Goal: Task Accomplishment & Management: Manage account settings

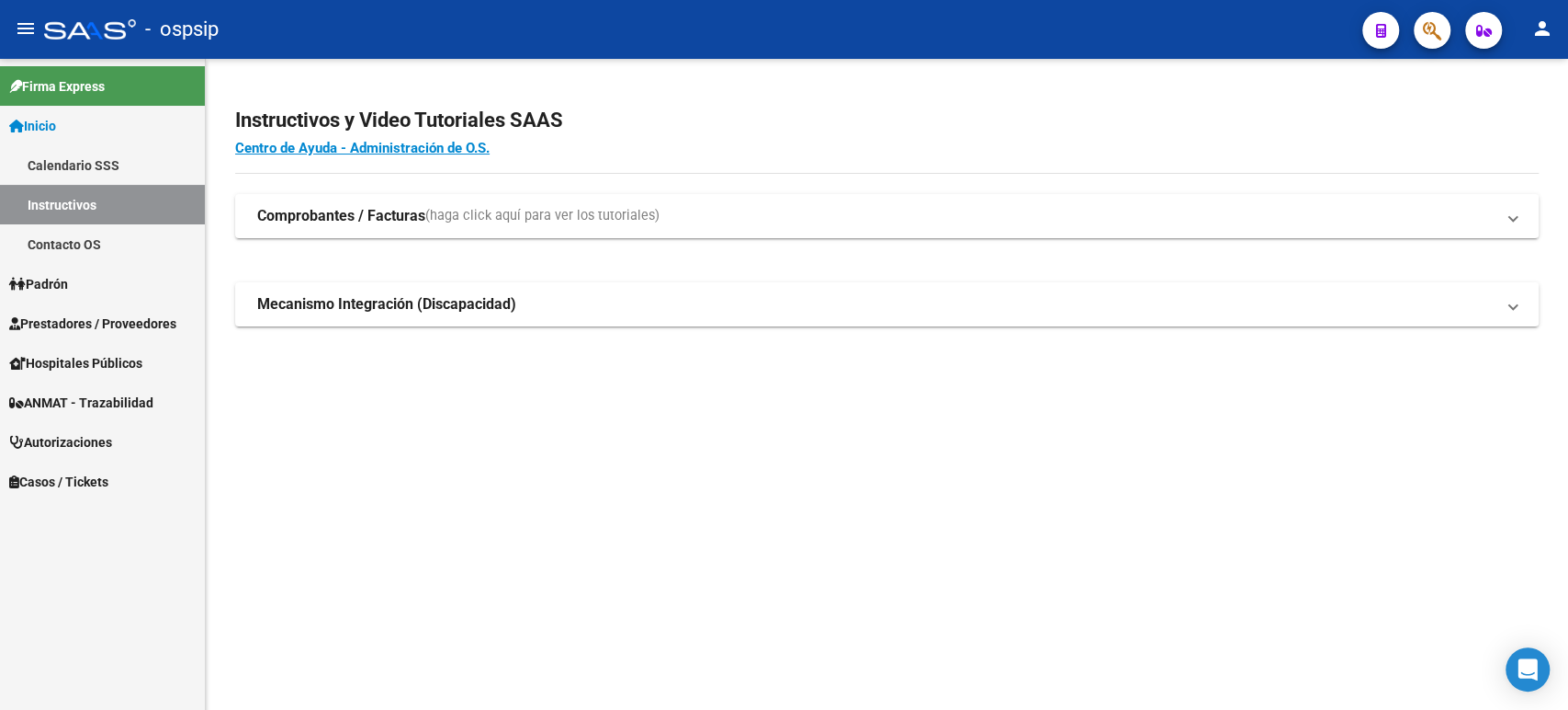
click at [83, 442] on span "Autorizaciones" at bounding box center [61, 441] width 102 height 20
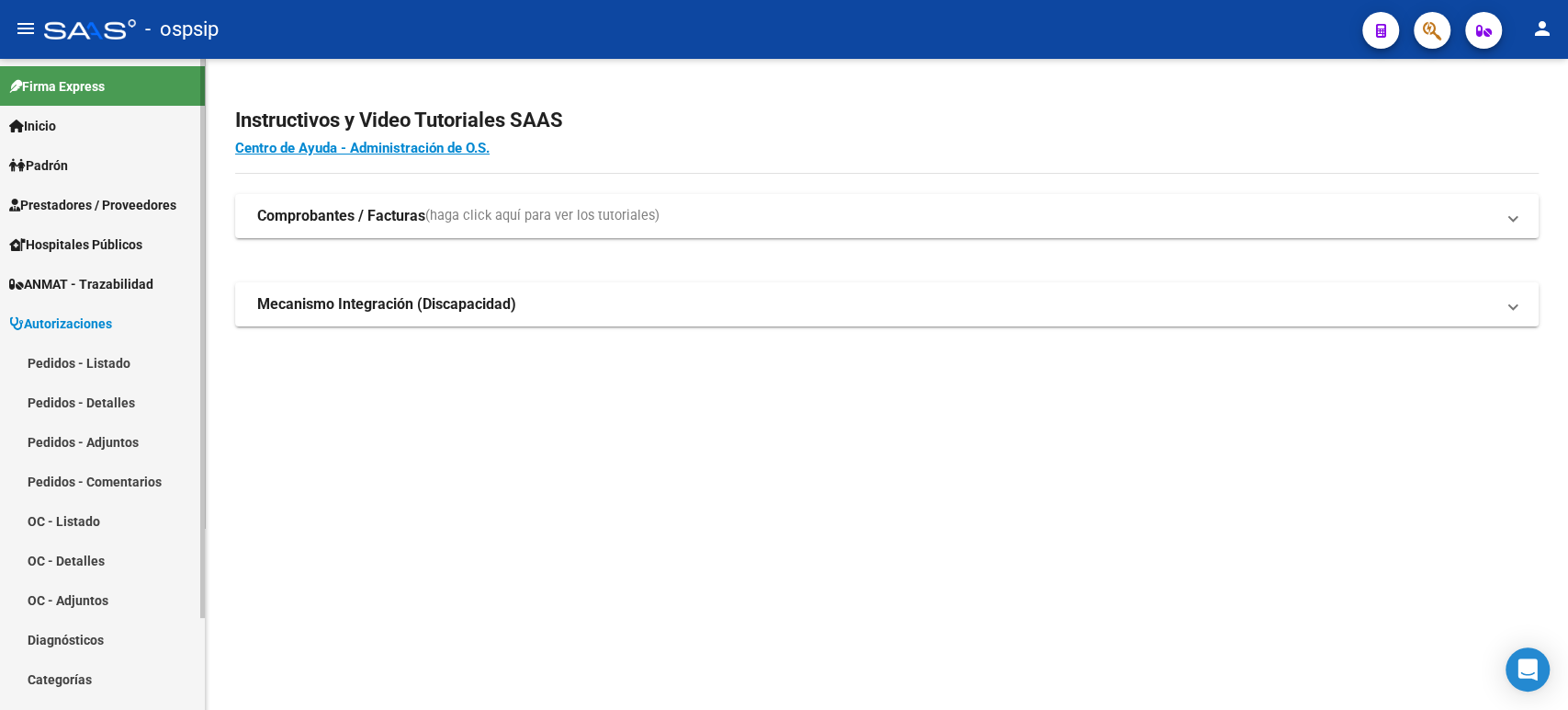
click at [124, 360] on link "Pedidos - Listado" at bounding box center [102, 363] width 205 height 40
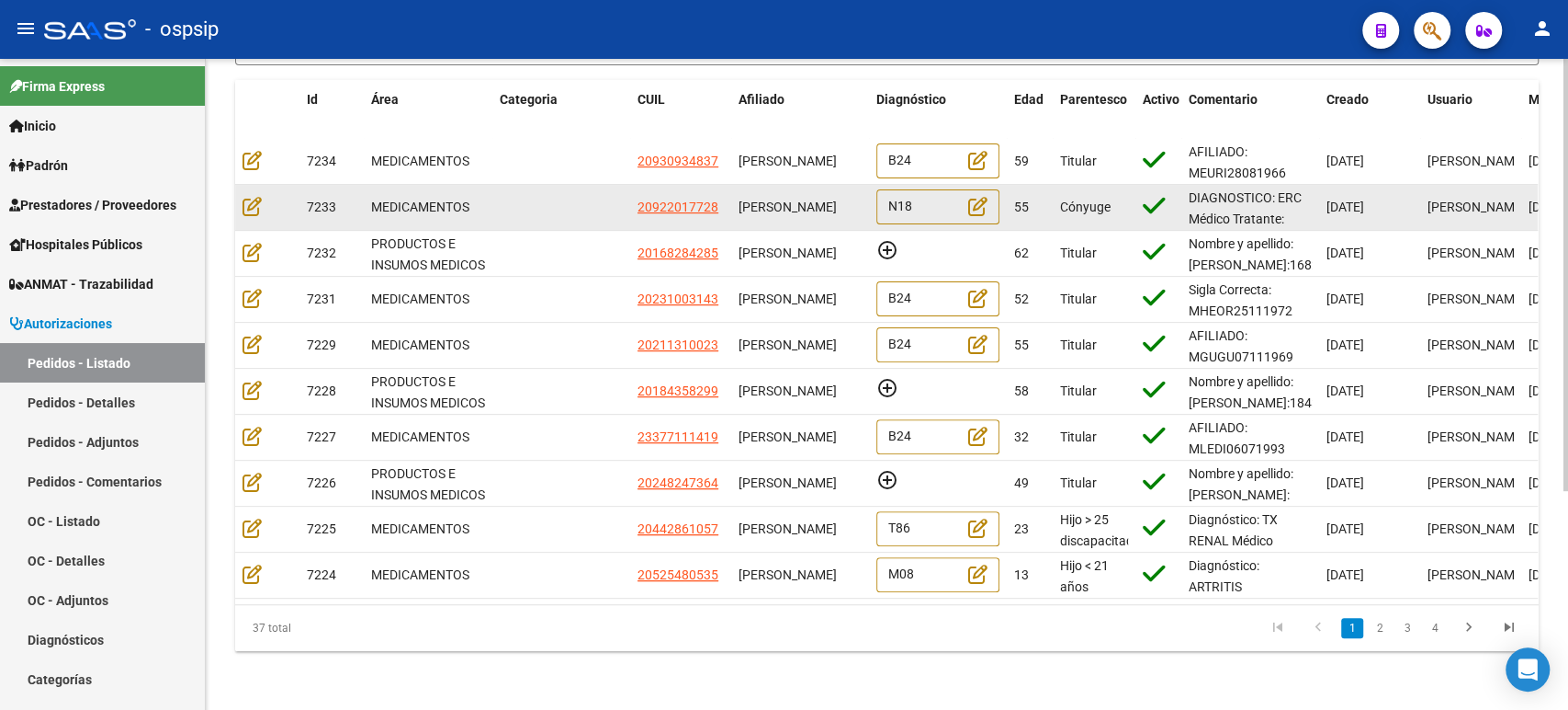
scroll to position [328, 0]
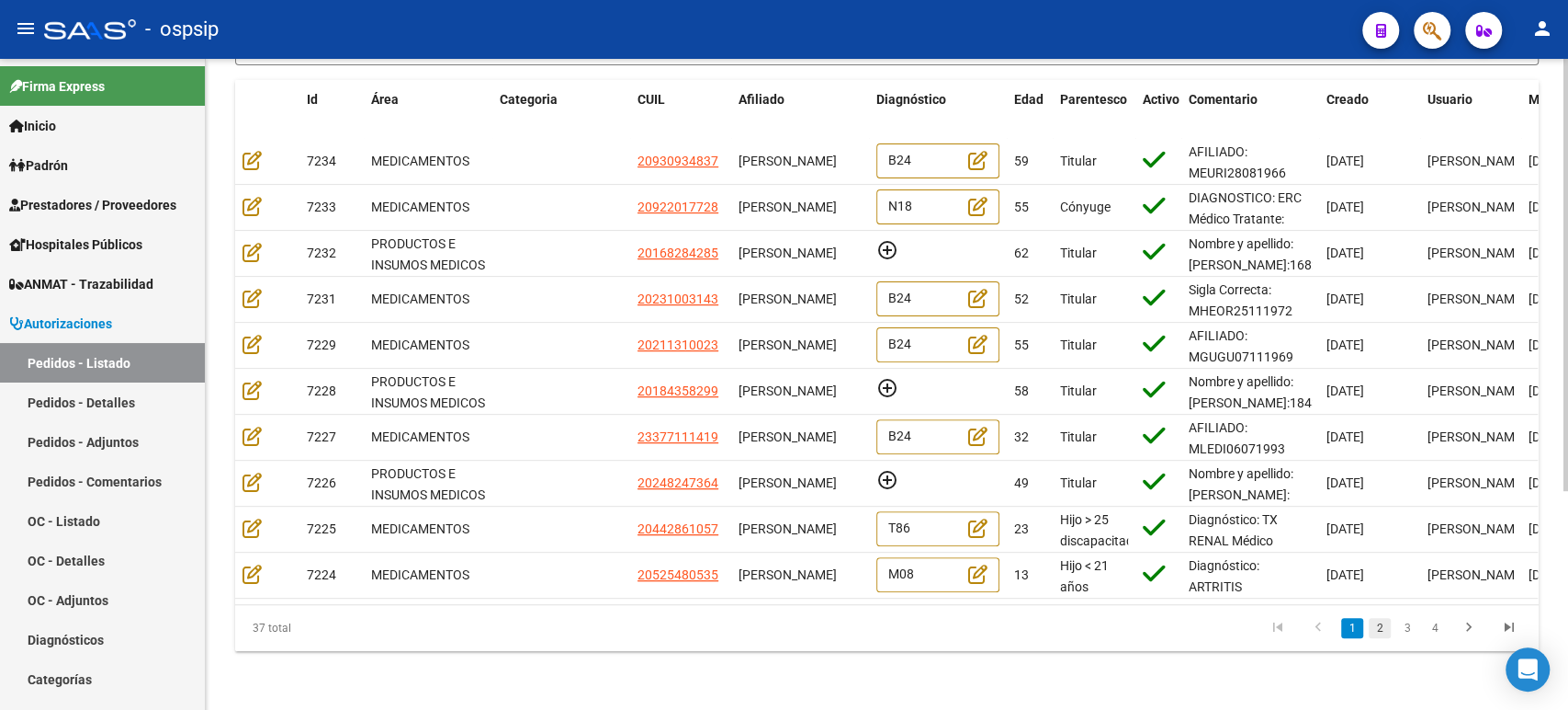
click at [1377, 630] on link "2" at bounding box center [1379, 627] width 22 height 20
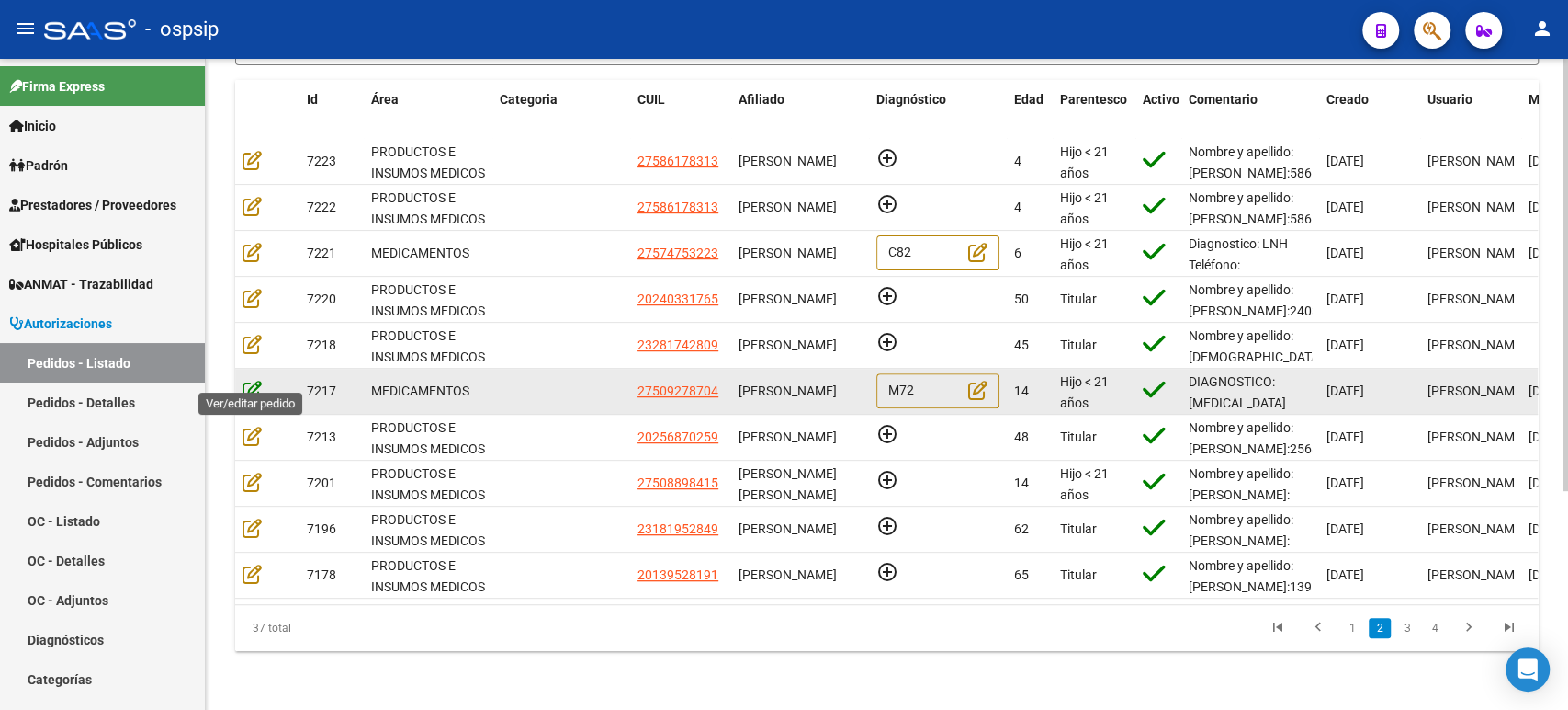
click at [247, 380] on icon at bounding box center [252, 389] width 19 height 20
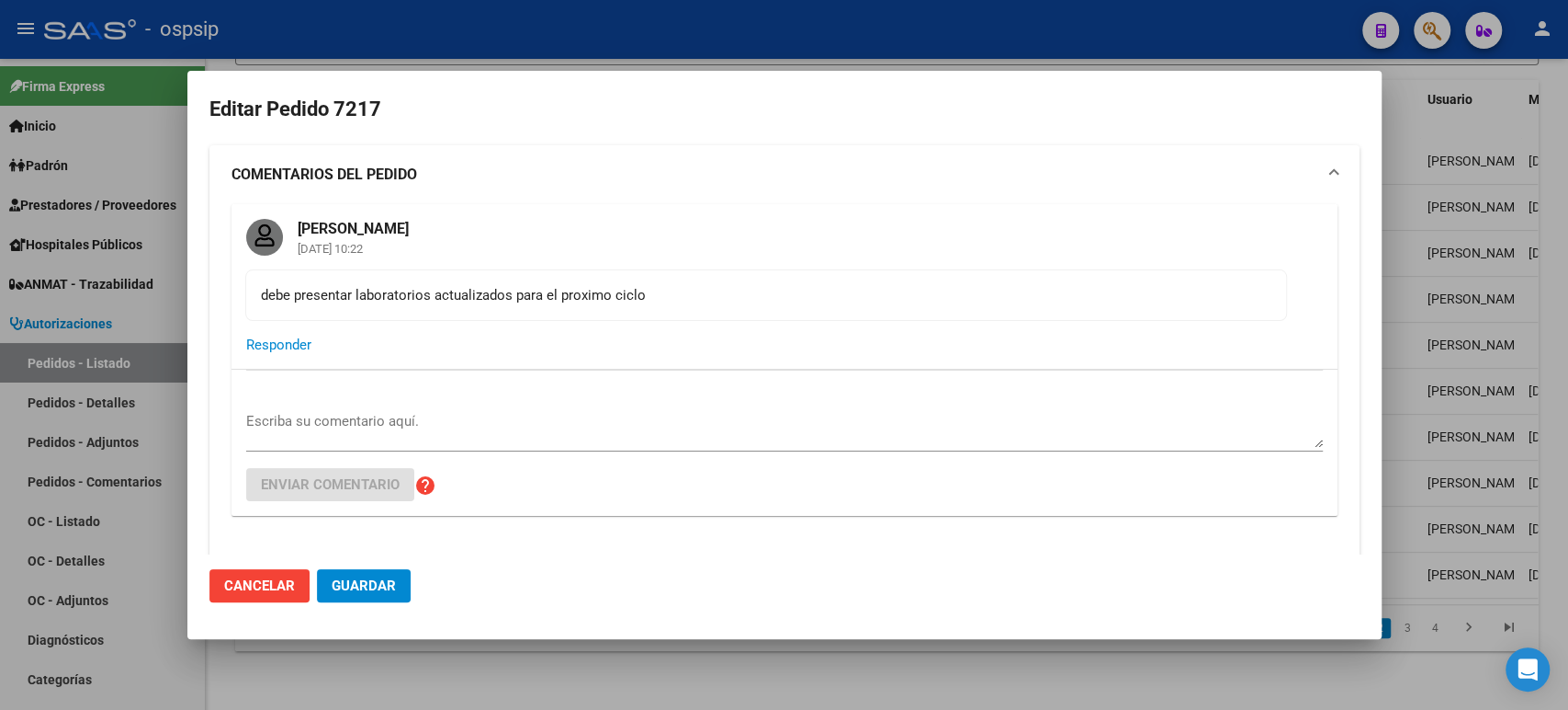
type input "Entre Rios, GUALEGUAYCHU, 3 DE CABALLERIA 1843"
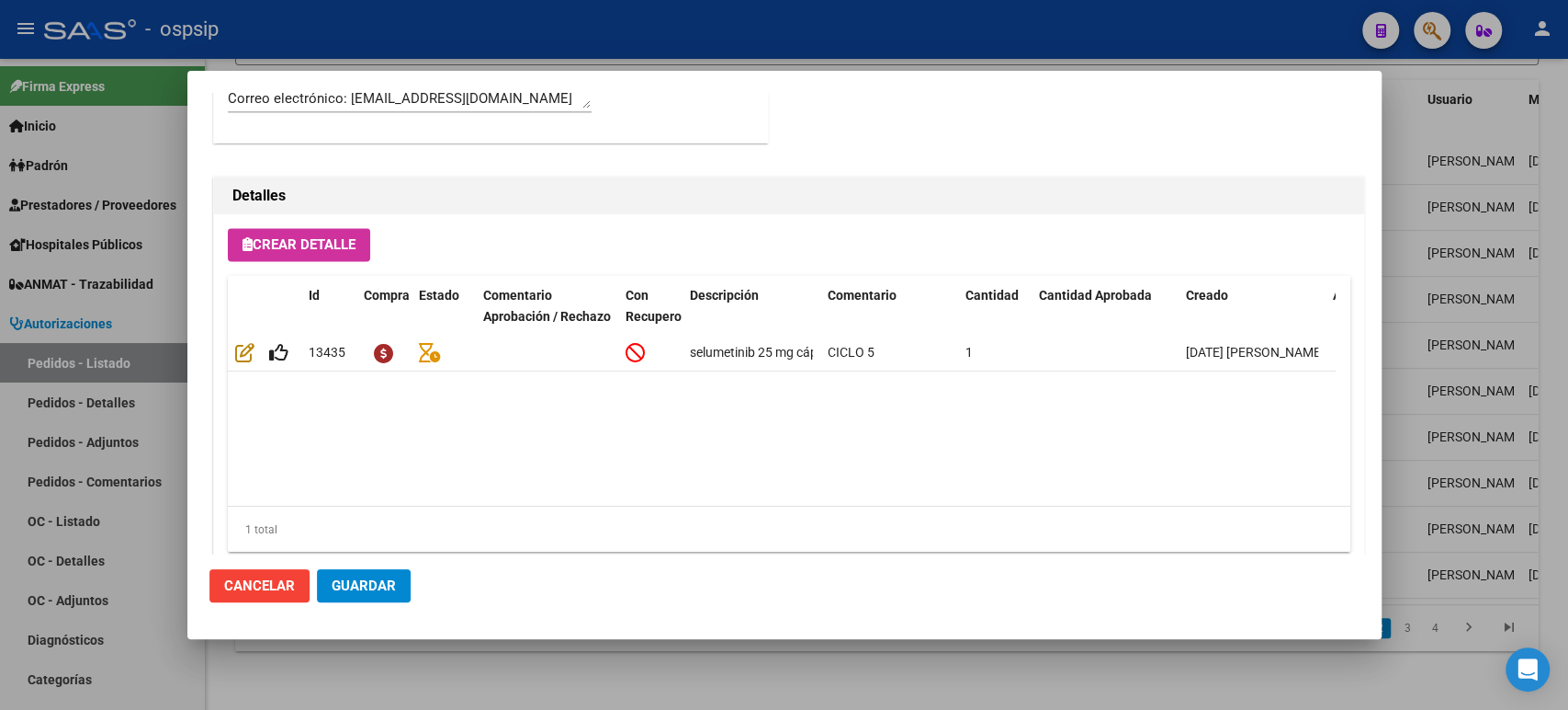
scroll to position [1634, 0]
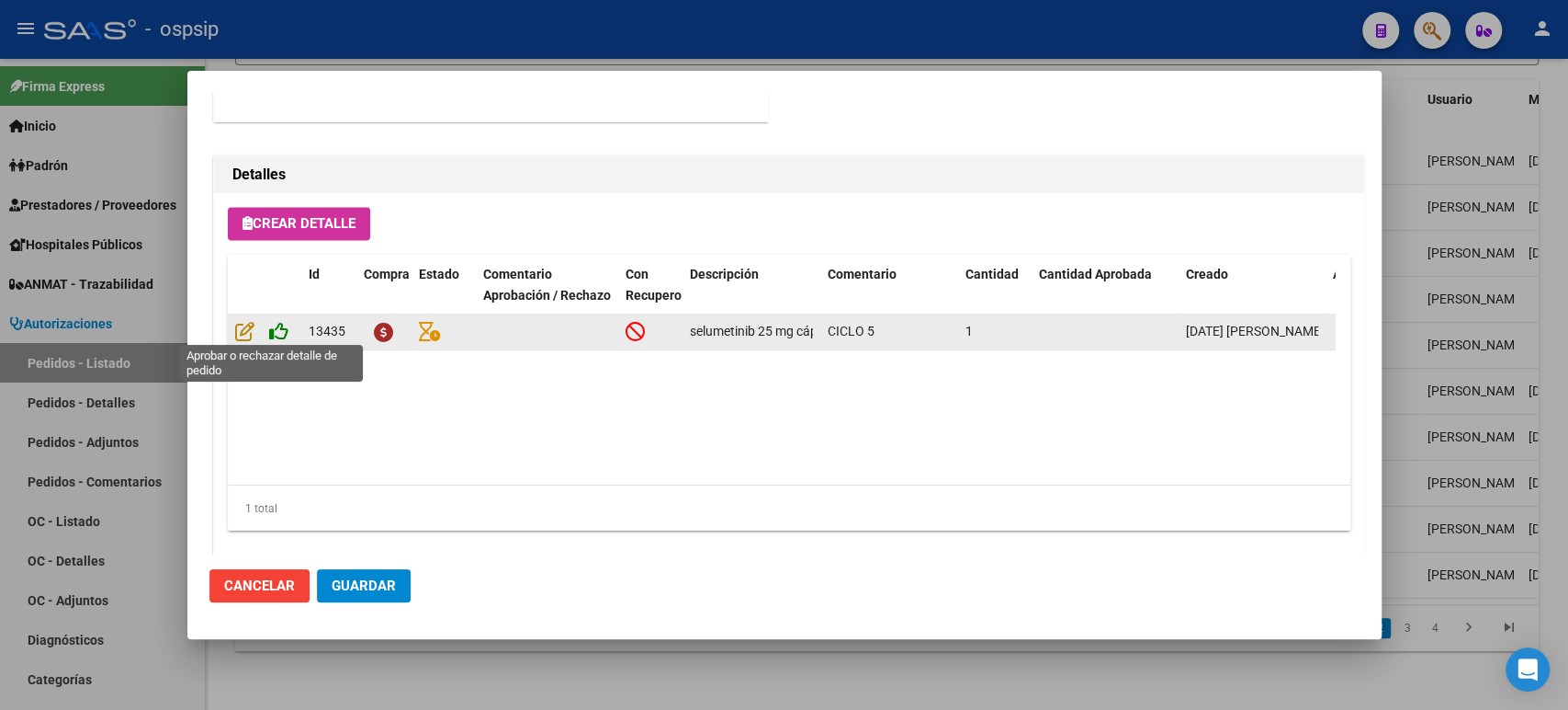
click at [277, 328] on icon at bounding box center [279, 330] width 19 height 20
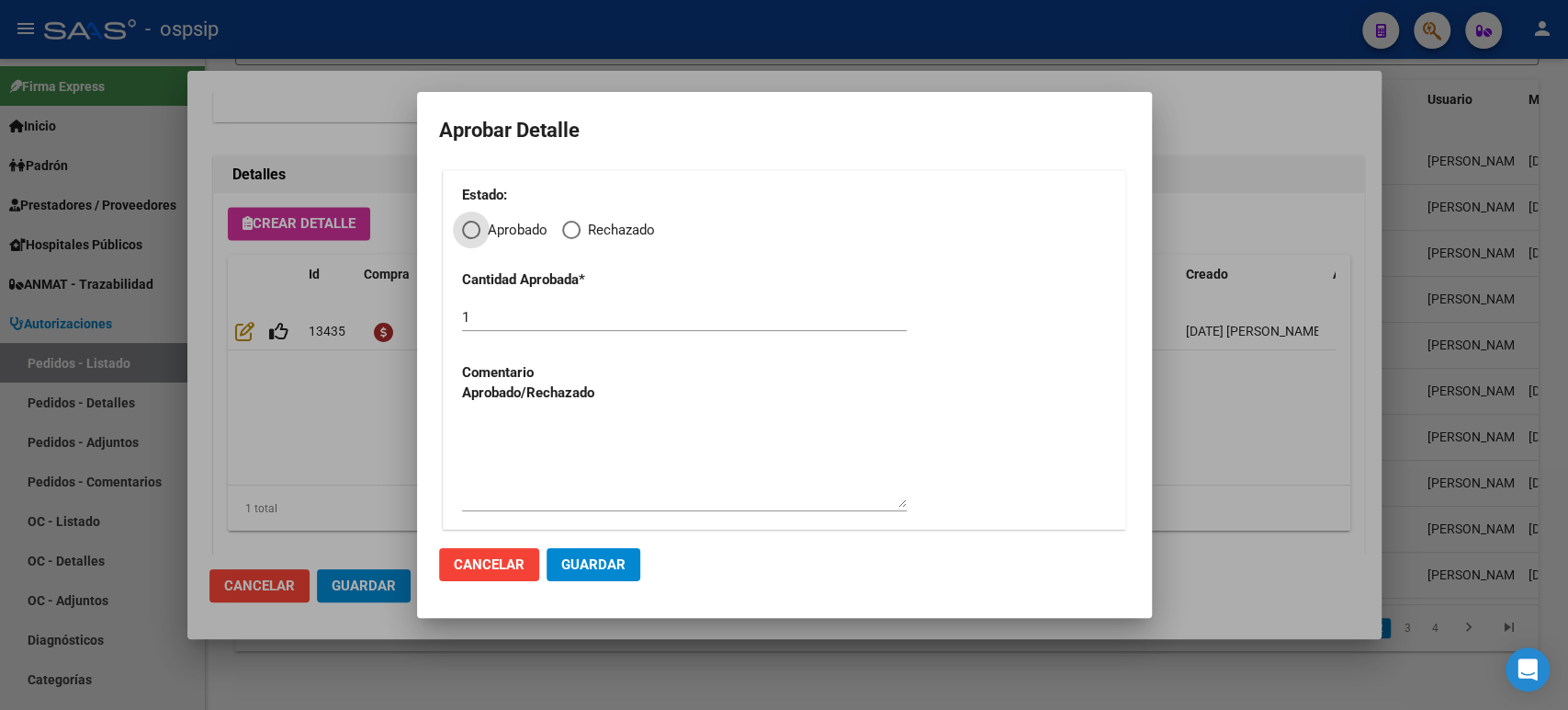
click at [470, 221] on span "Elija una opción" at bounding box center [470, 229] width 18 height 18
click at [470, 221] on input "Aprobado" at bounding box center [470, 229] width 18 height 18
radio input "true"
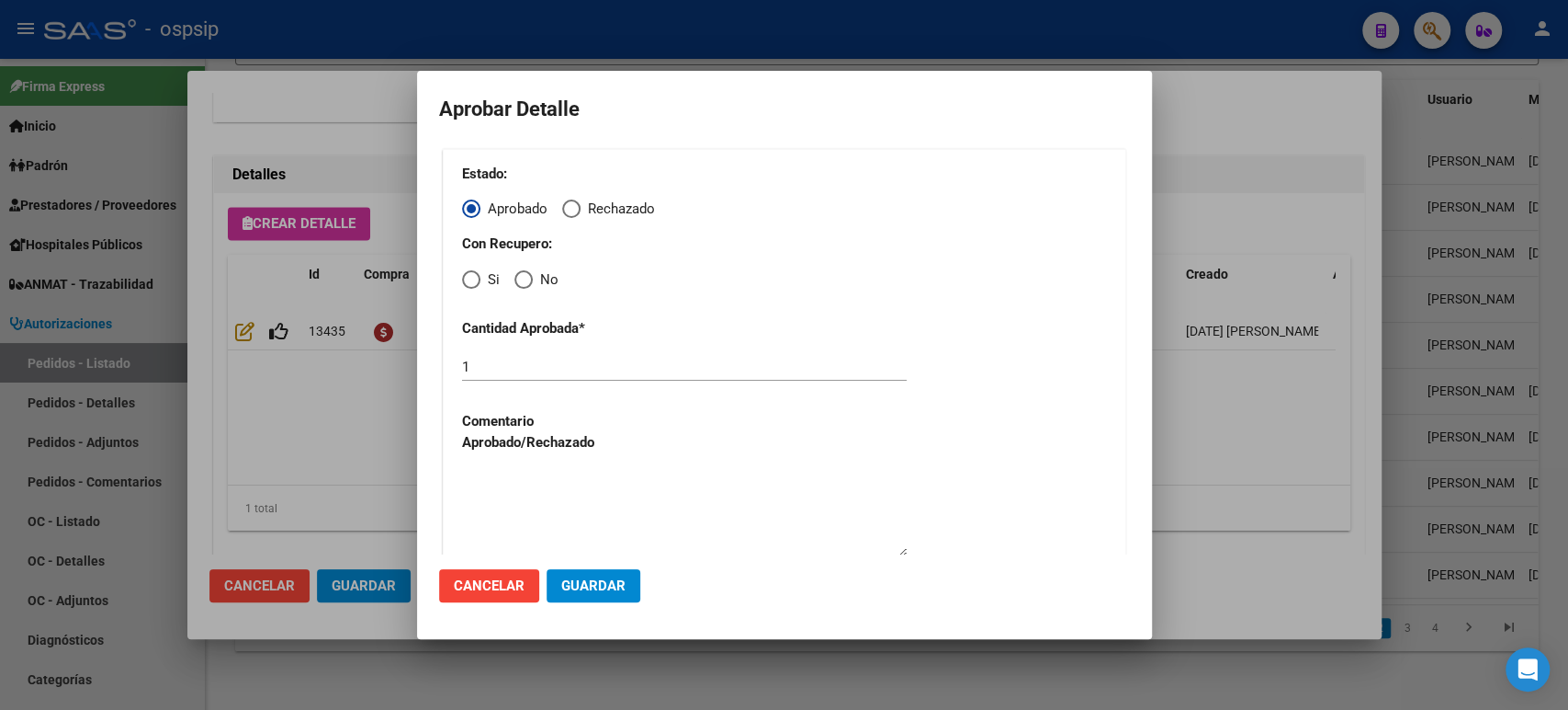
click at [473, 291] on div "Estado: Aprobado Rechazado Con Recupero: Si No Cantidad Aprobada * 1 Comentario…" at bounding box center [784, 364] width 683 height 430
click at [473, 281] on span "Elija una opción" at bounding box center [470, 279] width 18 height 18
click at [473, 281] on input "Si" at bounding box center [470, 279] width 18 height 18
radio input "true"
click at [611, 591] on span "Guardar" at bounding box center [594, 585] width 65 height 16
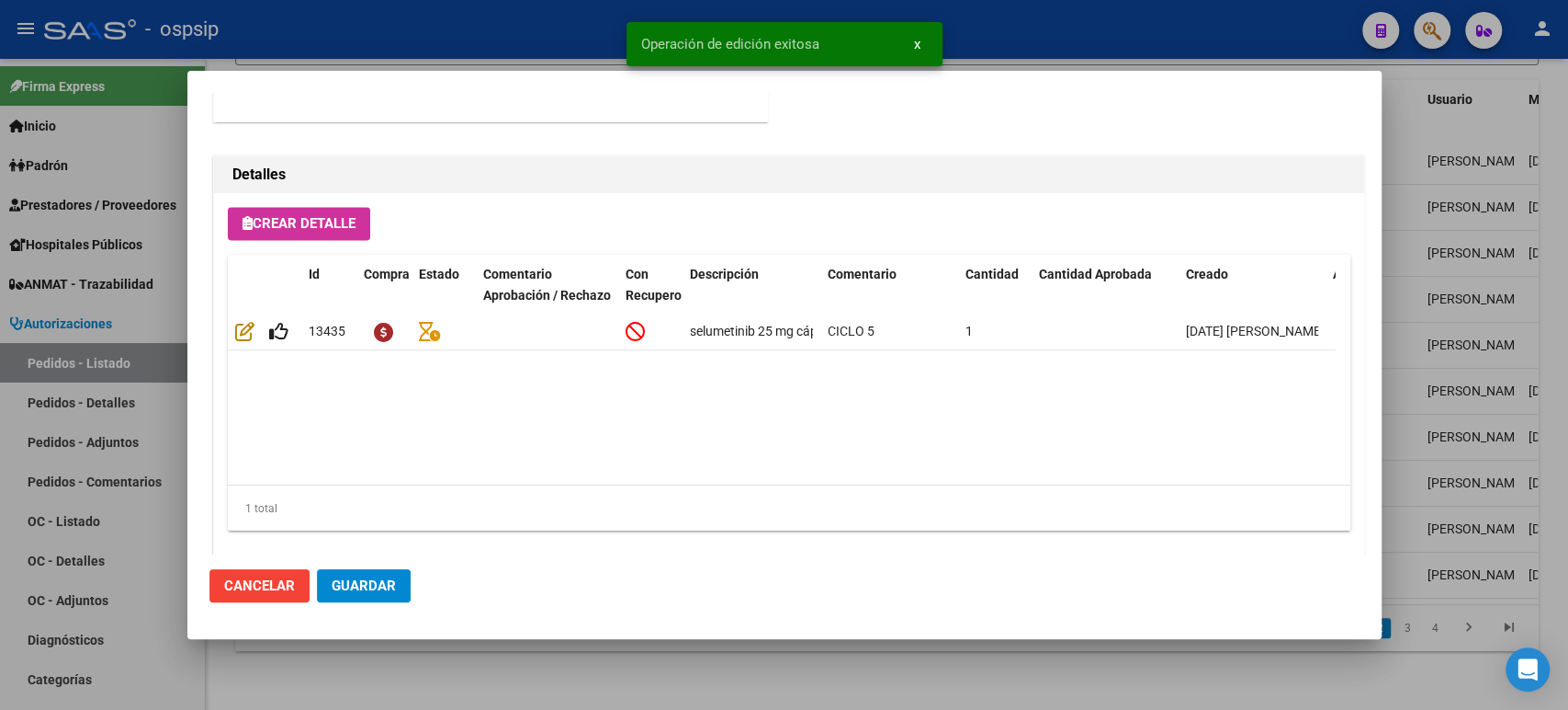
type input "ENTRE RIOS, GUALEGUAYCHU, 3 DE CABALLERIA 1843"
click at [385, 584] on span "Guardar" at bounding box center [364, 585] width 65 height 16
click at [1450, 304] on div at bounding box center [784, 355] width 1568 height 710
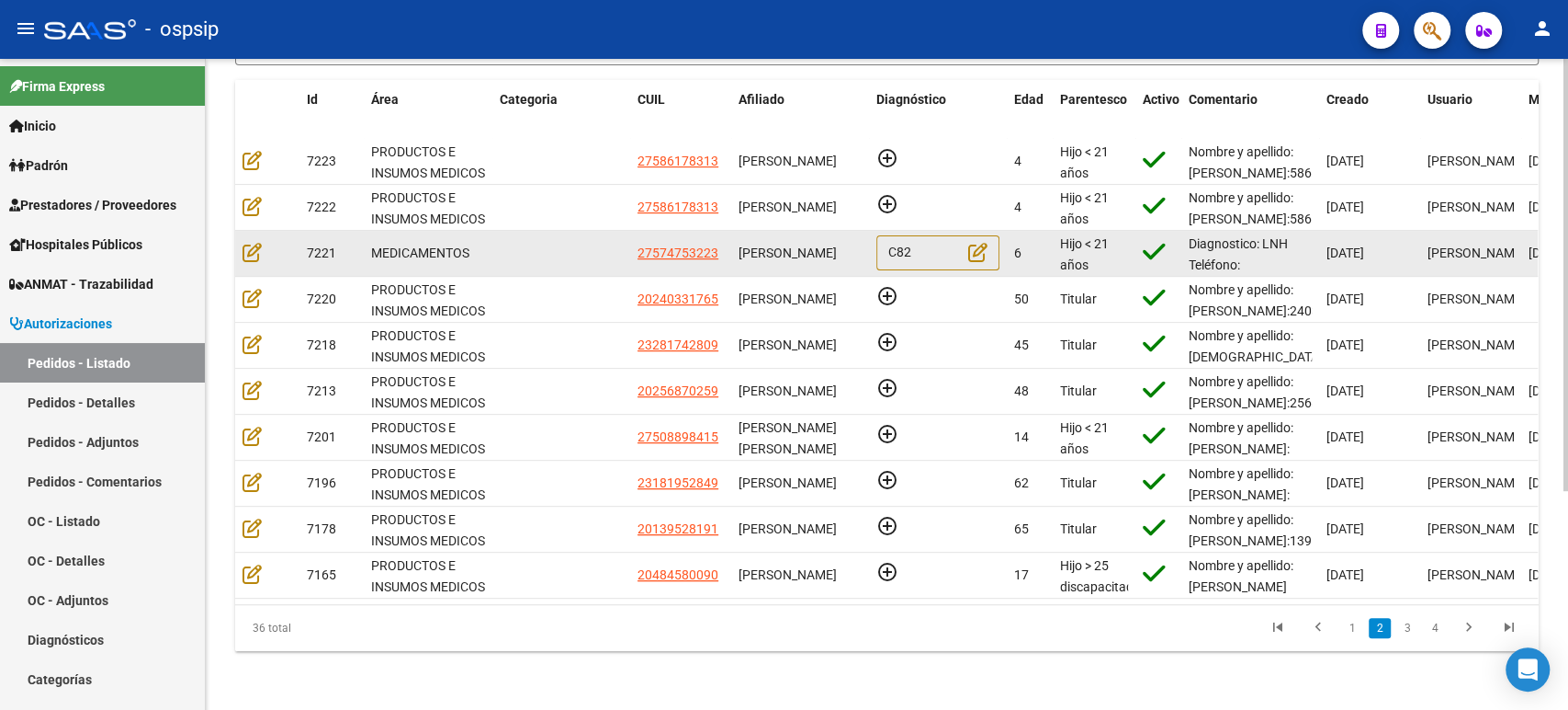
scroll to position [0, 0]
drag, startPoint x: 739, startPoint y: 227, endPoint x: 858, endPoint y: 249, distance: 121.0
click at [858, 249] on div "ALISON NAOMI UMPIERREZ AVALOS" at bounding box center [801, 253] width 123 height 21
copy span "ALISON NAOMI UMPIERREZ AVALOS"
click at [258, 242] on icon at bounding box center [252, 252] width 19 height 20
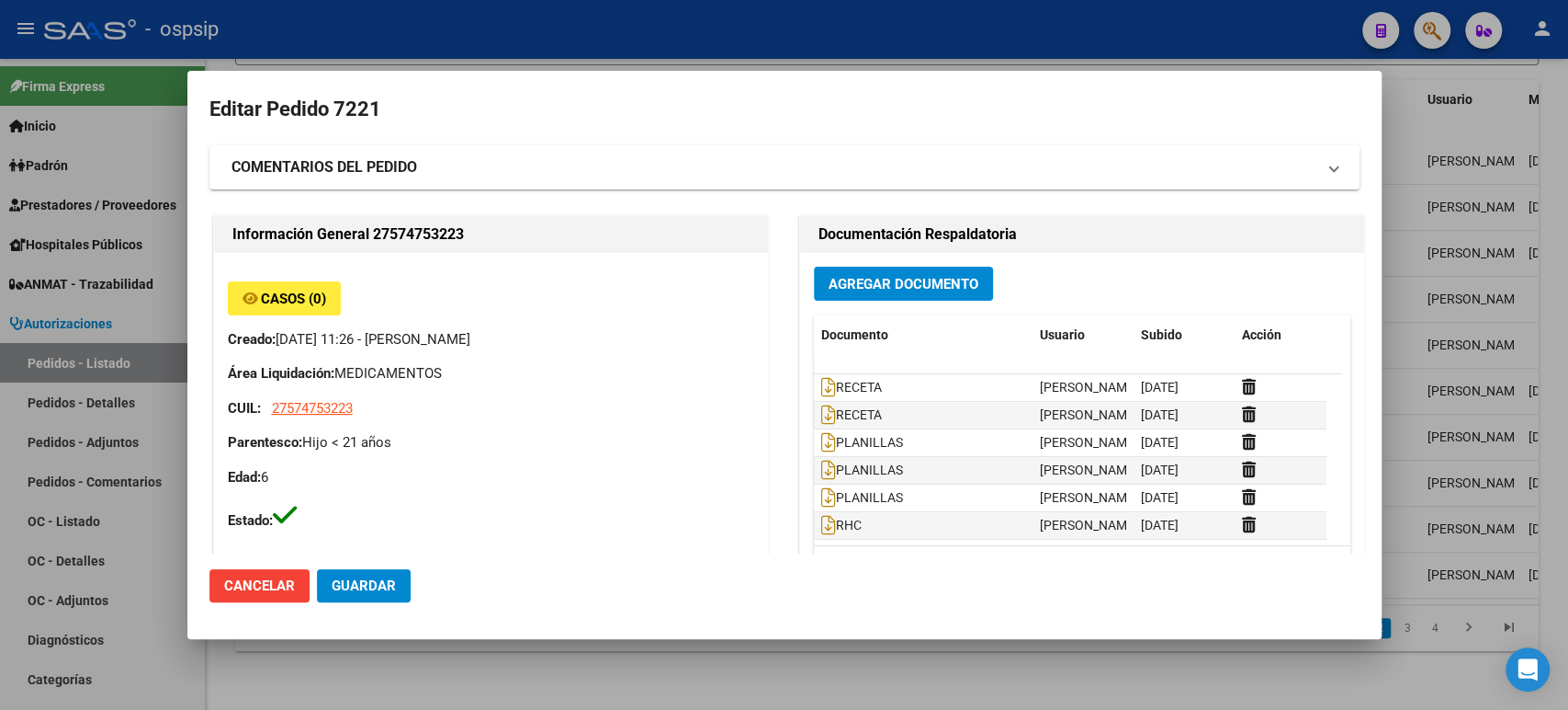
type input "Buenos Aires, ESTEBAN ECHEVERRIA, MATEO SANCHEZ 4375"
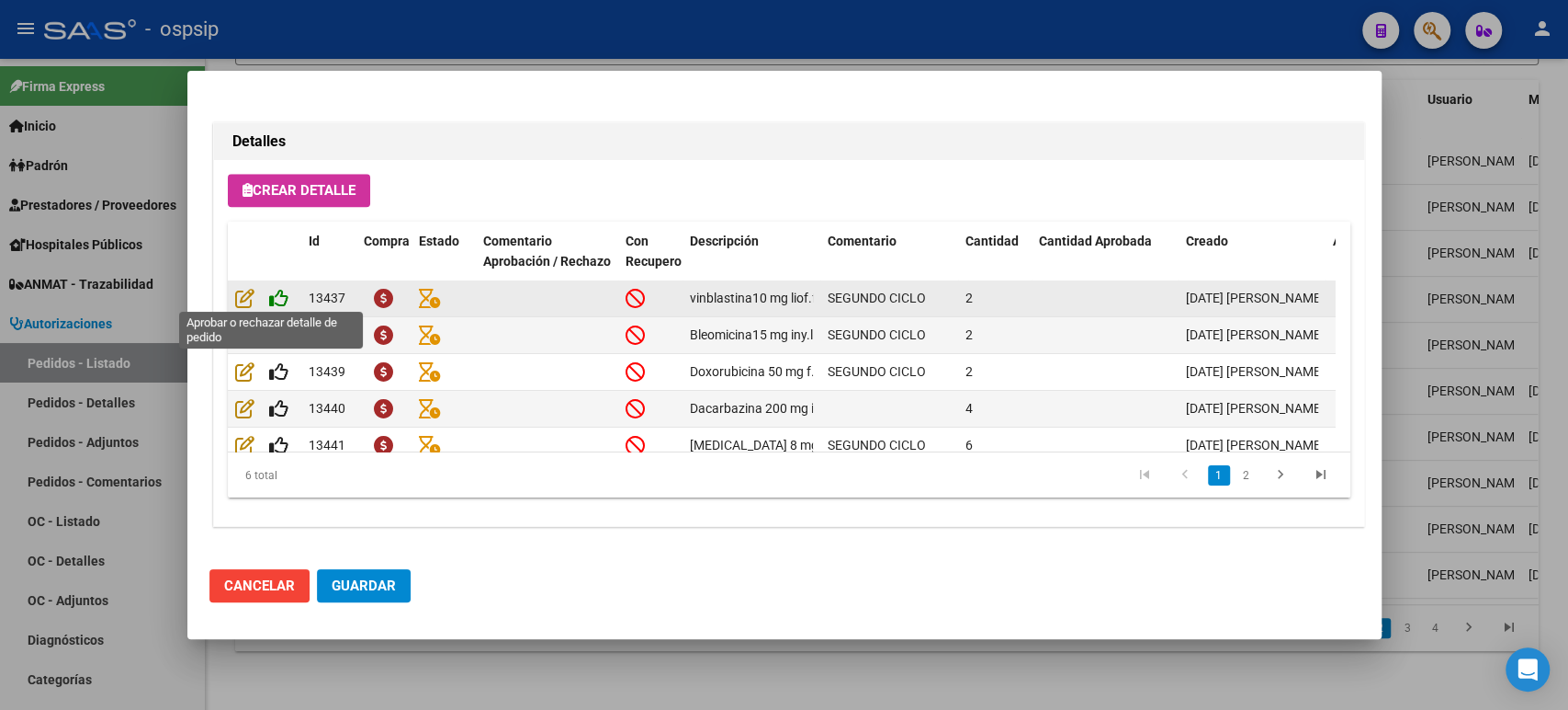
click at [280, 294] on icon at bounding box center [279, 297] width 19 height 20
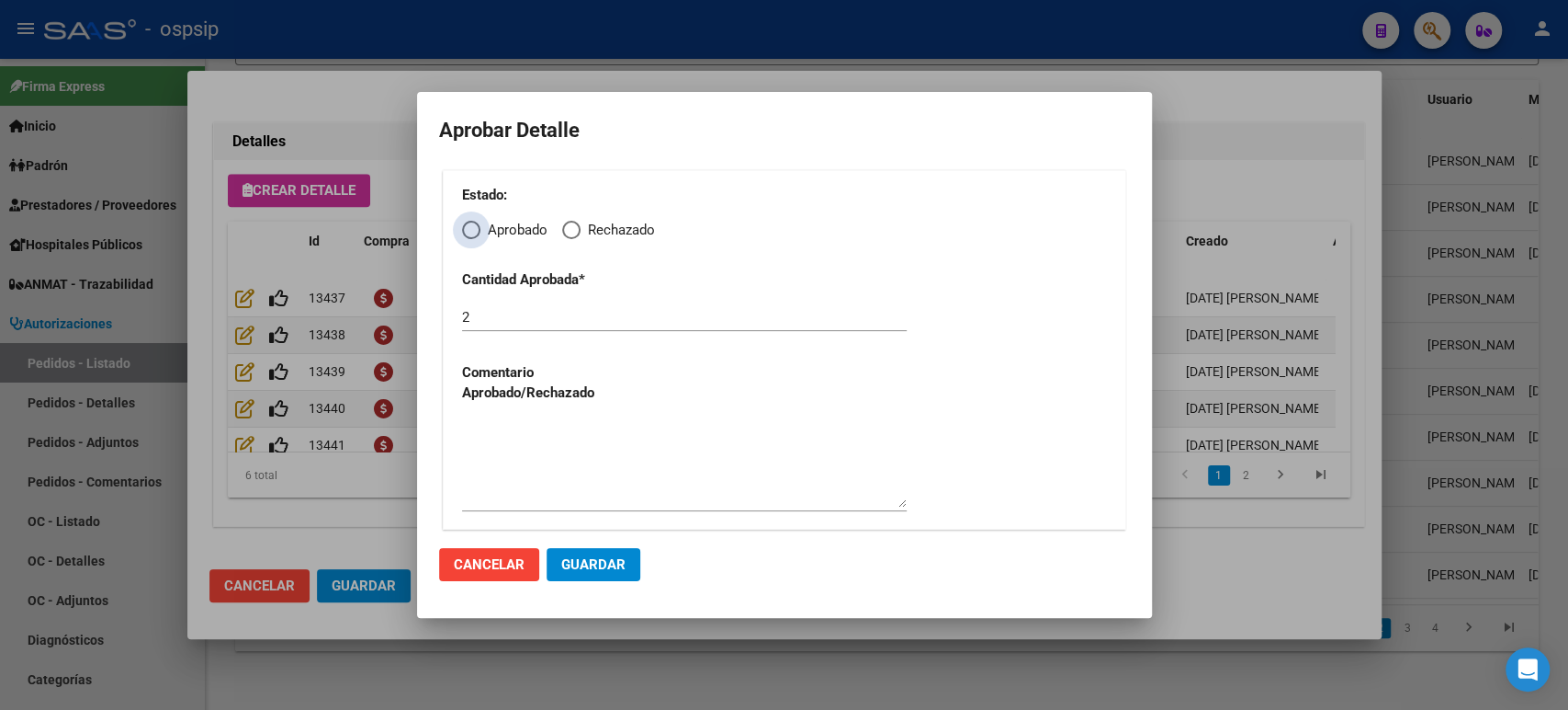
click at [475, 234] on span "Elija una opción" at bounding box center [470, 229] width 18 height 18
click at [475, 234] on input "Aprobado" at bounding box center [470, 229] width 18 height 18
radio input "true"
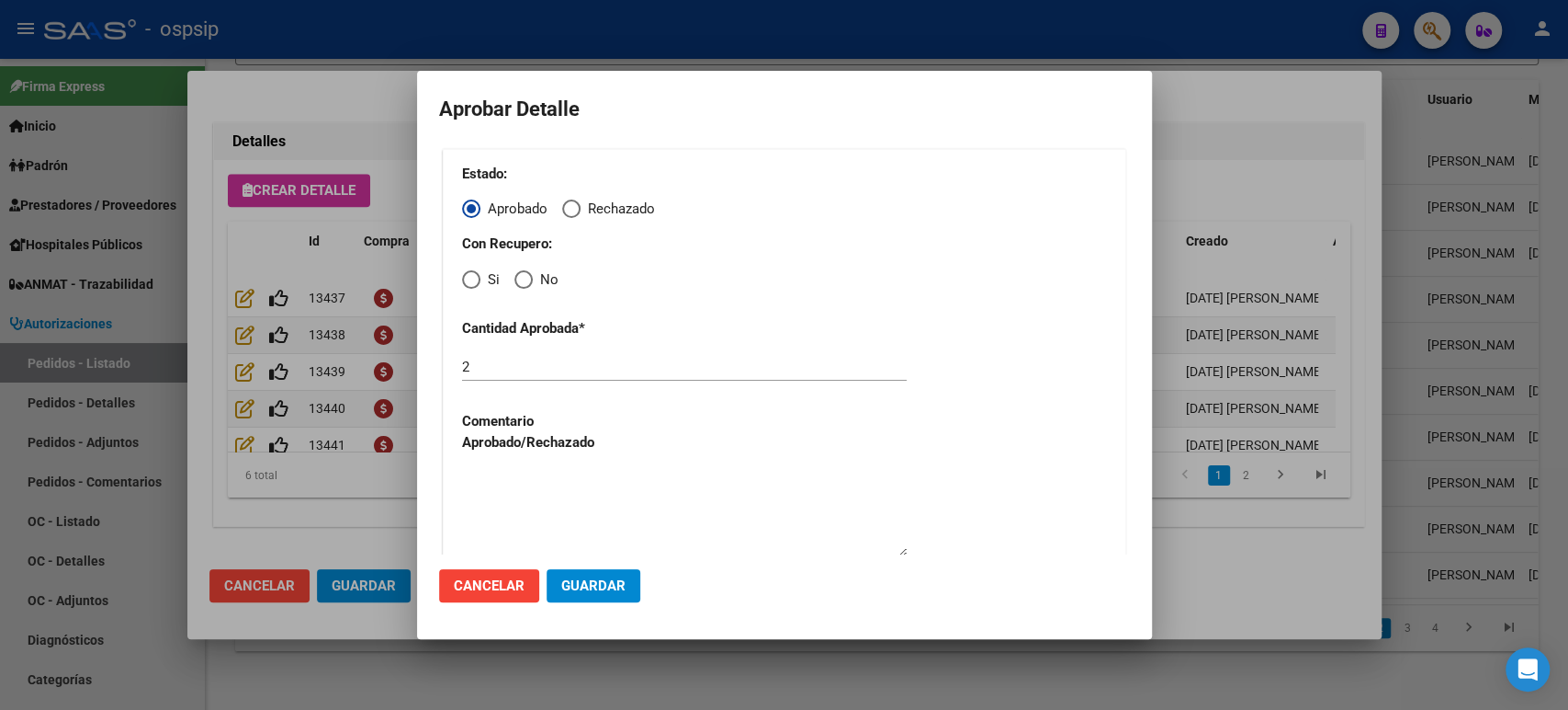
click at [478, 283] on span "Elija una opción" at bounding box center [470, 279] width 18 height 18
click at [478, 283] on input "Si" at bounding box center [470, 279] width 18 height 18
radio input "true"
click at [591, 599] on button "Guardar" at bounding box center [593, 585] width 94 height 33
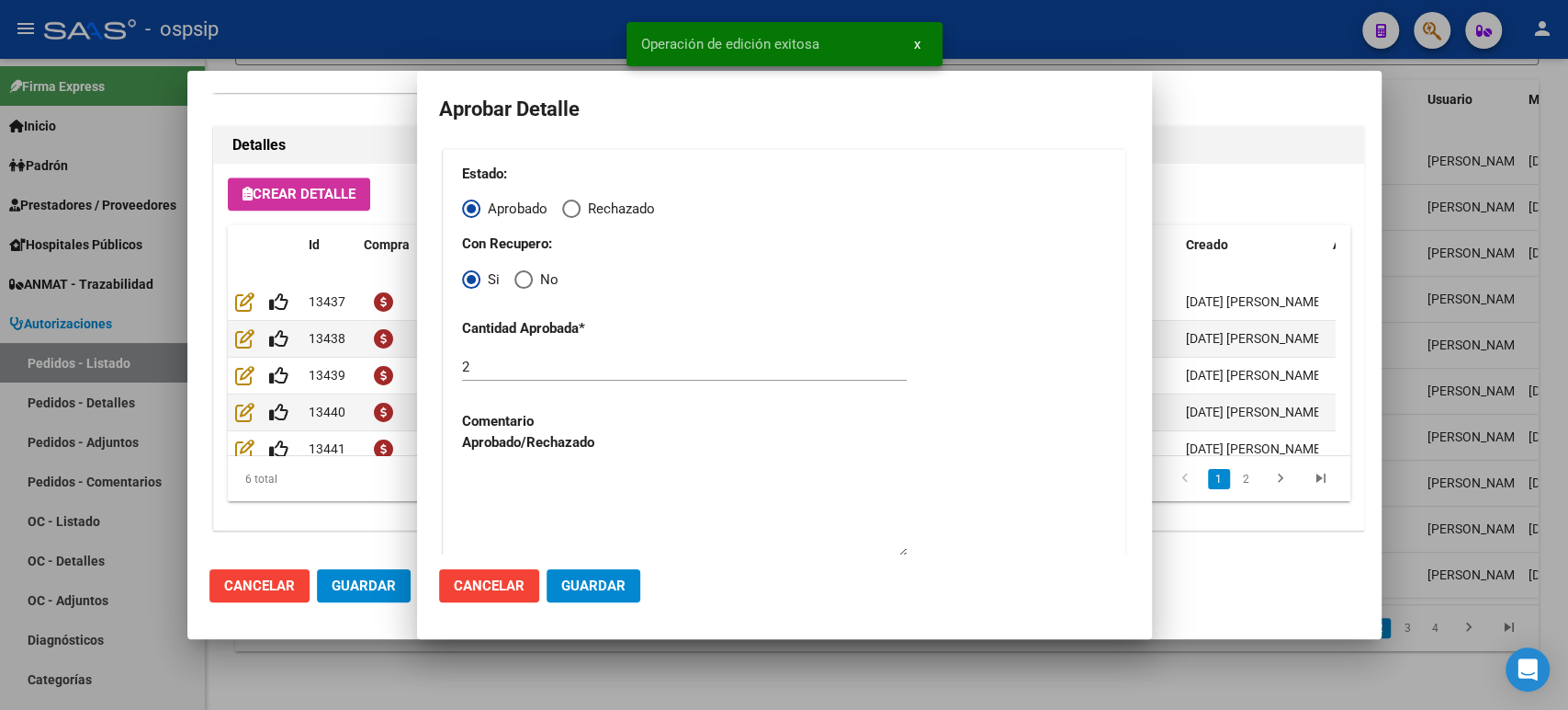
scroll to position [1285, 0]
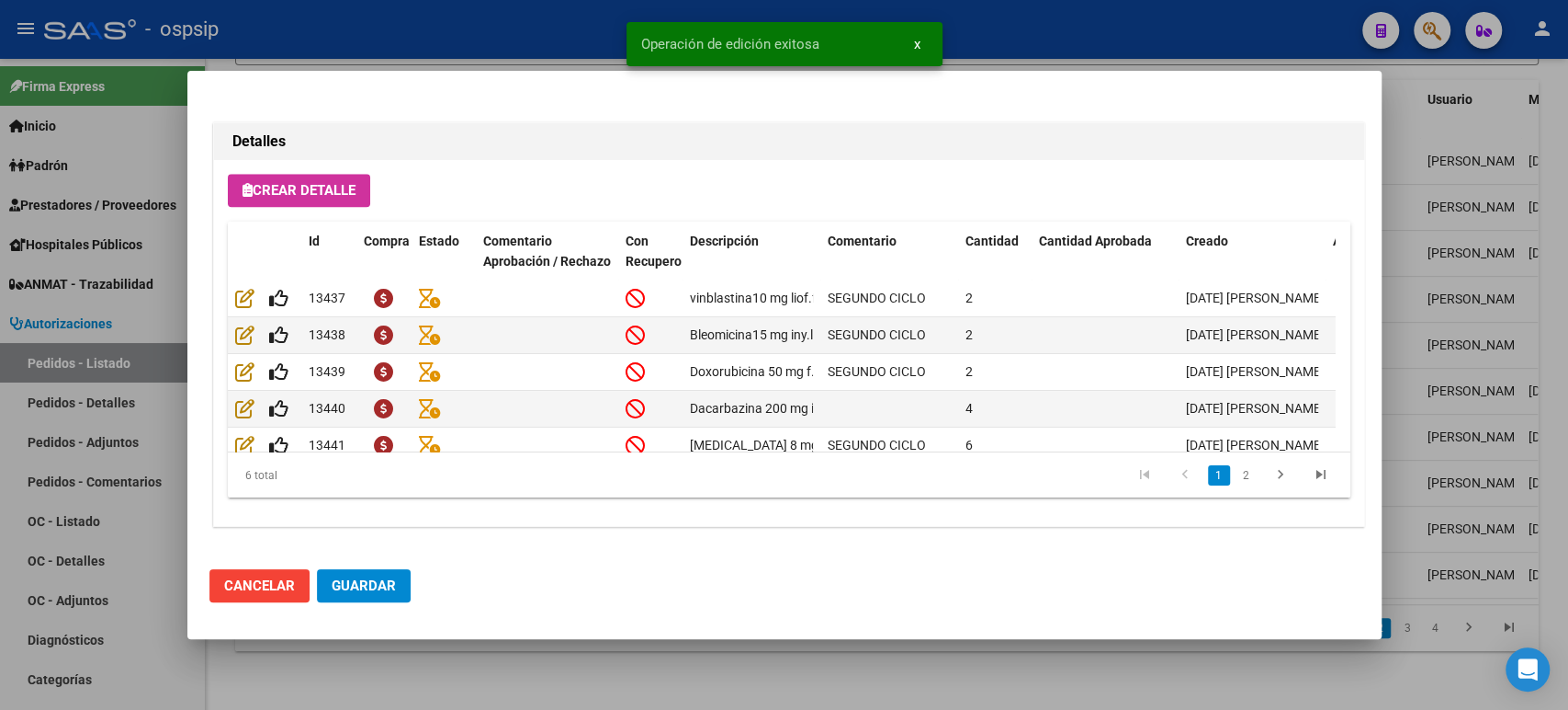
type input "BUENOS AIRES, NUEVE DE ABRIL, MATEO SANCHEZ 4375"
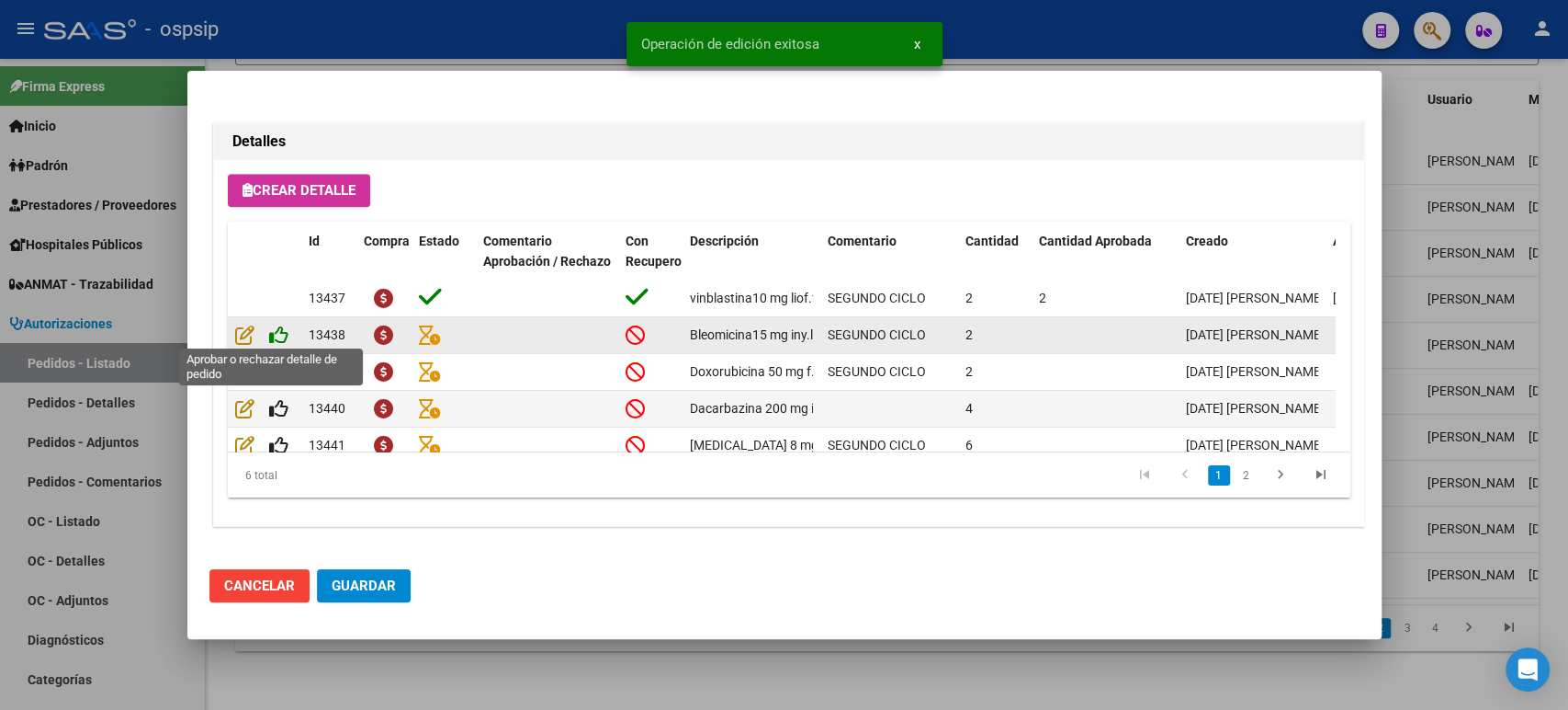
click at [283, 332] on icon at bounding box center [279, 334] width 19 height 20
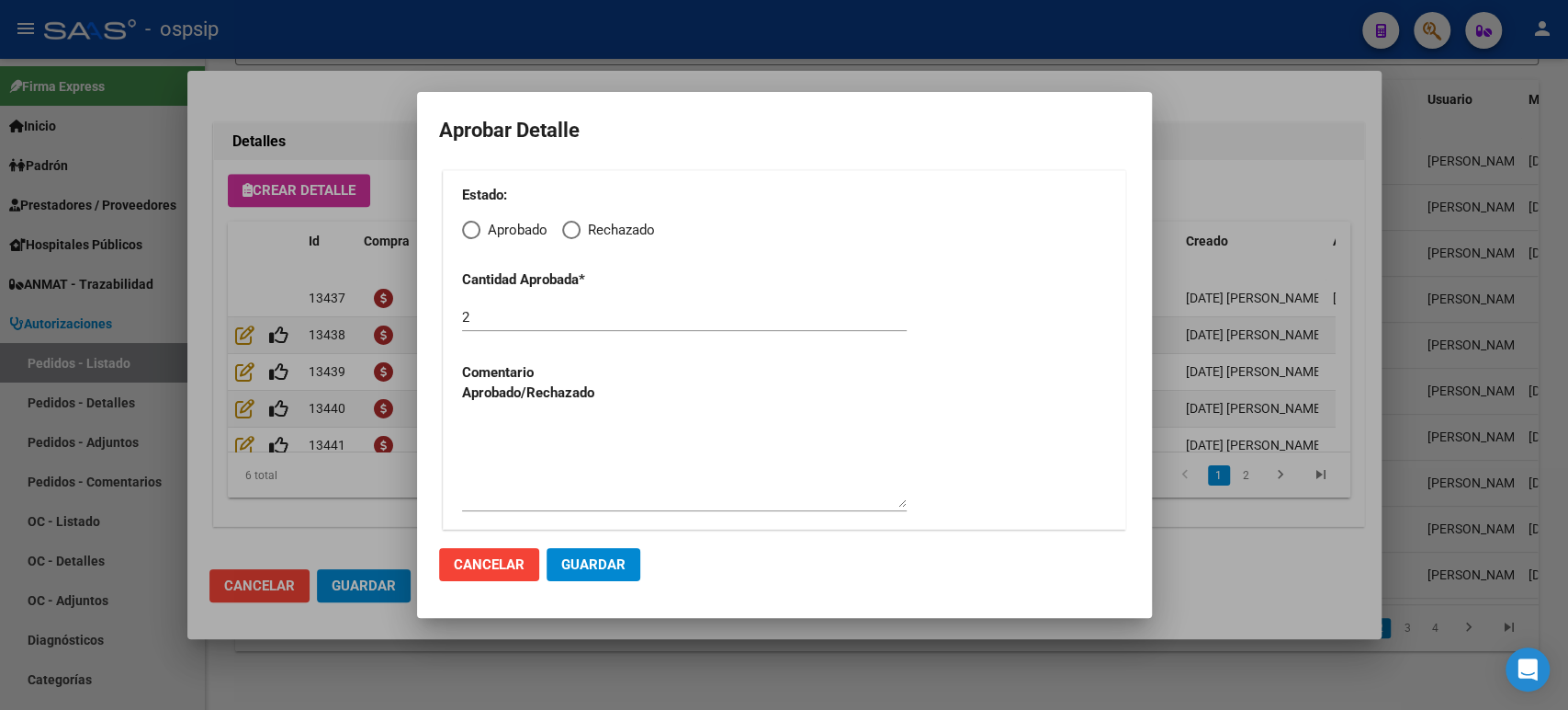
click at [475, 229] on span "Elija una opción" at bounding box center [470, 229] width 18 height 18
click at [475, 229] on input "Aprobado" at bounding box center [470, 229] width 18 height 18
radio input "true"
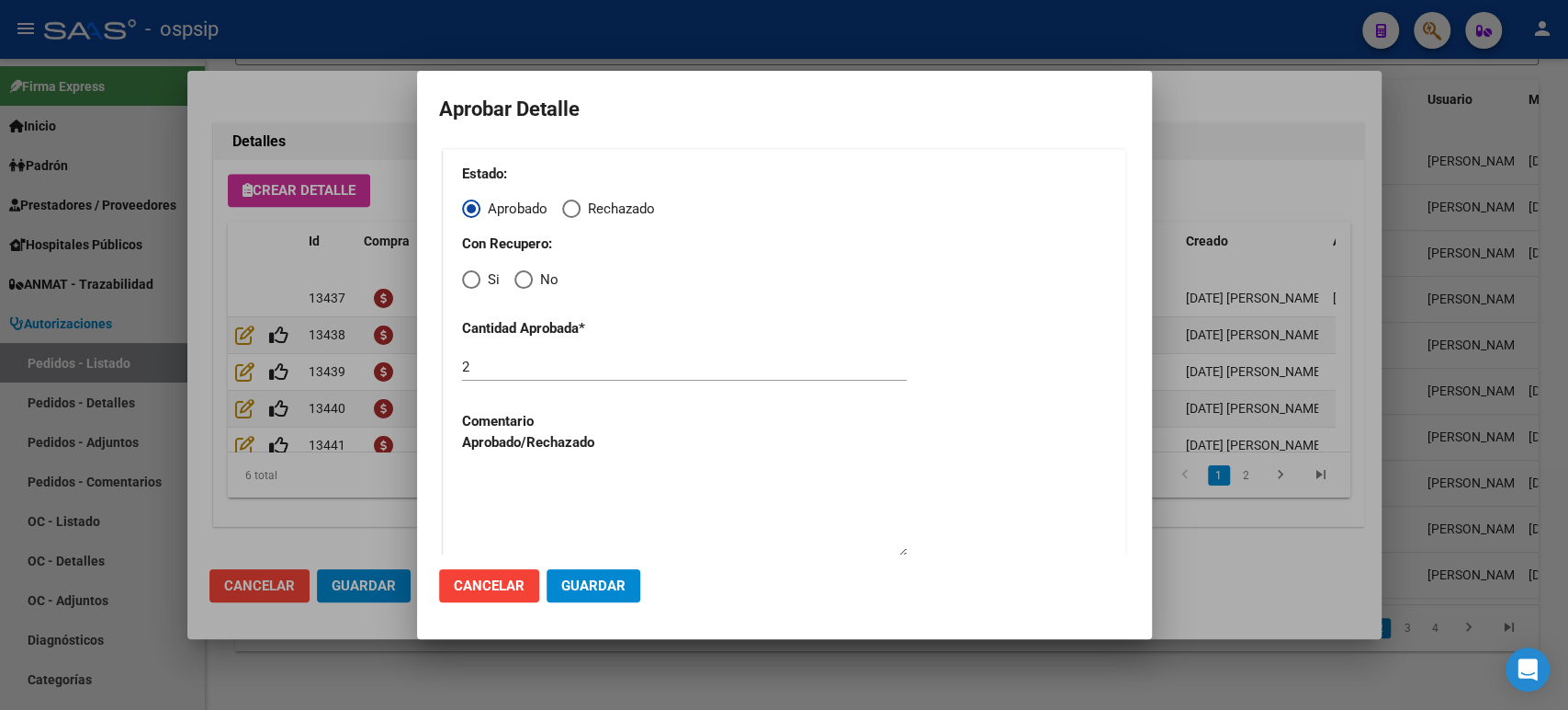
click at [477, 281] on span "Elija una opción" at bounding box center [470, 279] width 18 height 18
click at [477, 281] on input "Si" at bounding box center [470, 279] width 18 height 18
radio input "true"
click at [594, 594] on button "Guardar" at bounding box center [593, 585] width 94 height 33
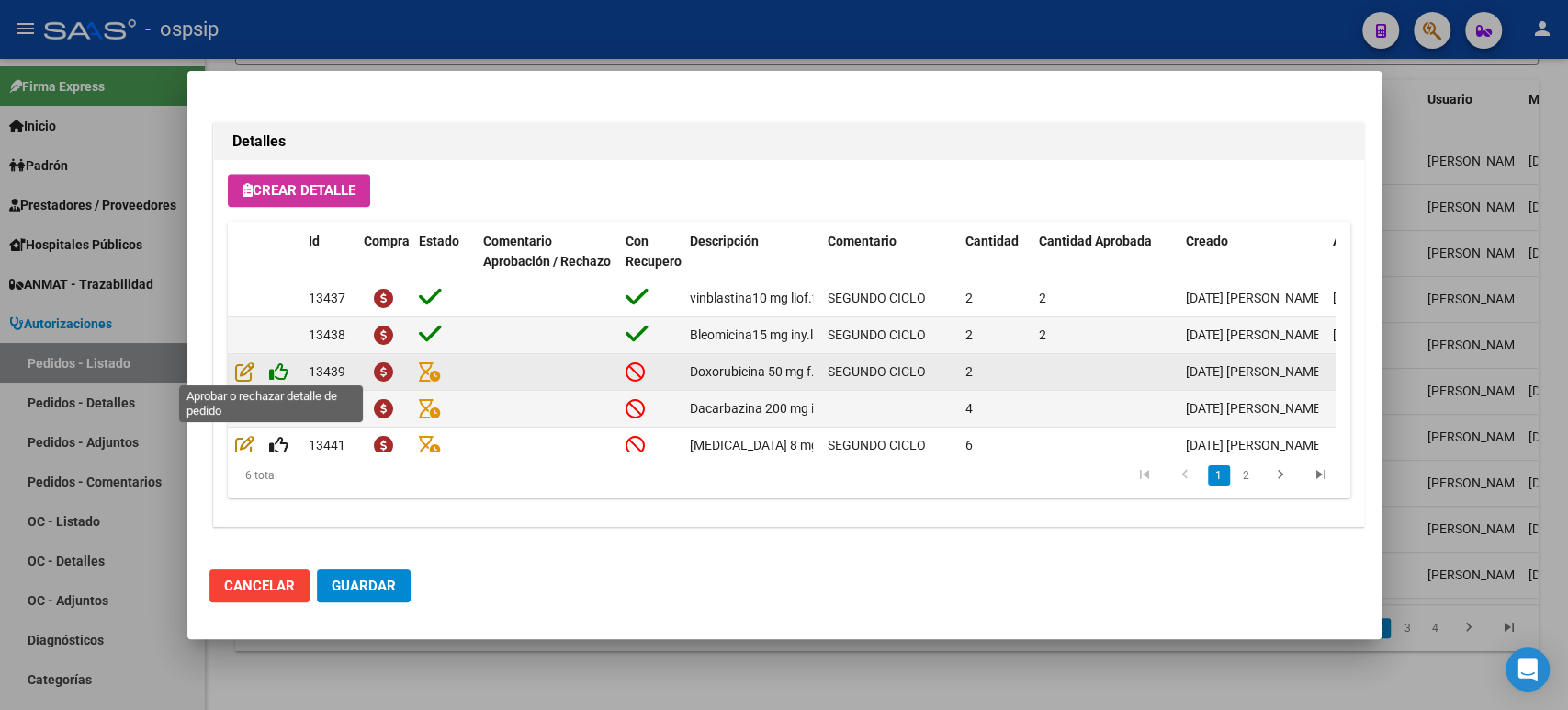
click at [279, 366] on icon at bounding box center [279, 371] width 19 height 20
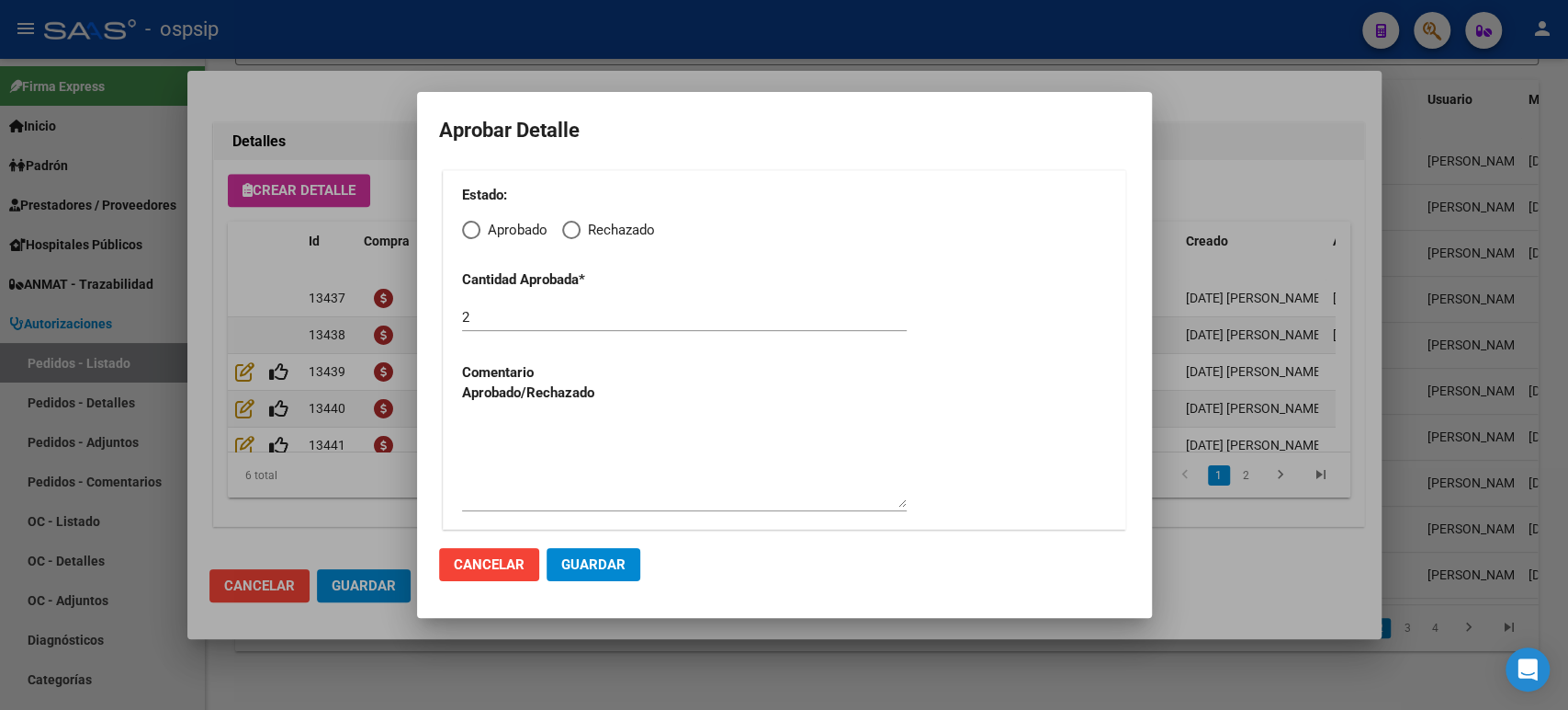
click at [470, 236] on span "Elija una opción" at bounding box center [470, 229] width 18 height 18
click at [470, 236] on input "Aprobado" at bounding box center [470, 229] width 18 height 18
radio input "true"
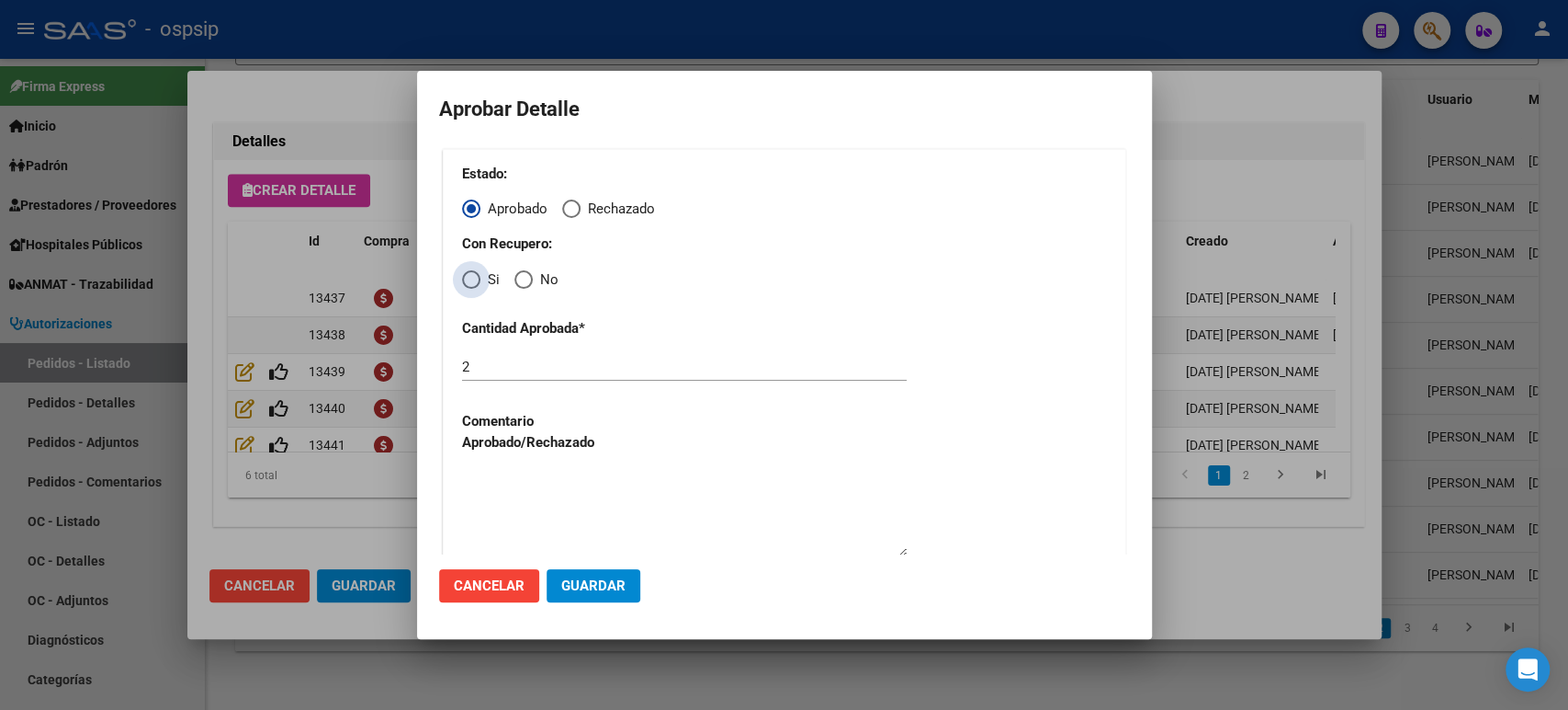
click at [471, 277] on span "Elija una opción" at bounding box center [470, 279] width 18 height 18
click at [471, 277] on input "Si" at bounding box center [470, 279] width 18 height 18
radio input "true"
click at [618, 587] on span "Guardar" at bounding box center [594, 585] width 65 height 16
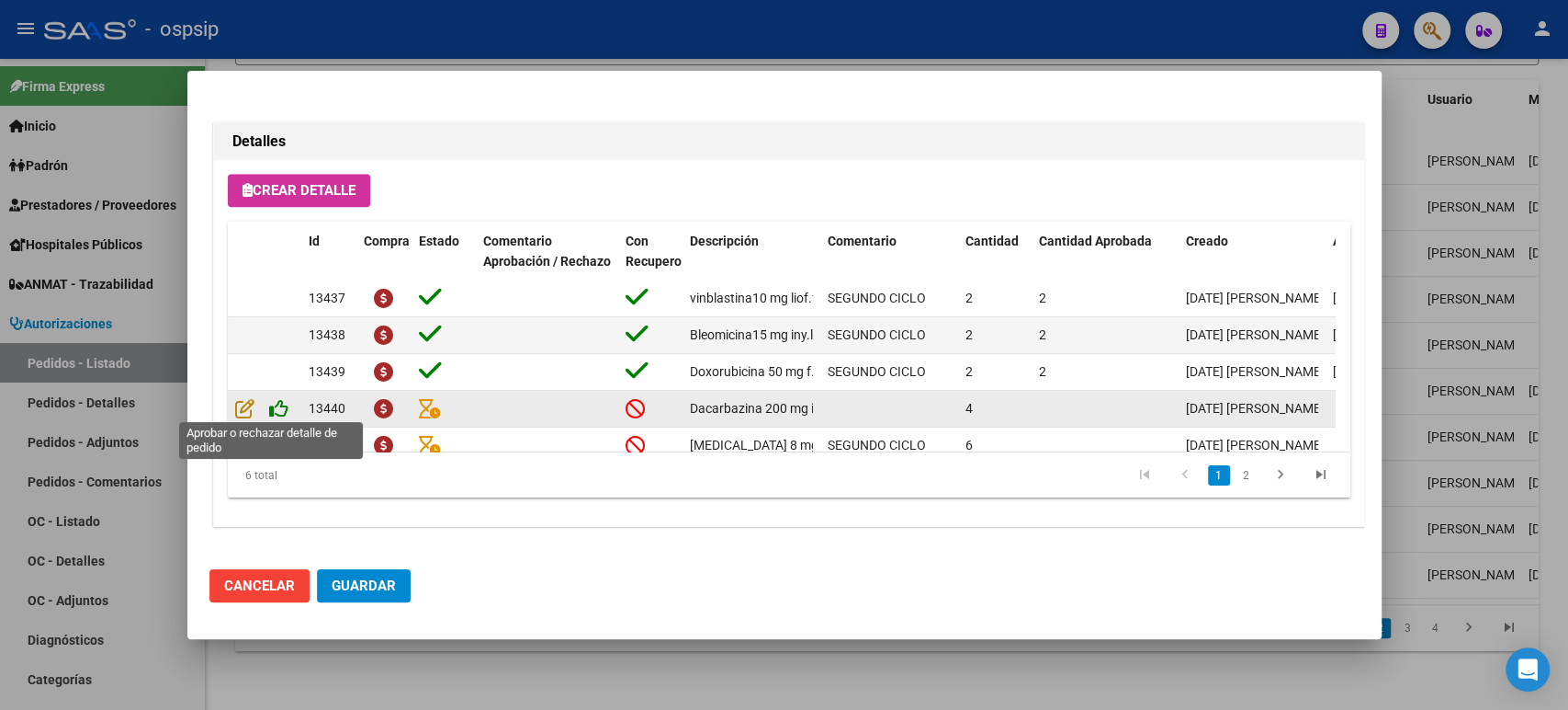
click at [280, 407] on icon at bounding box center [279, 407] width 19 height 20
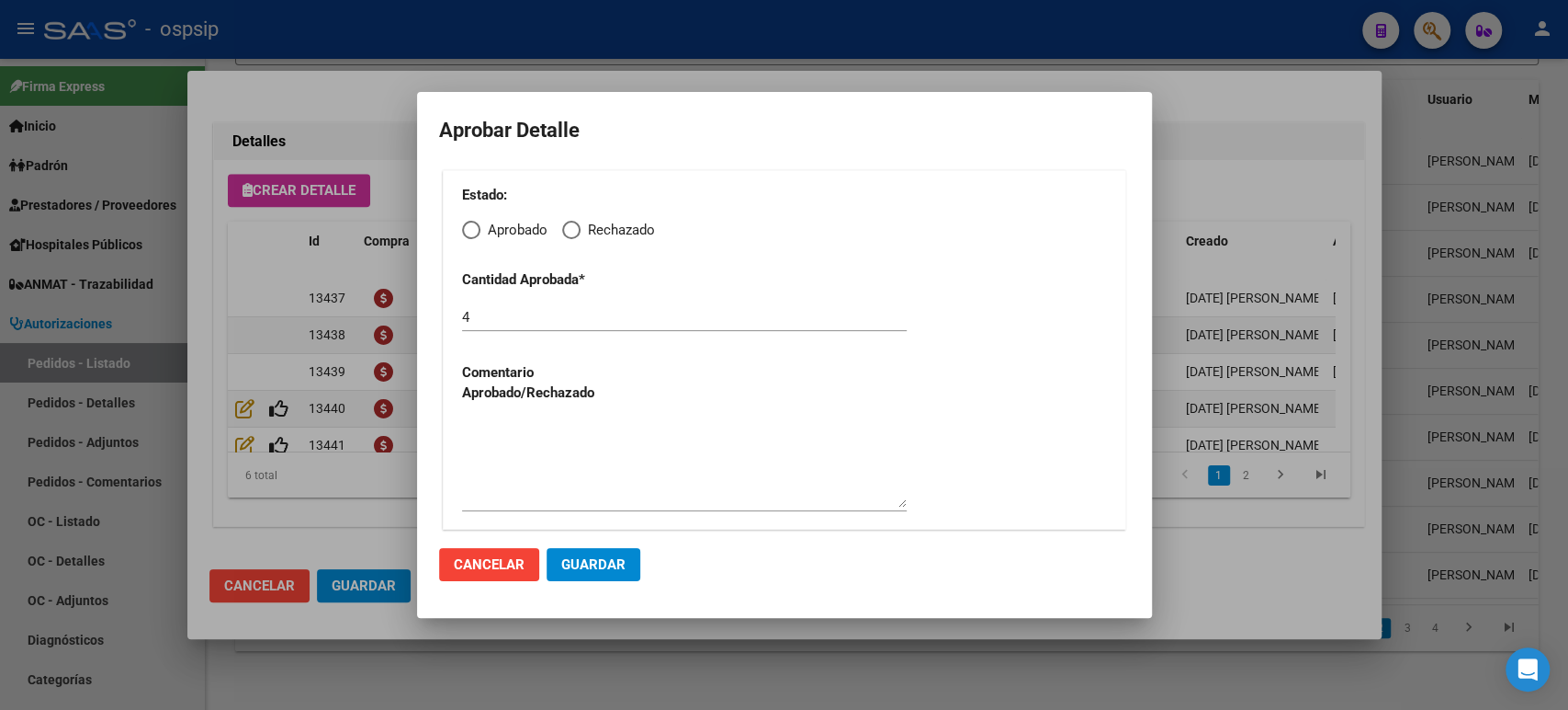
click at [471, 236] on span "Elija una opción" at bounding box center [470, 229] width 18 height 18
click at [471, 236] on input "Aprobado" at bounding box center [470, 229] width 18 height 18
radio input "true"
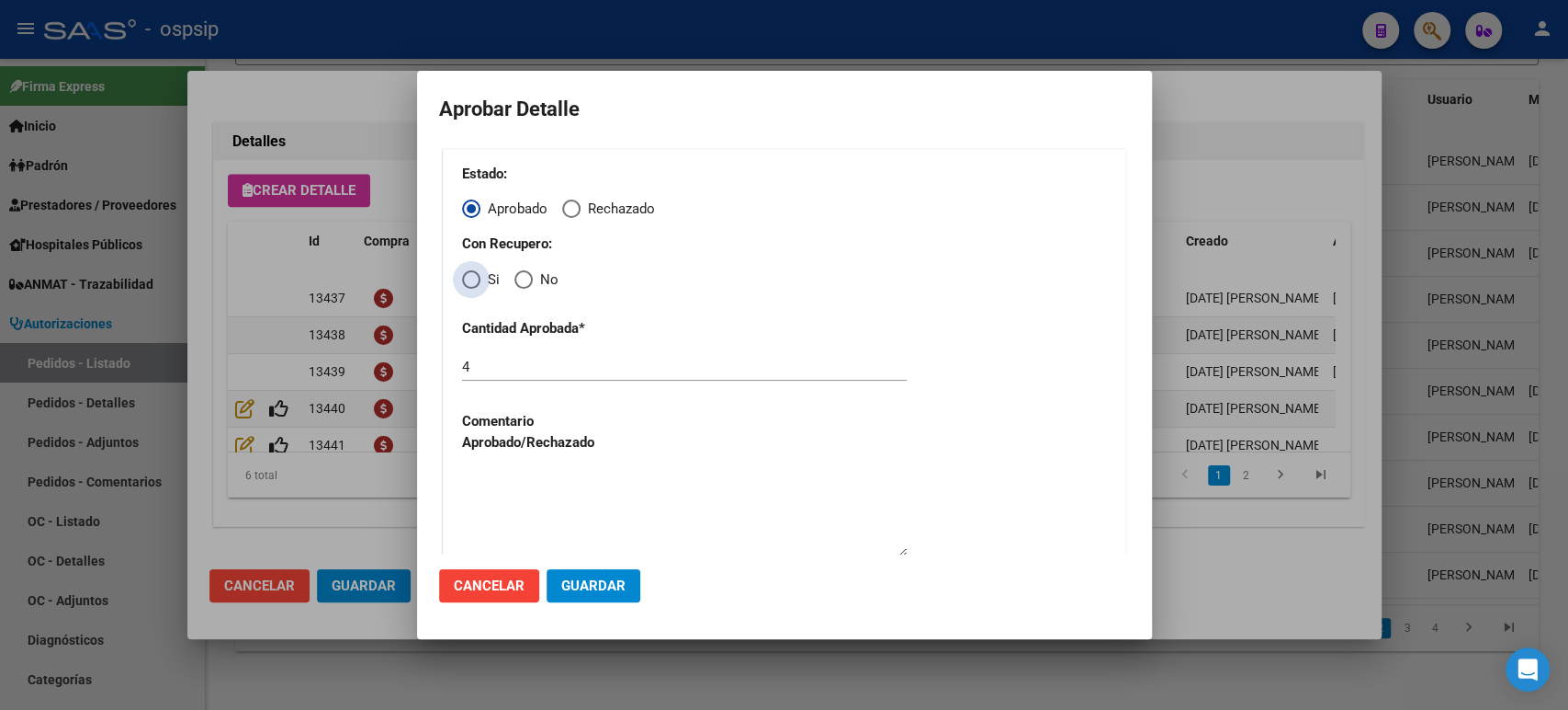
click at [473, 279] on span "Elija una opción" at bounding box center [470, 279] width 18 height 18
click at [473, 279] on input "Si" at bounding box center [470, 279] width 18 height 18
radio input "true"
click at [566, 588] on span "Guardar" at bounding box center [594, 585] width 65 height 16
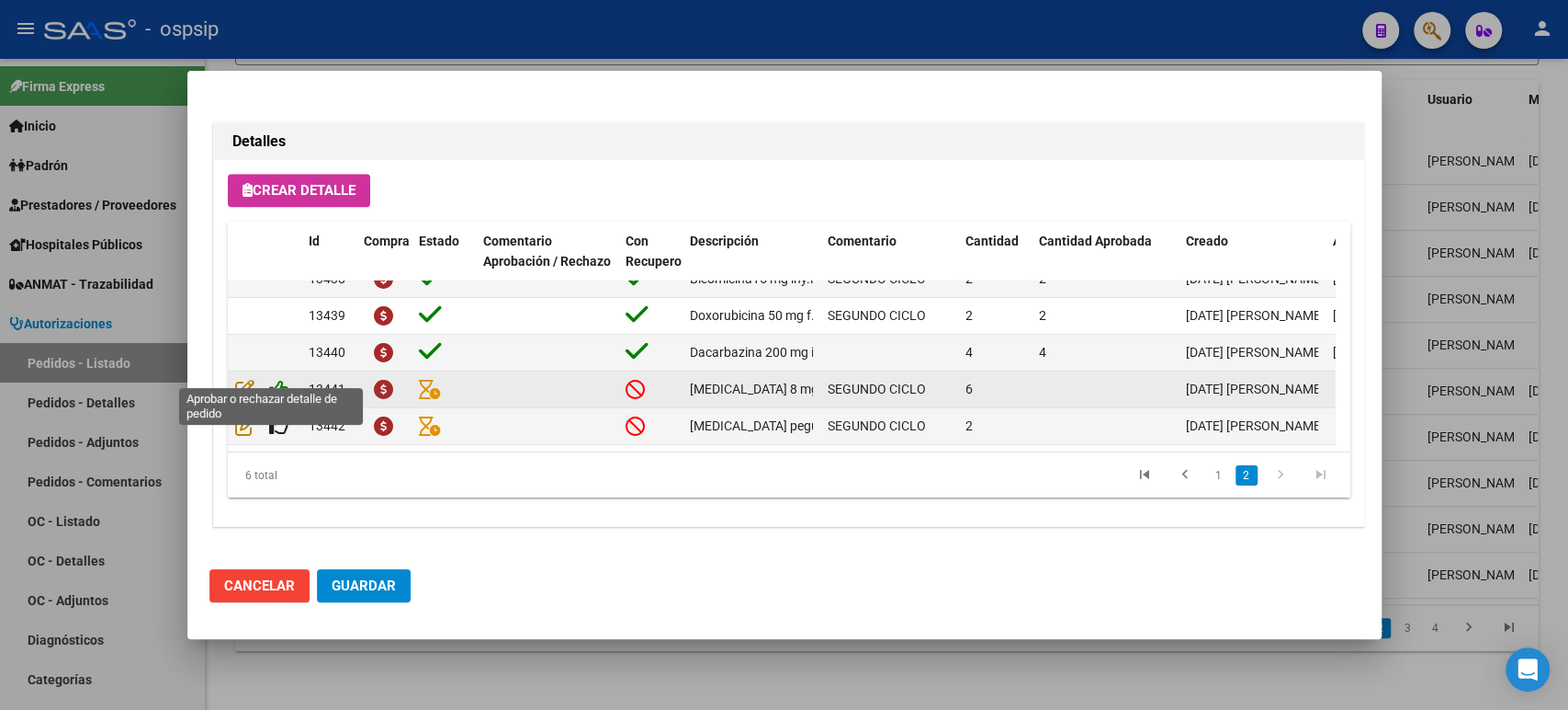
click at [279, 379] on icon at bounding box center [279, 388] width 19 height 20
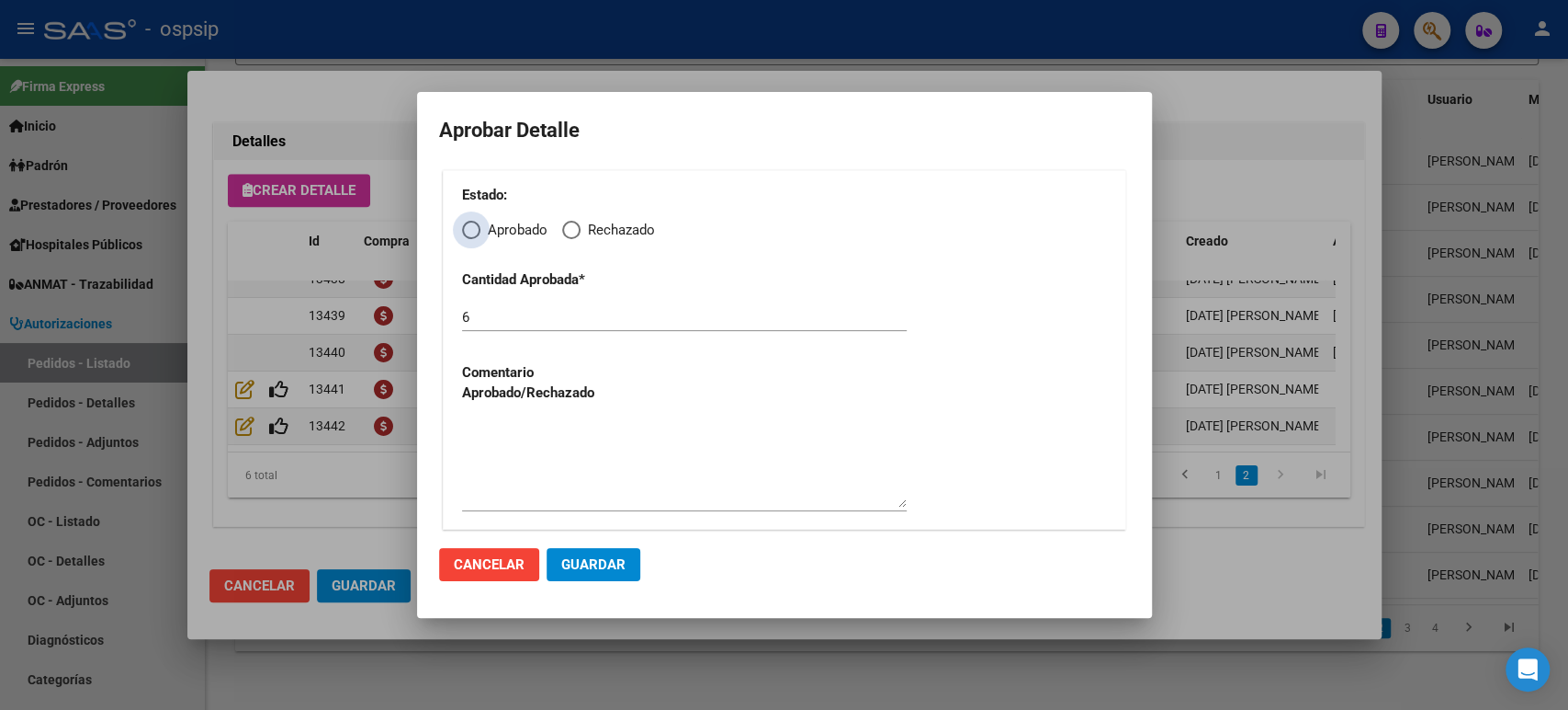
click at [476, 234] on span "Elija una opción" at bounding box center [470, 229] width 18 height 18
click at [476, 234] on input "Aprobado" at bounding box center [470, 229] width 18 height 18
radio input "true"
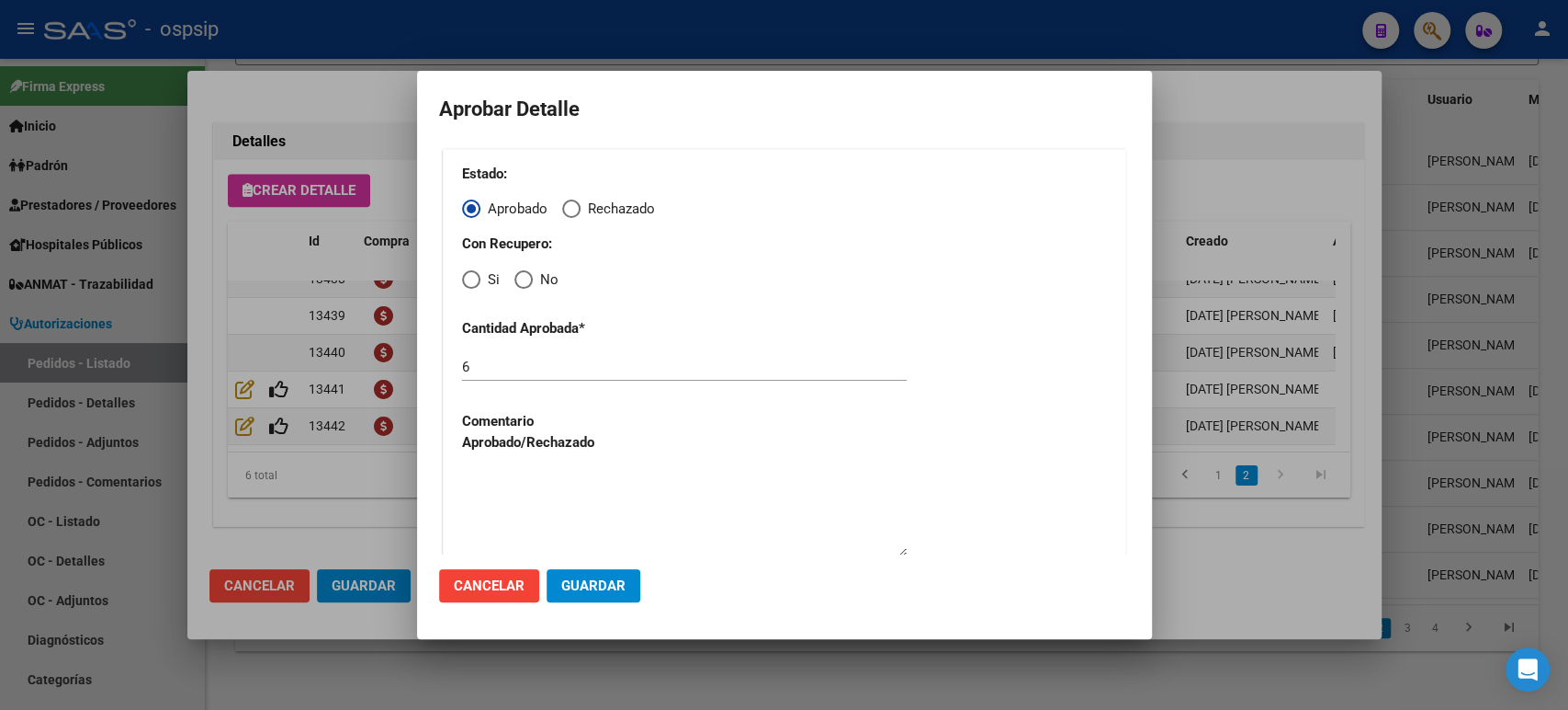
click at [476, 279] on span "Elija una opción" at bounding box center [470, 279] width 18 height 18
click at [476, 279] on input "Si" at bounding box center [470, 279] width 18 height 18
radio input "true"
click at [587, 577] on span "Guardar" at bounding box center [594, 585] width 65 height 16
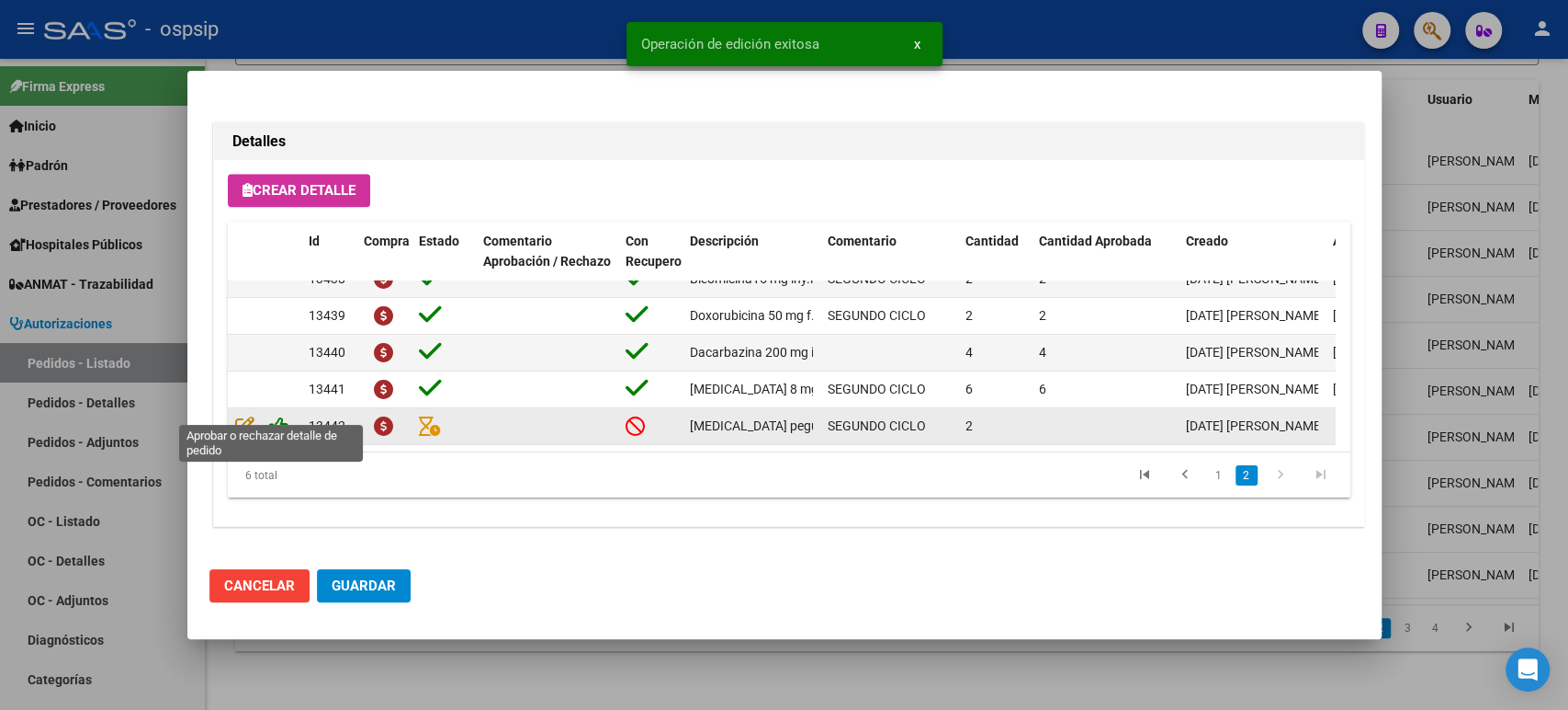
click at [280, 416] on icon at bounding box center [279, 425] width 19 height 20
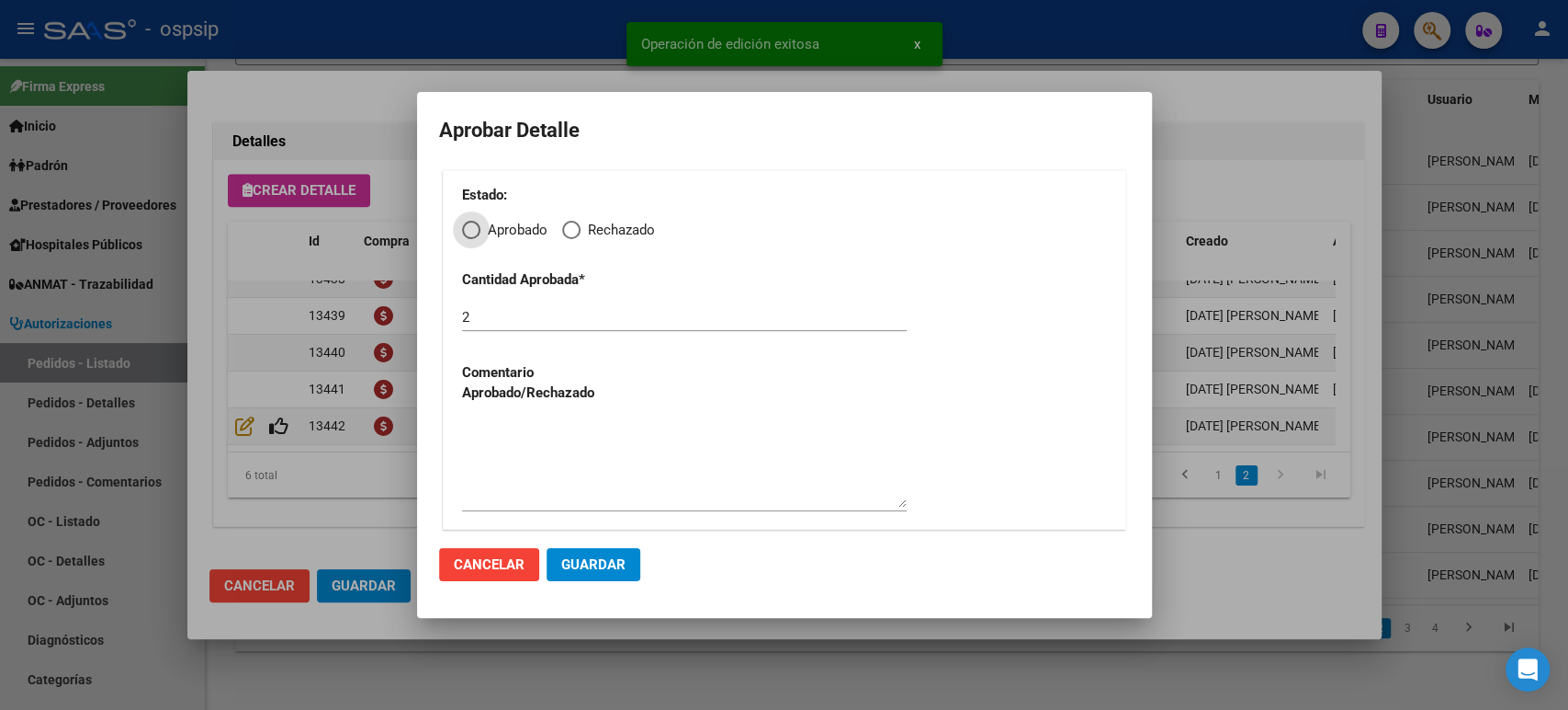
click at [480, 230] on span "Aprobado" at bounding box center [513, 230] width 67 height 21
click at [480, 230] on input "Aprobado" at bounding box center [470, 229] width 18 height 18
radio input "true"
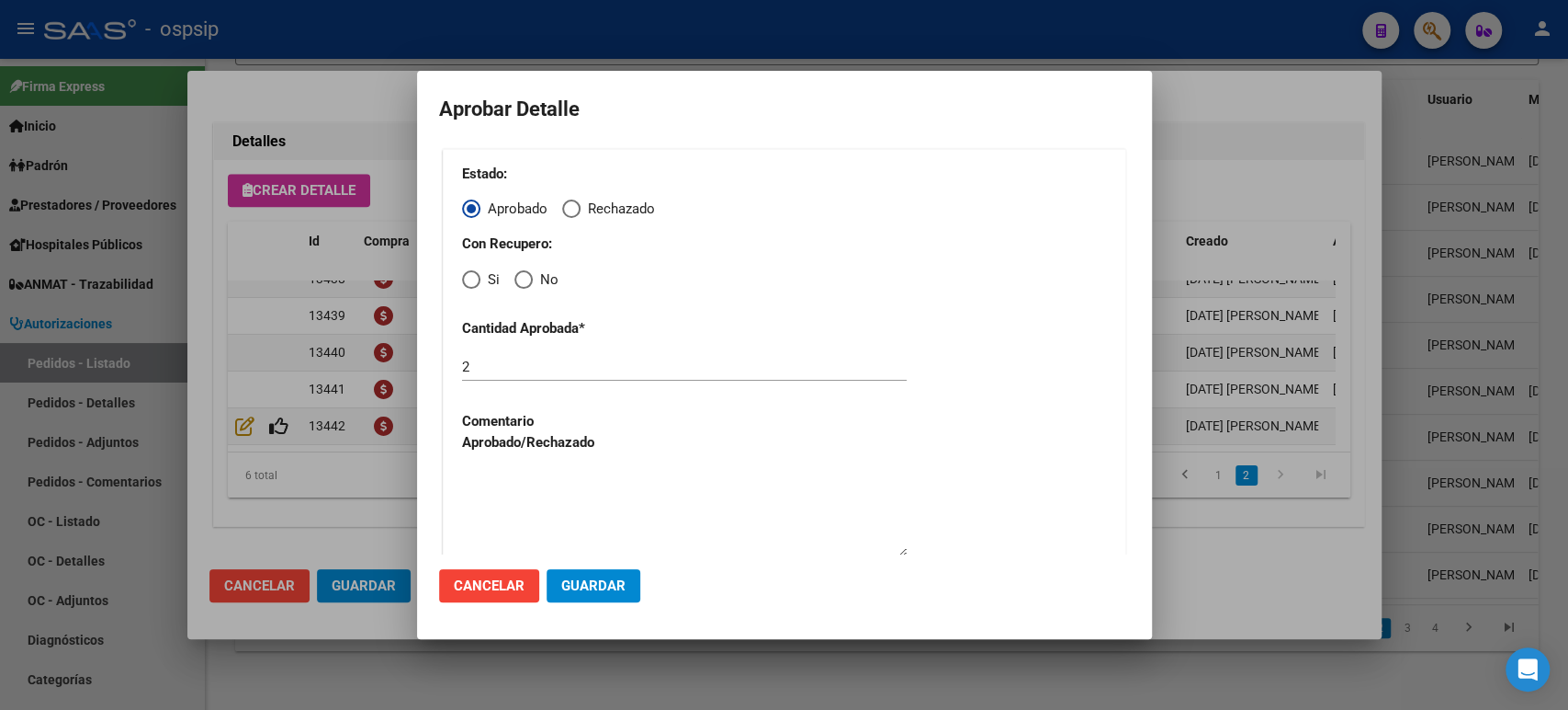
click at [475, 274] on span "Elija una opción" at bounding box center [470, 279] width 18 height 18
click at [475, 274] on input "Si" at bounding box center [470, 279] width 18 height 18
radio input "true"
click at [577, 580] on span "Guardar" at bounding box center [594, 585] width 65 height 16
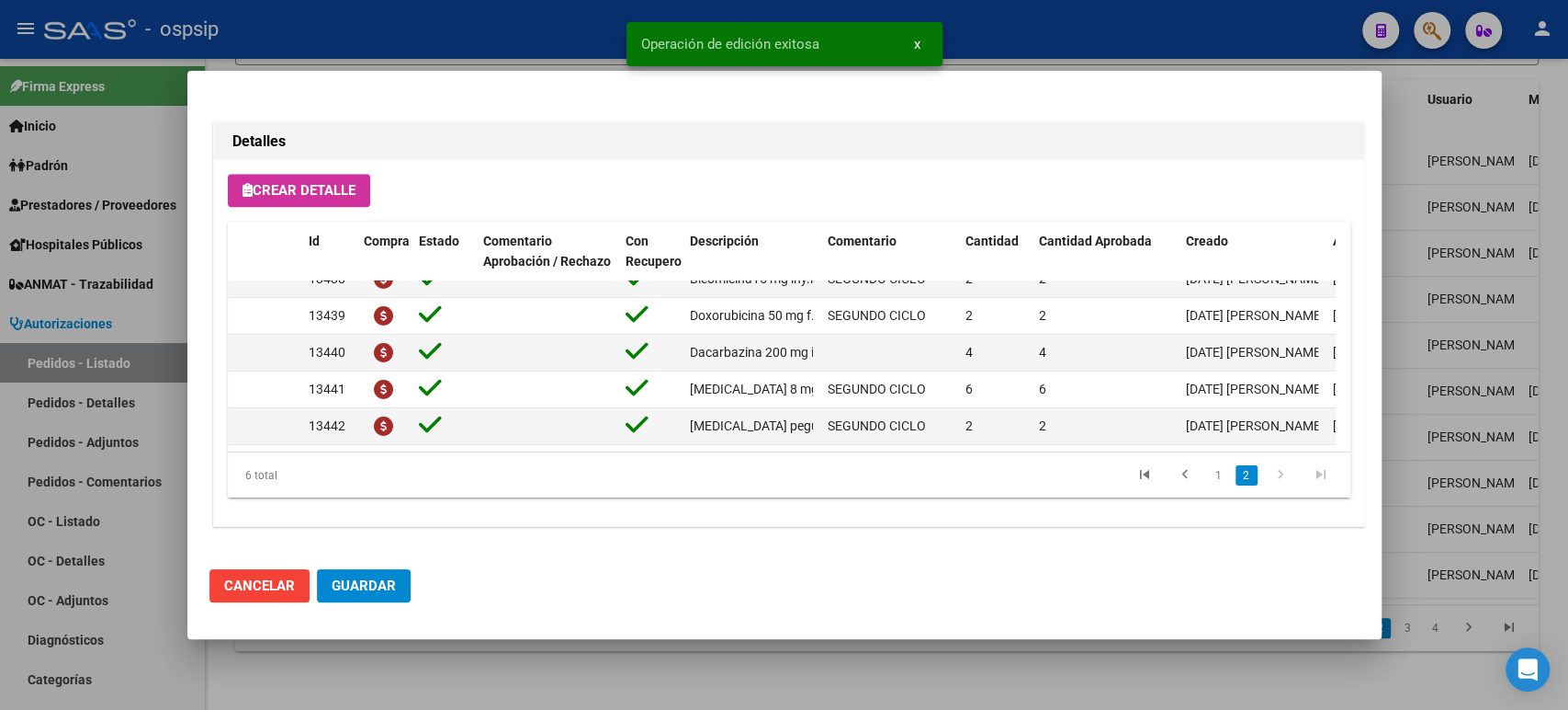
click at [396, 587] on button "Guardar" at bounding box center [363, 585] width 94 height 33
click at [1510, 524] on div at bounding box center [784, 355] width 1568 height 710
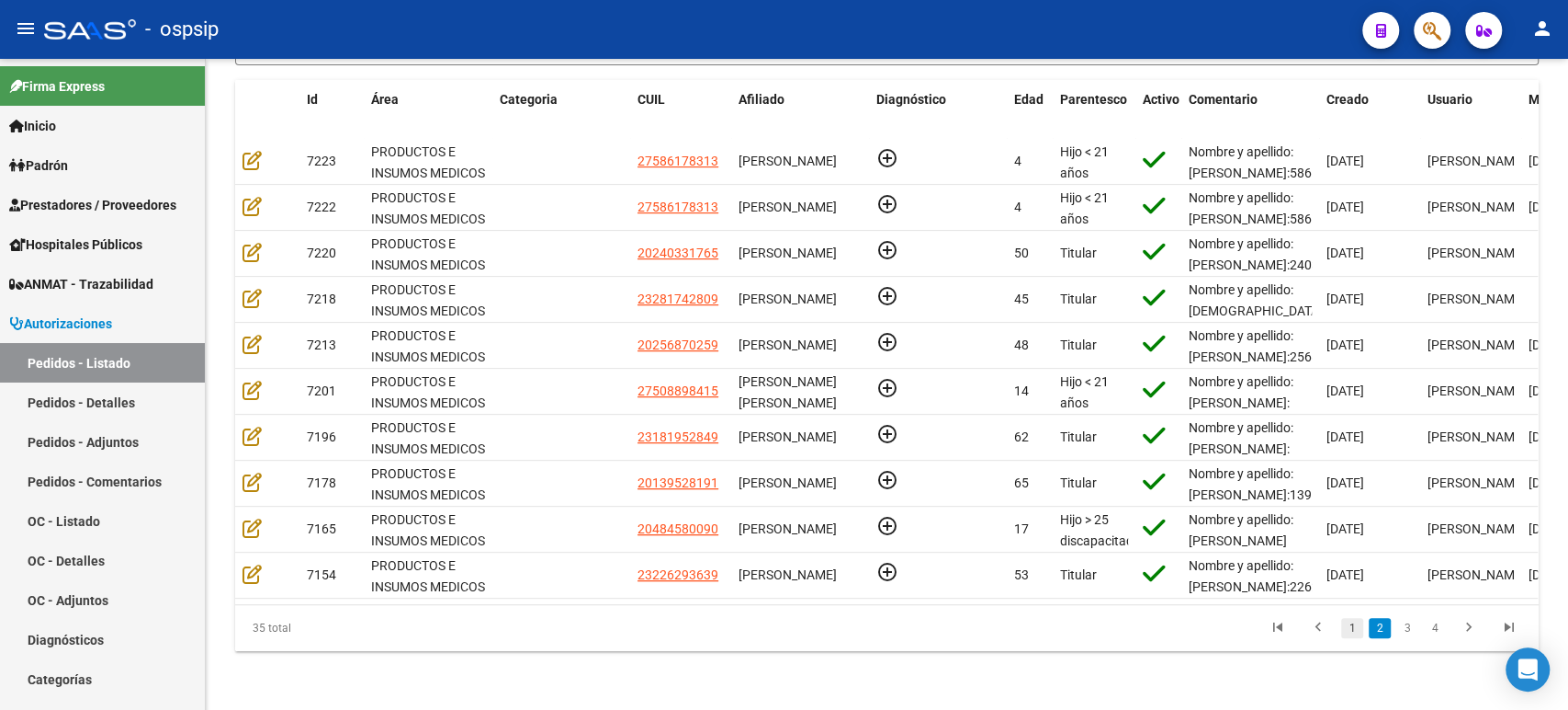
click at [1353, 634] on link "1" at bounding box center [1352, 627] width 22 height 20
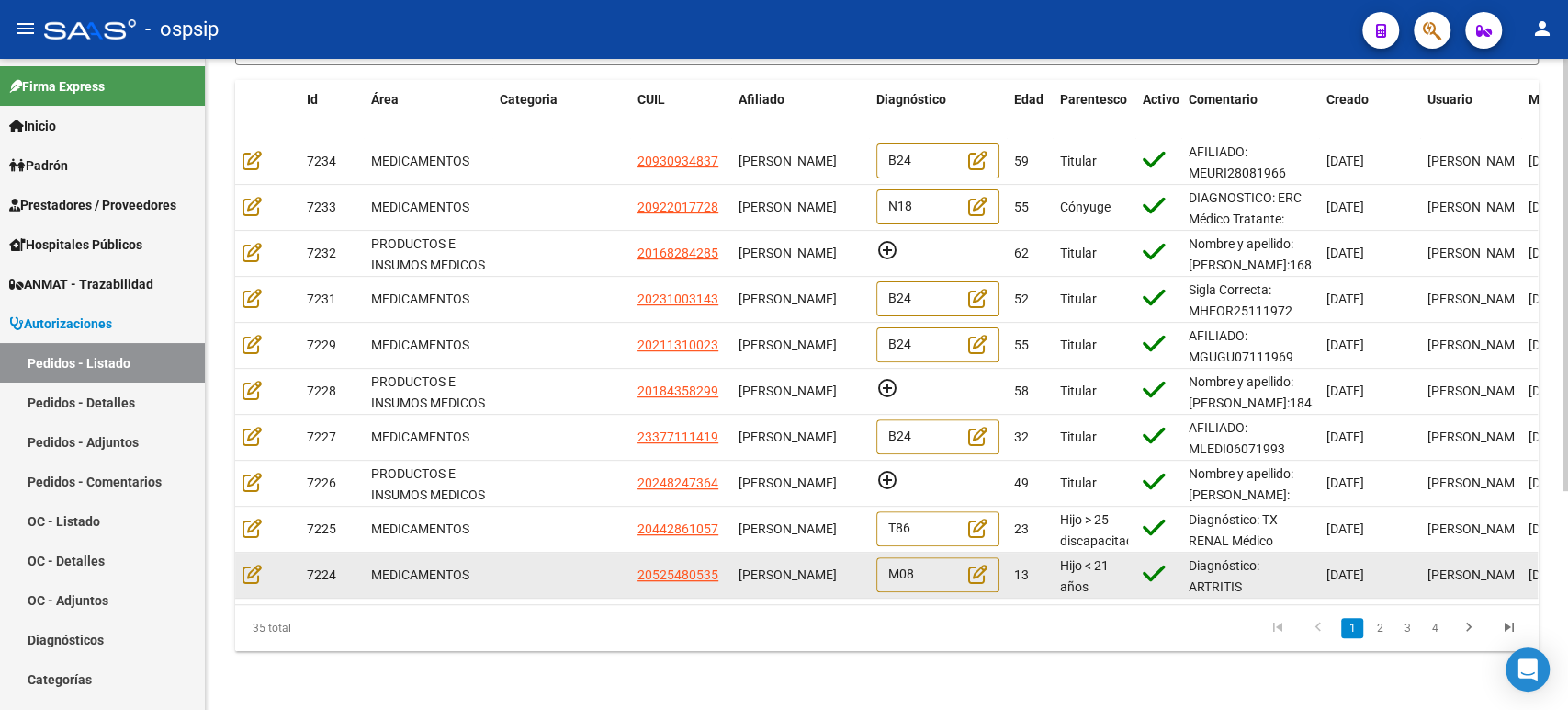
scroll to position [0, 0]
drag, startPoint x: 858, startPoint y: 571, endPoint x: 741, endPoint y: 552, distance: 118.5
click at [741, 565] on div "[PERSON_NAME]" at bounding box center [801, 575] width 123 height 21
copy span "[PERSON_NAME]"
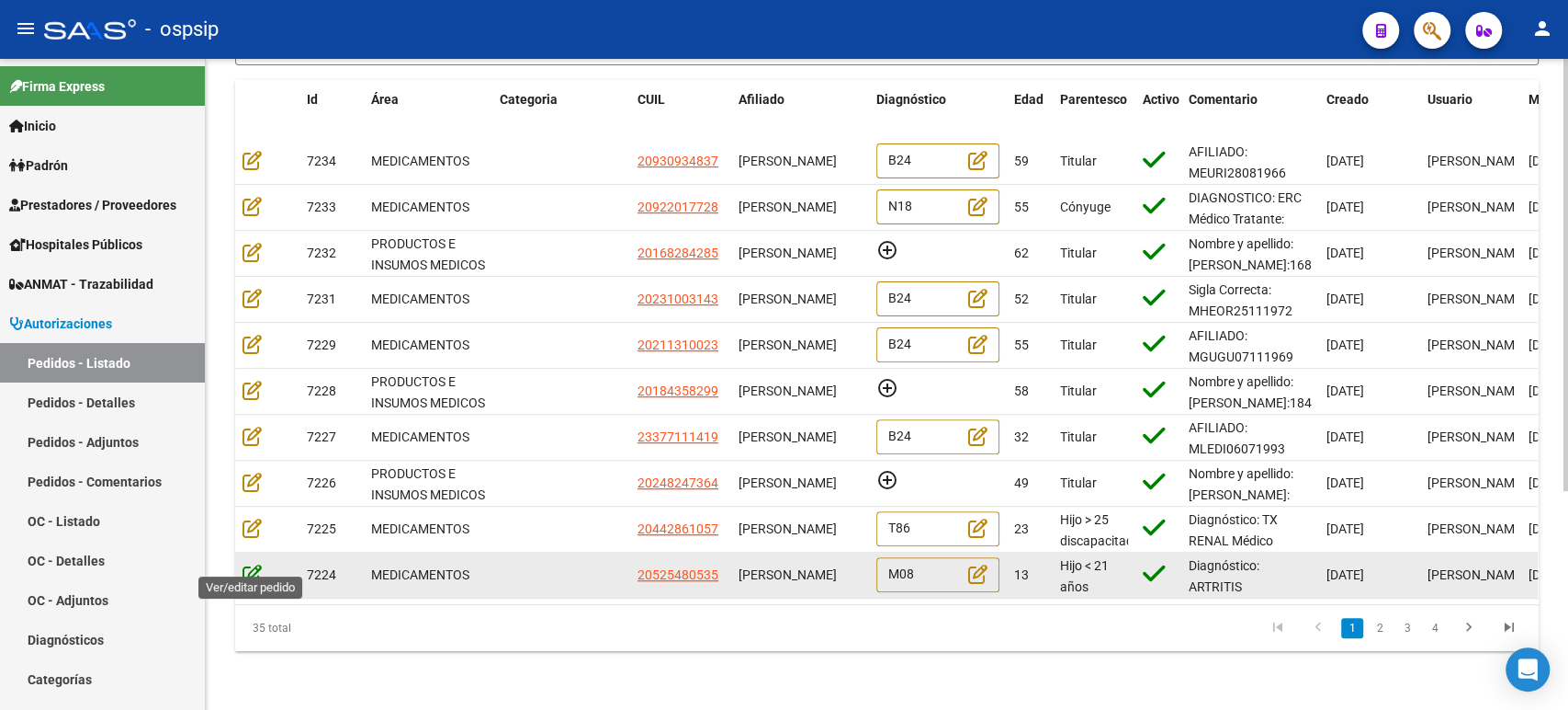
click at [249, 568] on icon at bounding box center [252, 573] width 19 height 20
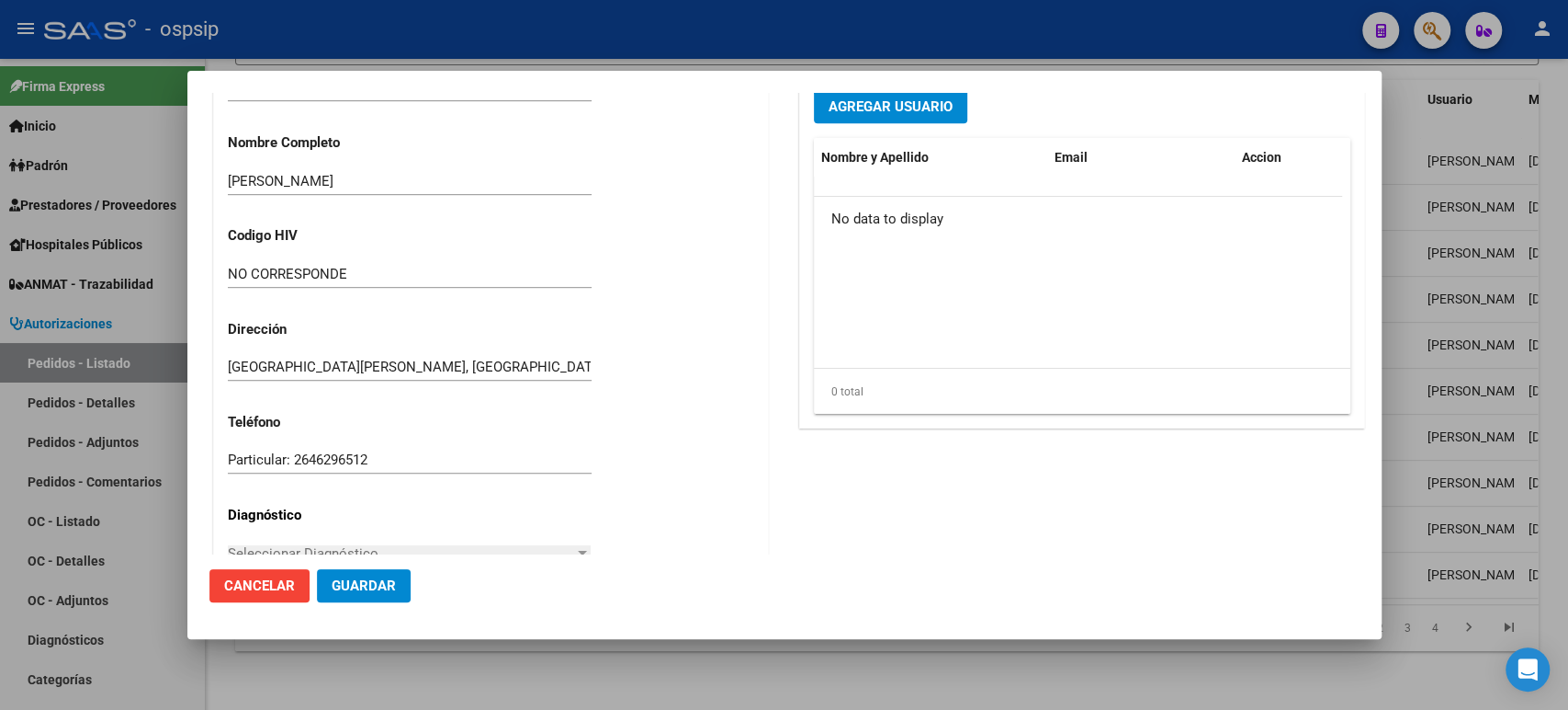
type input "[GEOGRAPHIC_DATA][PERSON_NAME], [GEOGRAPHIC_DATA][PERSON_NAME], [PERSON_NAME] E…"
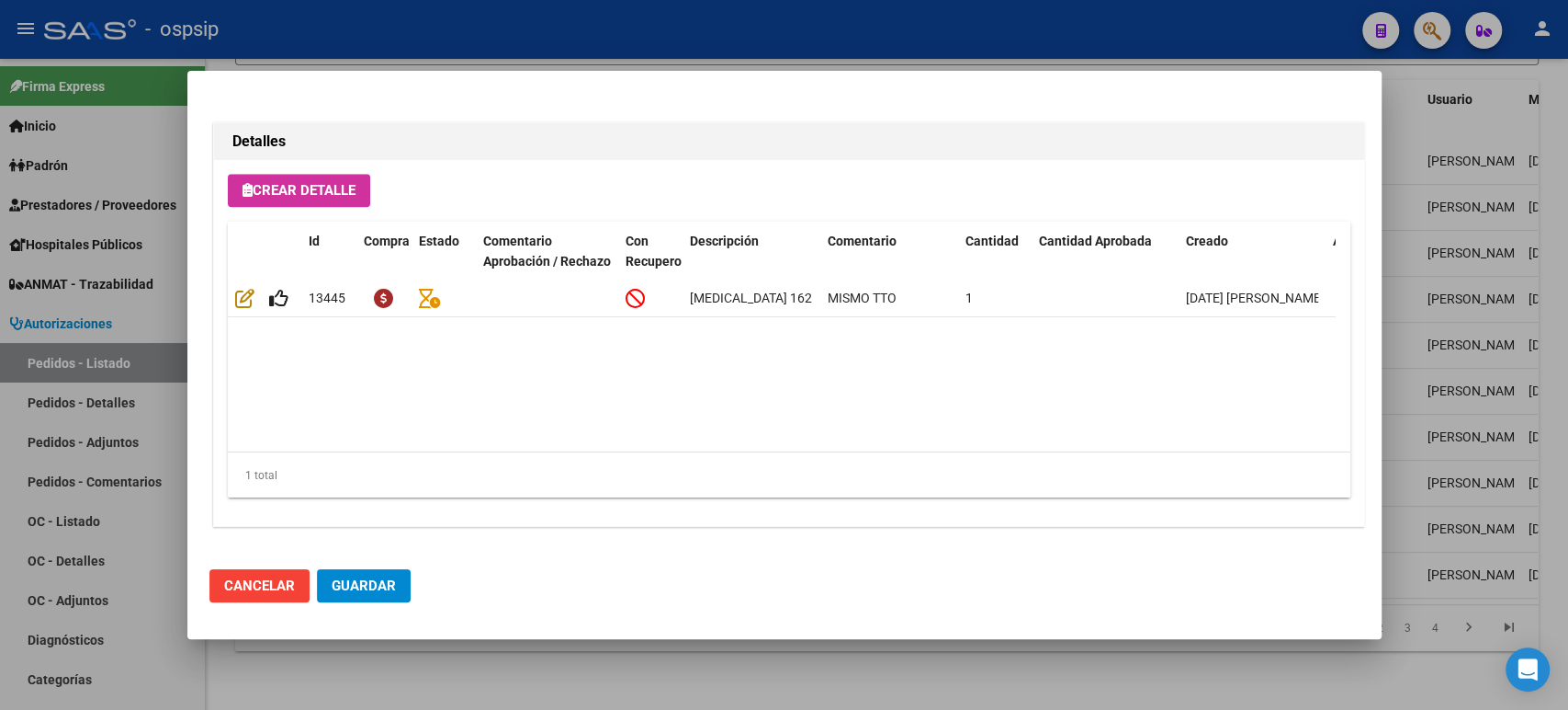
click at [1530, 307] on div at bounding box center [784, 355] width 1568 height 710
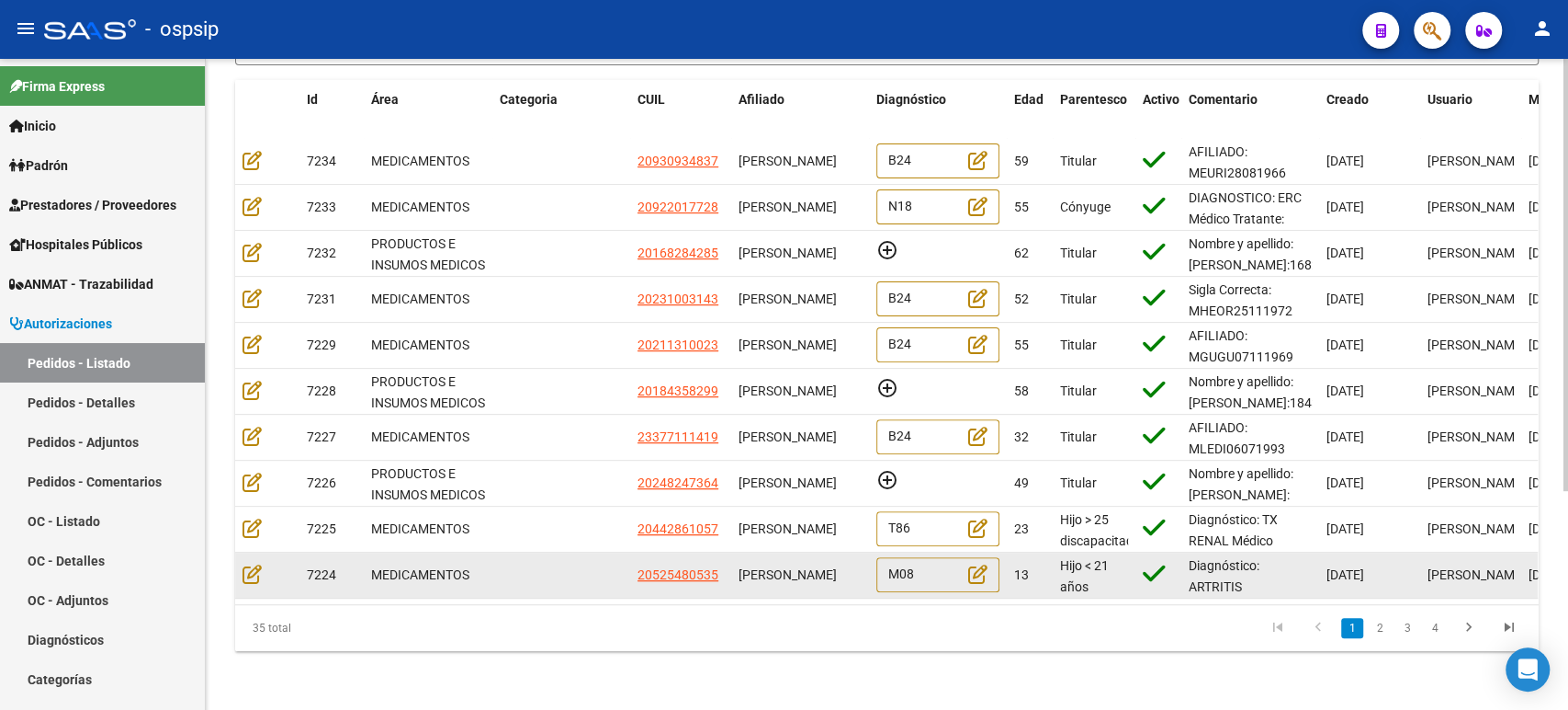
scroll to position [0, 0]
drag, startPoint x: 855, startPoint y: 571, endPoint x: 735, endPoint y: 542, distance: 123.5
click at [735, 552] on datatable-body-cell "[PERSON_NAME]" at bounding box center [800, 574] width 138 height 45
copy span "[PERSON_NAME]"
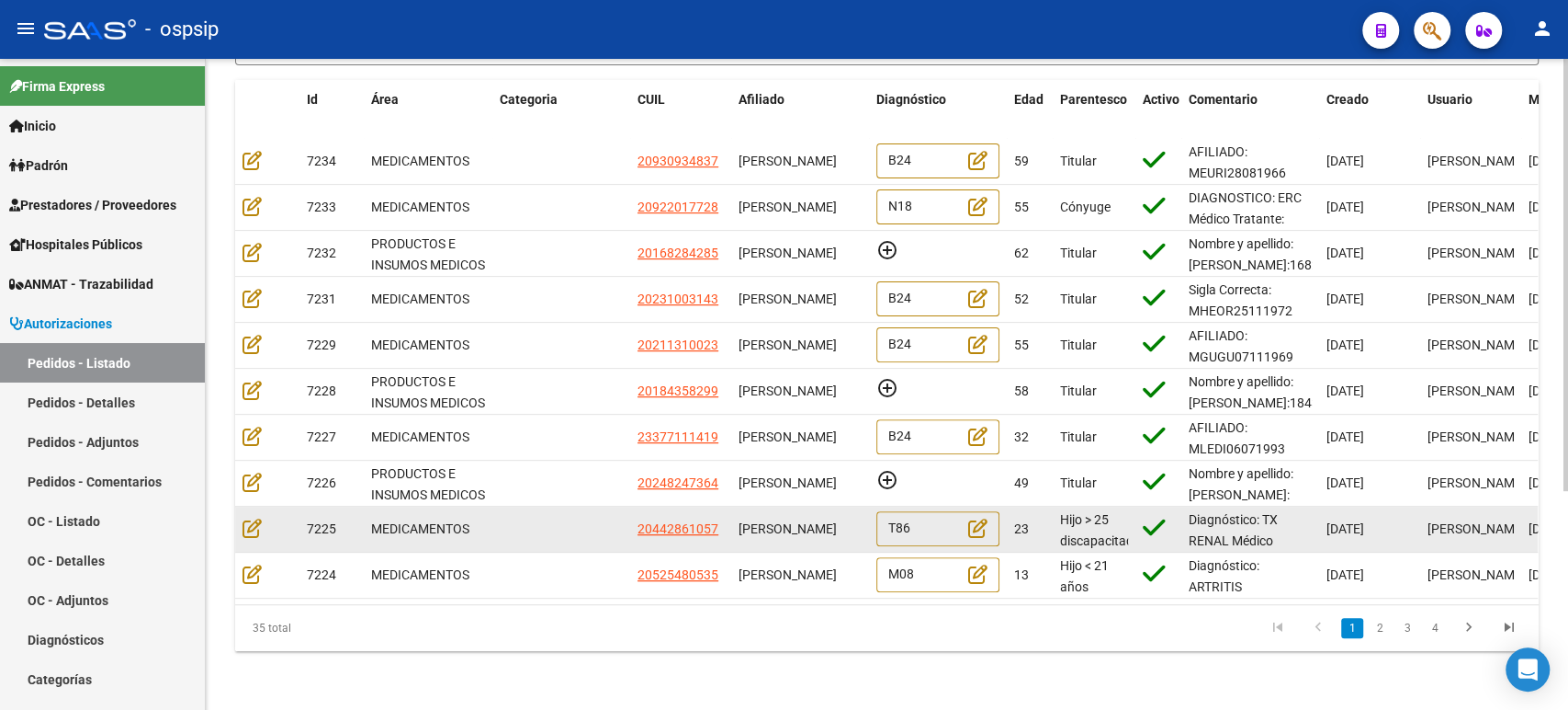
drag, startPoint x: 853, startPoint y: 523, endPoint x: 741, endPoint y: 500, distance: 114.3
click at [741, 518] on div "[PERSON_NAME]" at bounding box center [801, 529] width 123 height 21
copy span "[PERSON_NAME]"
click at [249, 517] on icon at bounding box center [252, 527] width 19 height 20
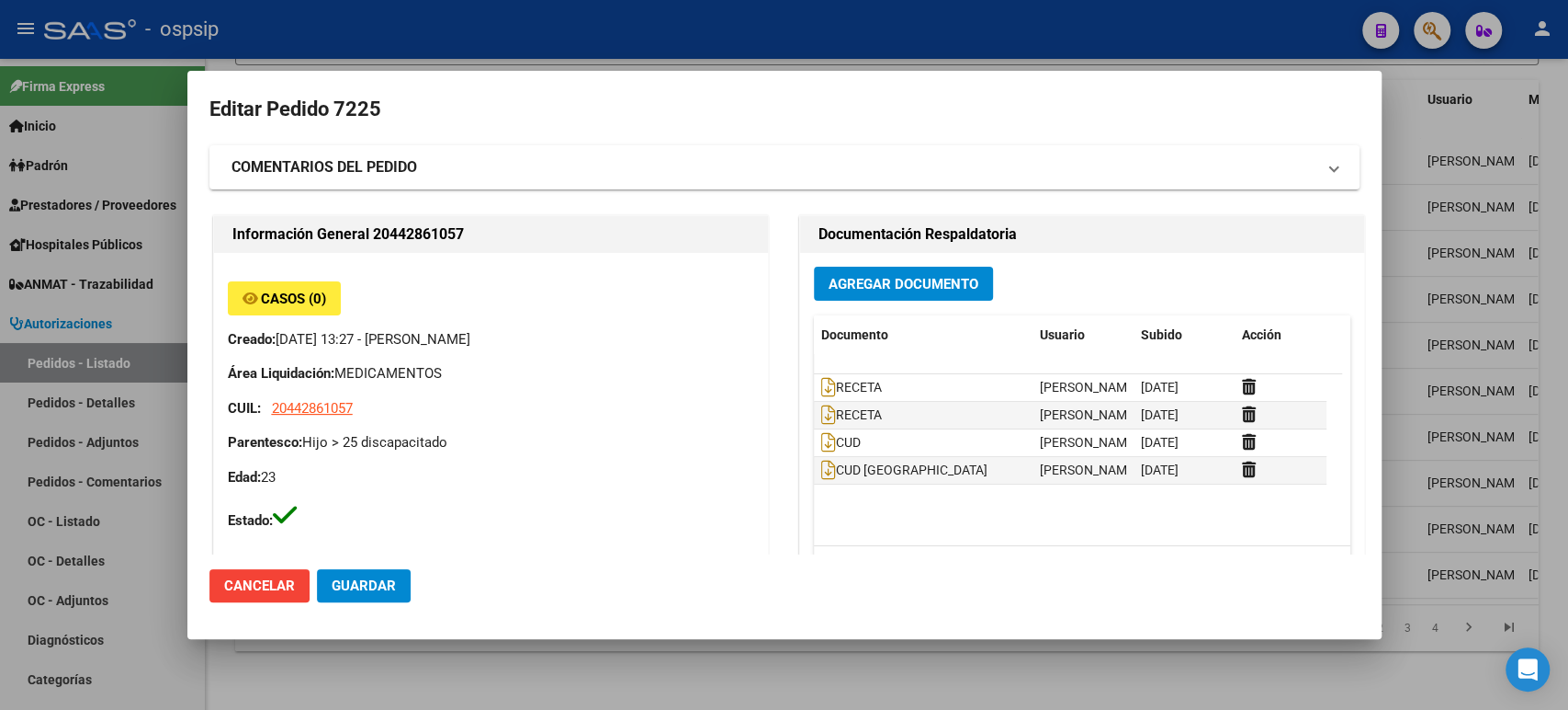
type input "Buenos Aires, EZPELETA ESTE, ALBERT SCHWEITZER 4079, Departamento: GIM"
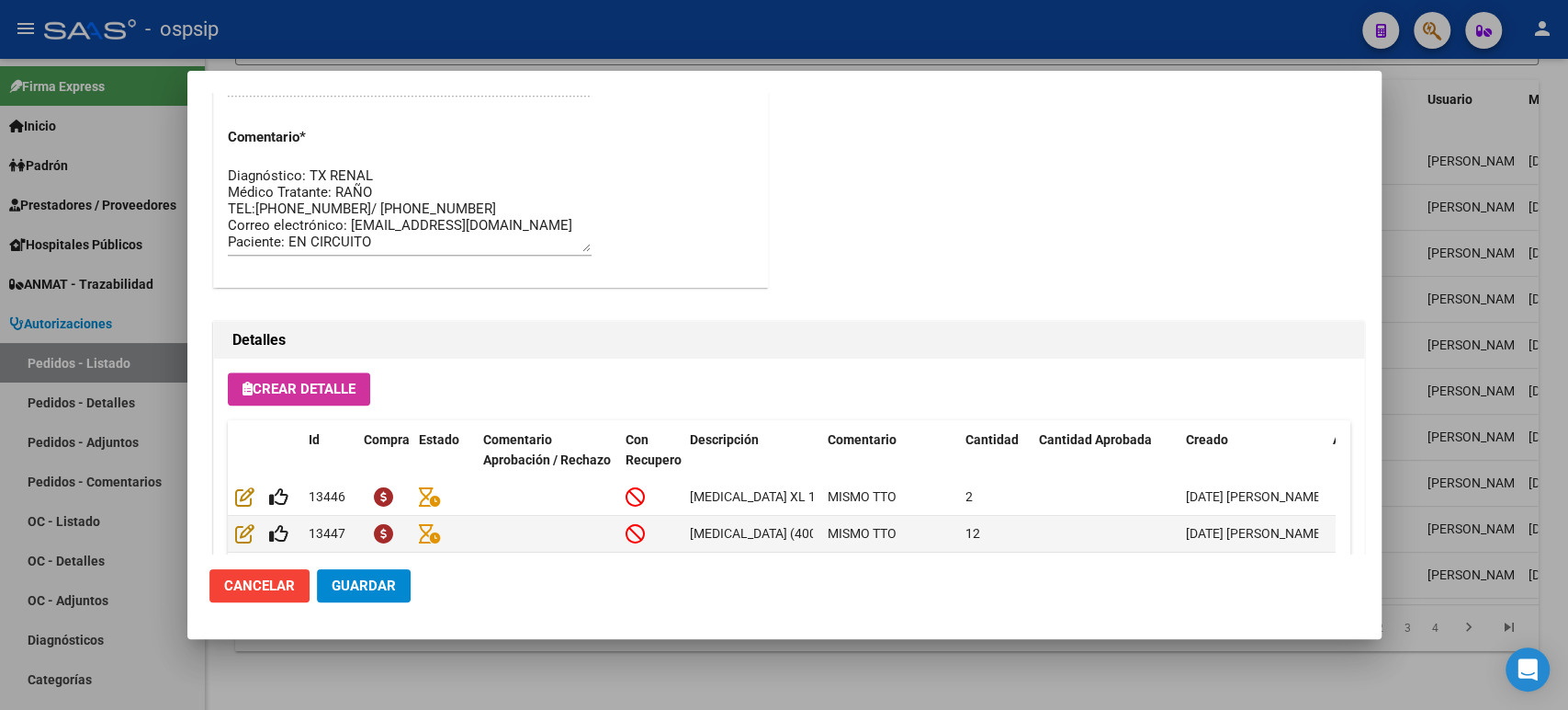
scroll to position [1281, 0]
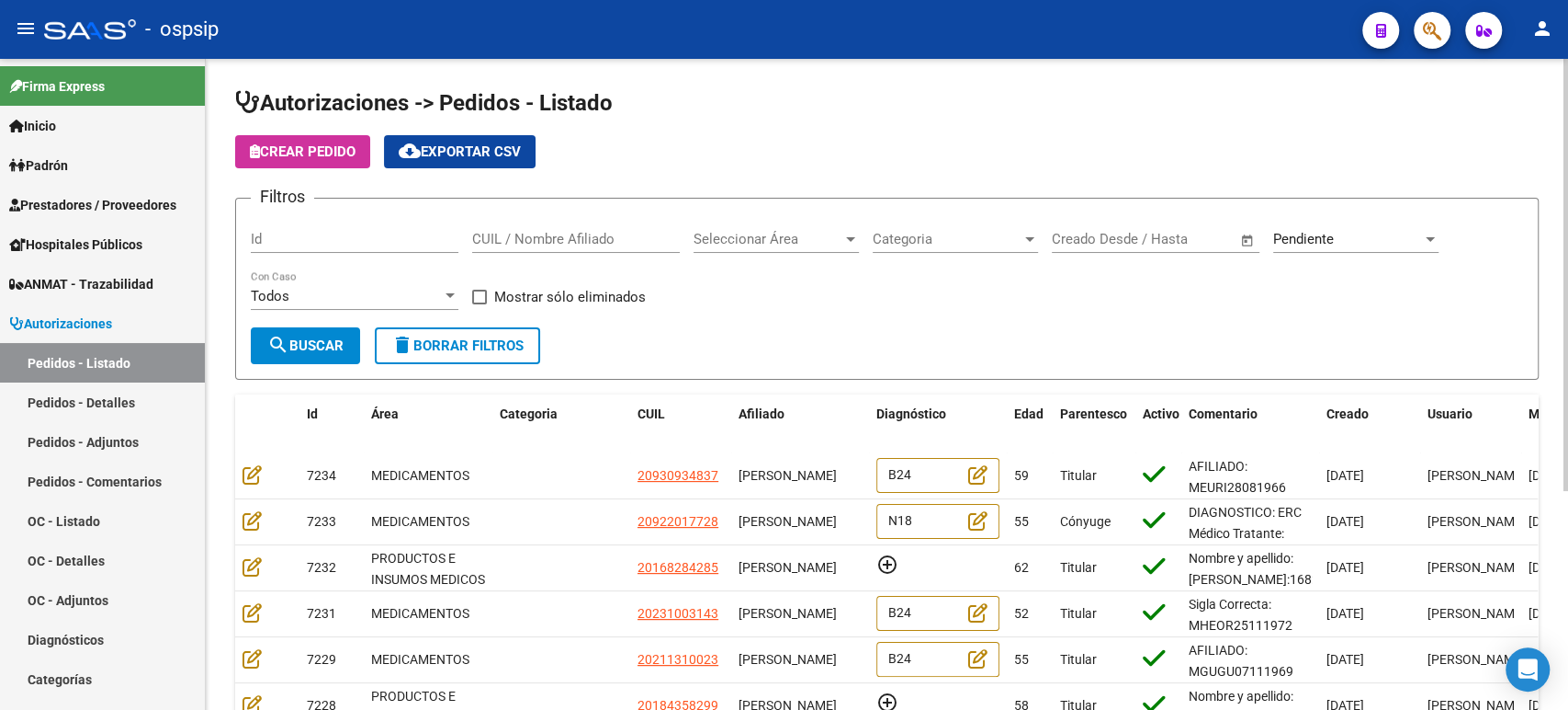
click at [562, 224] on div "CUIL / Nombre Afiliado" at bounding box center [576, 234] width 208 height 40
paste input "[PERSON_NAME]"
type input "[PERSON_NAME]"
click at [337, 346] on span "search Buscar" at bounding box center [305, 345] width 76 height 16
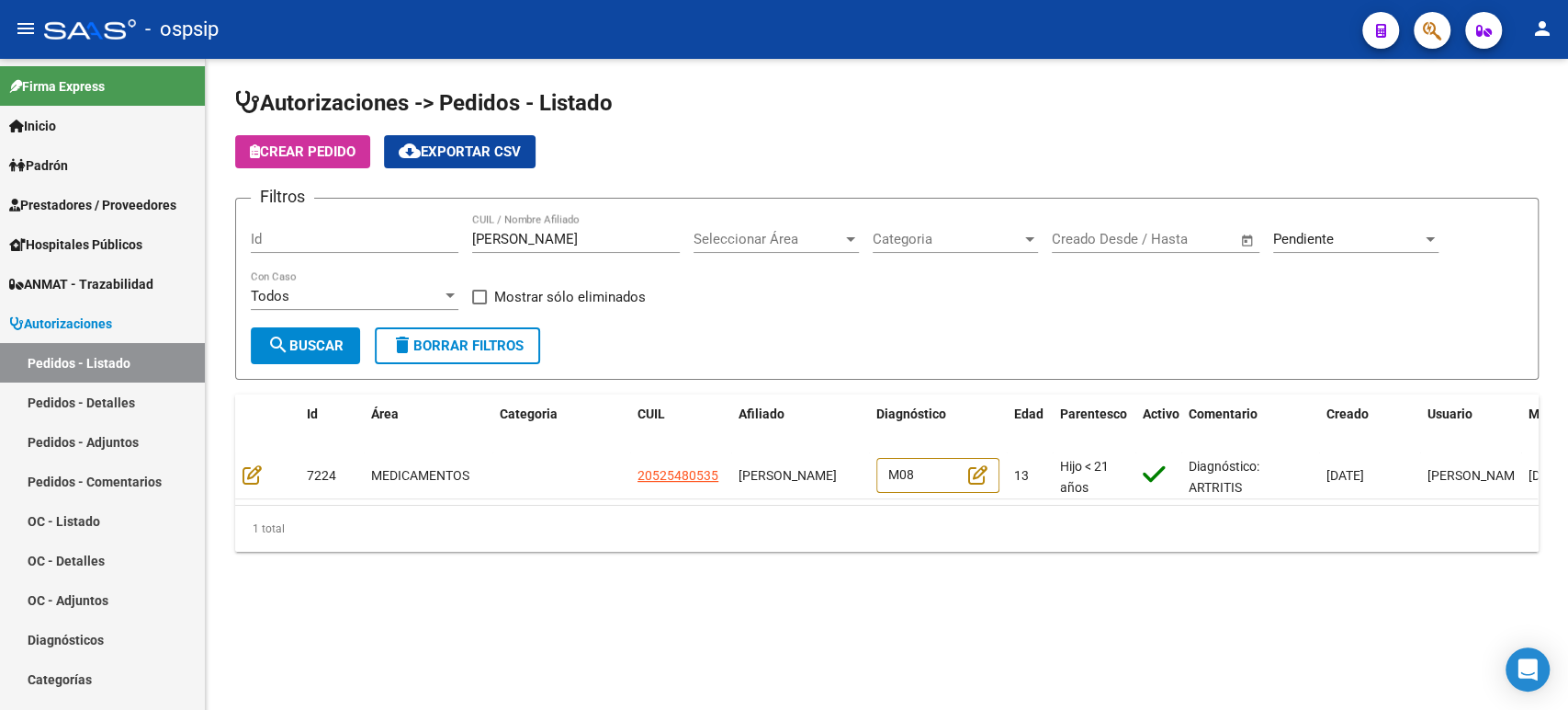
scroll to position [0, 2]
click at [1301, 239] on span "Pendiente" at bounding box center [1303, 238] width 61 height 16
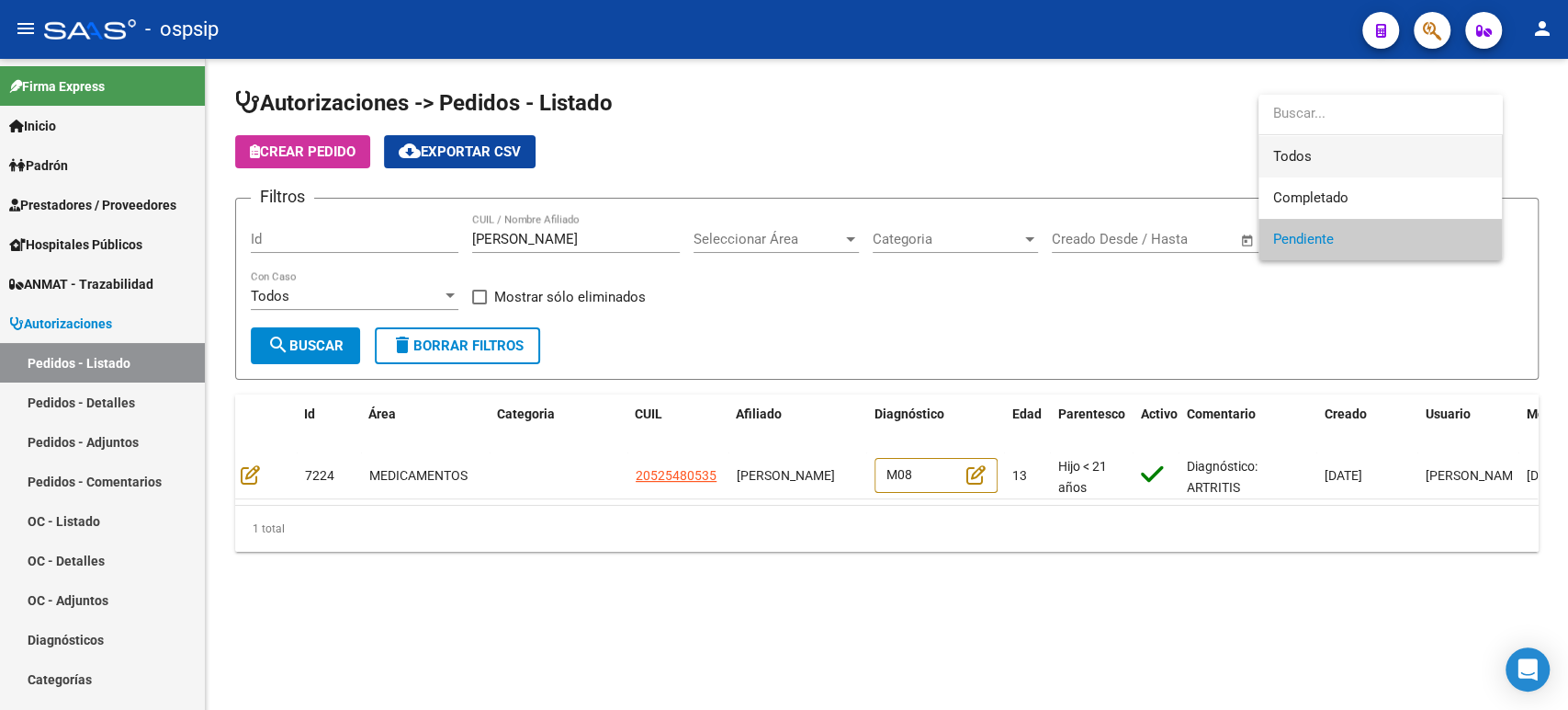
click at [1305, 152] on span "Todos" at bounding box center [1380, 157] width 214 height 42
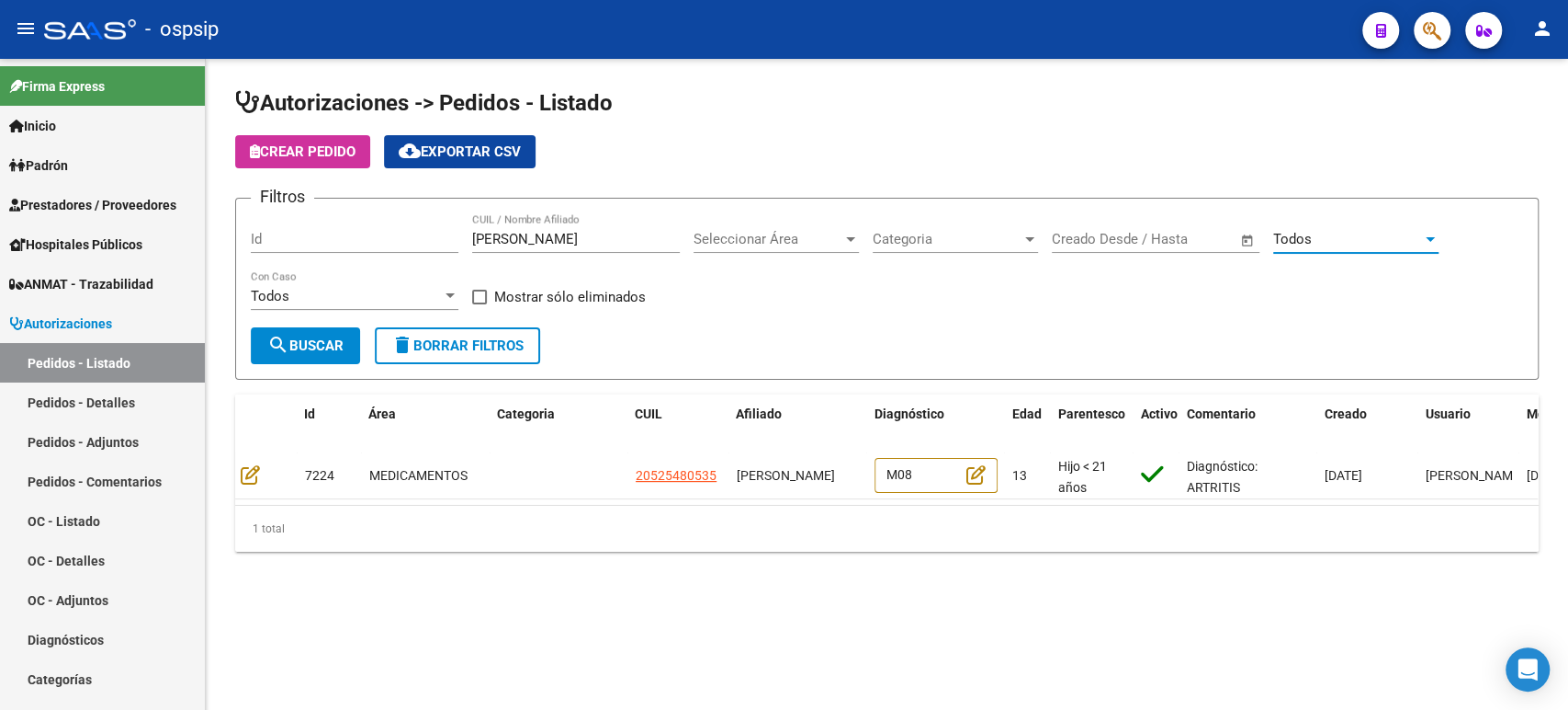
click at [305, 355] on button "search Buscar" at bounding box center [304, 346] width 109 height 37
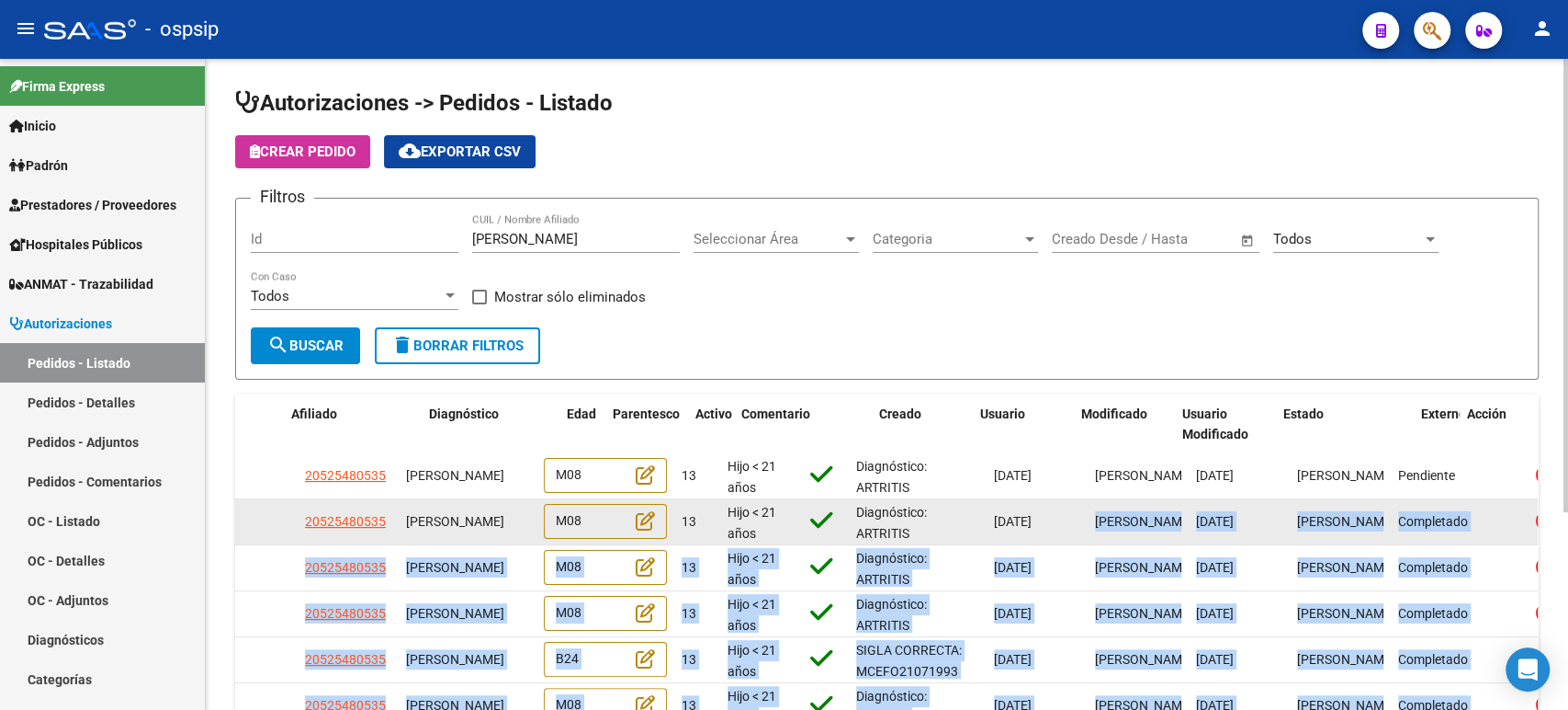
scroll to position [0, 448]
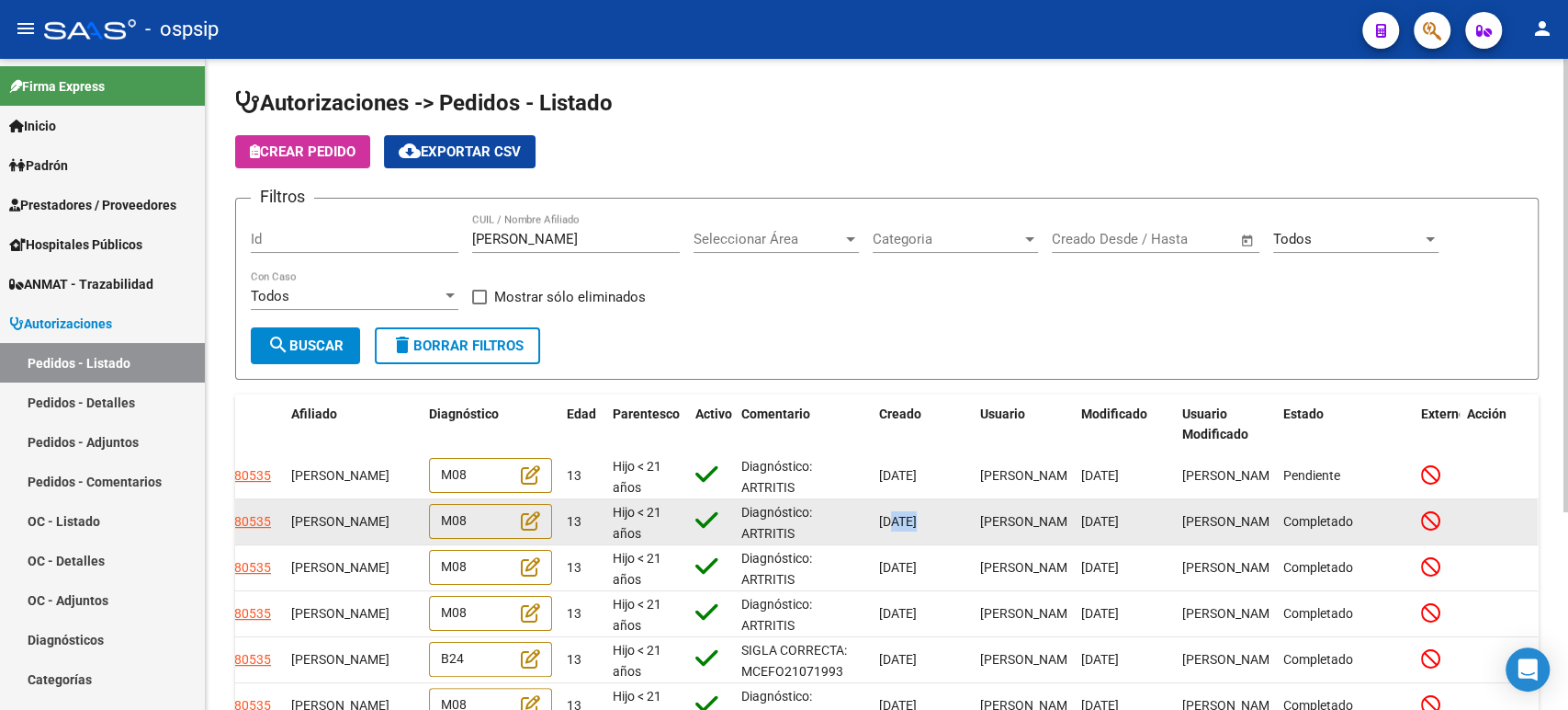
drag, startPoint x: 1420, startPoint y: 517, endPoint x: 890, endPoint y: 507, distance: 530.1
click at [890, 507] on div "7101 MEDICAMENTOS 20525480535 [PERSON_NAME] M08 13 Hijo < 21 años Diagnóstico: …" at bounding box center [669, 522] width 1763 height 46
click at [906, 520] on span "[DATE]" at bounding box center [898, 520] width 38 height 14
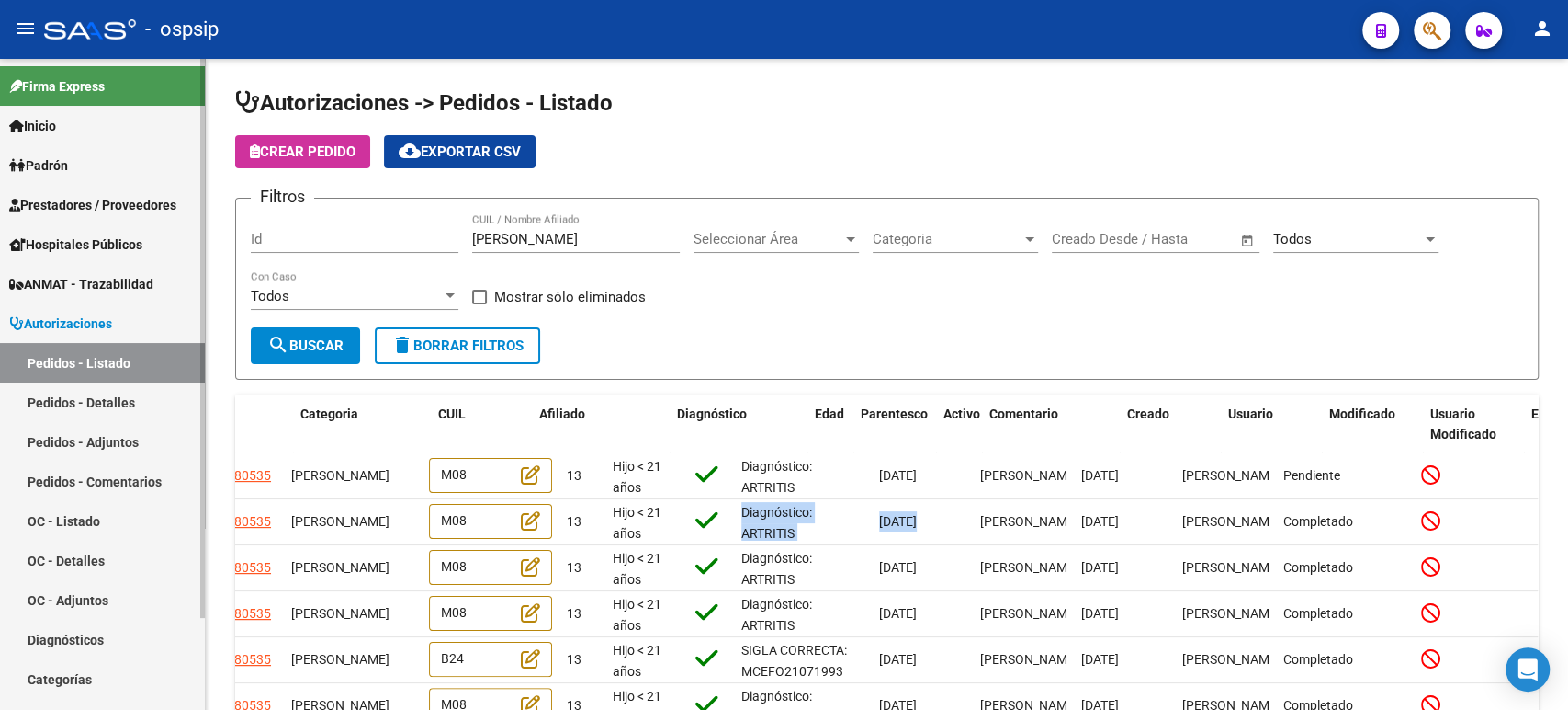
scroll to position [0, 0]
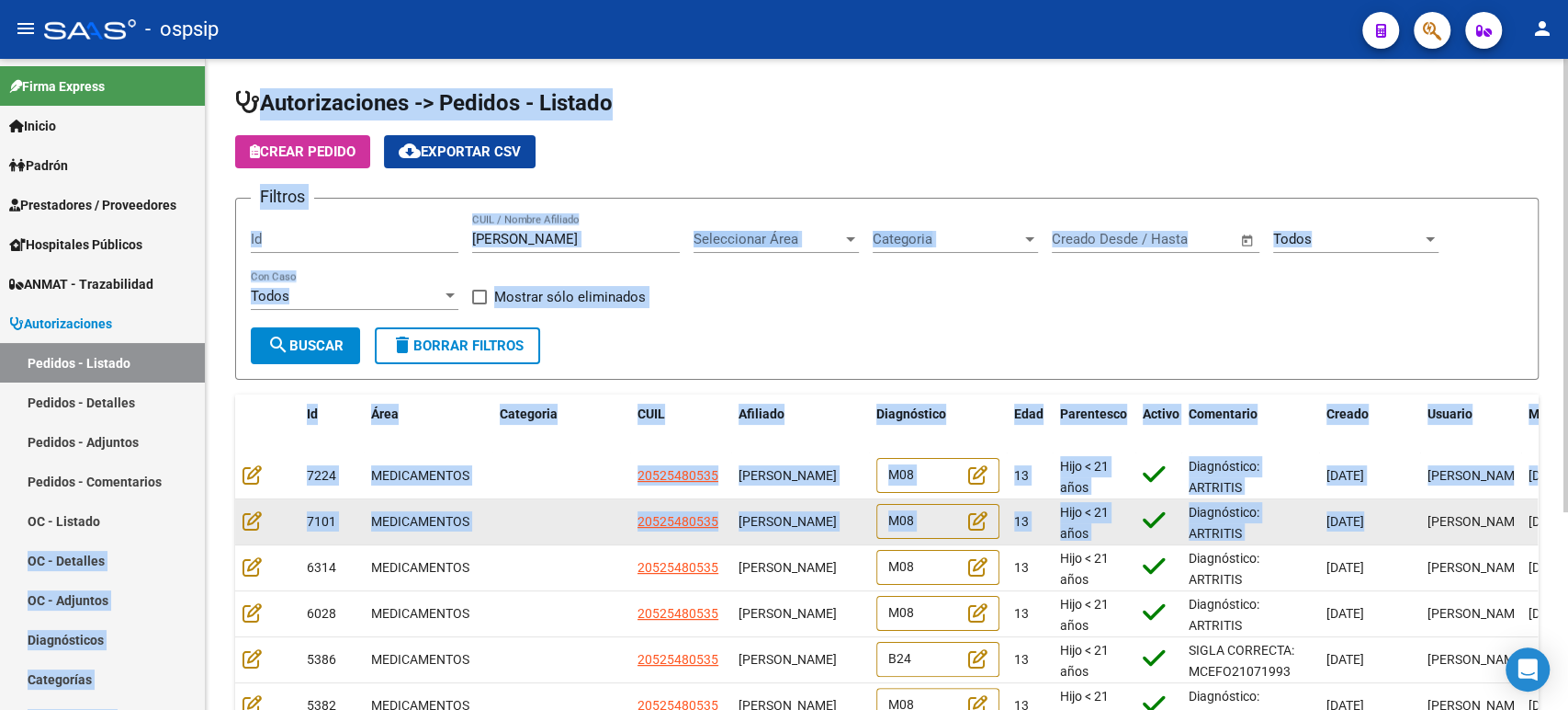
drag, startPoint x: 918, startPoint y: 531, endPoint x: 264, endPoint y: 516, distance: 654.2
click at [38, 548] on mat-sidenav-container "Firma Express Inicio Calendario SSS Instructivos Contacto OS Padrón Análisis Af…" at bounding box center [784, 384] width 1568 height 651
click at [454, 525] on span "MEDICAMENTOS" at bounding box center [420, 520] width 99 height 14
click at [574, 518] on datatable-body-cell at bounding box center [561, 521] width 138 height 45
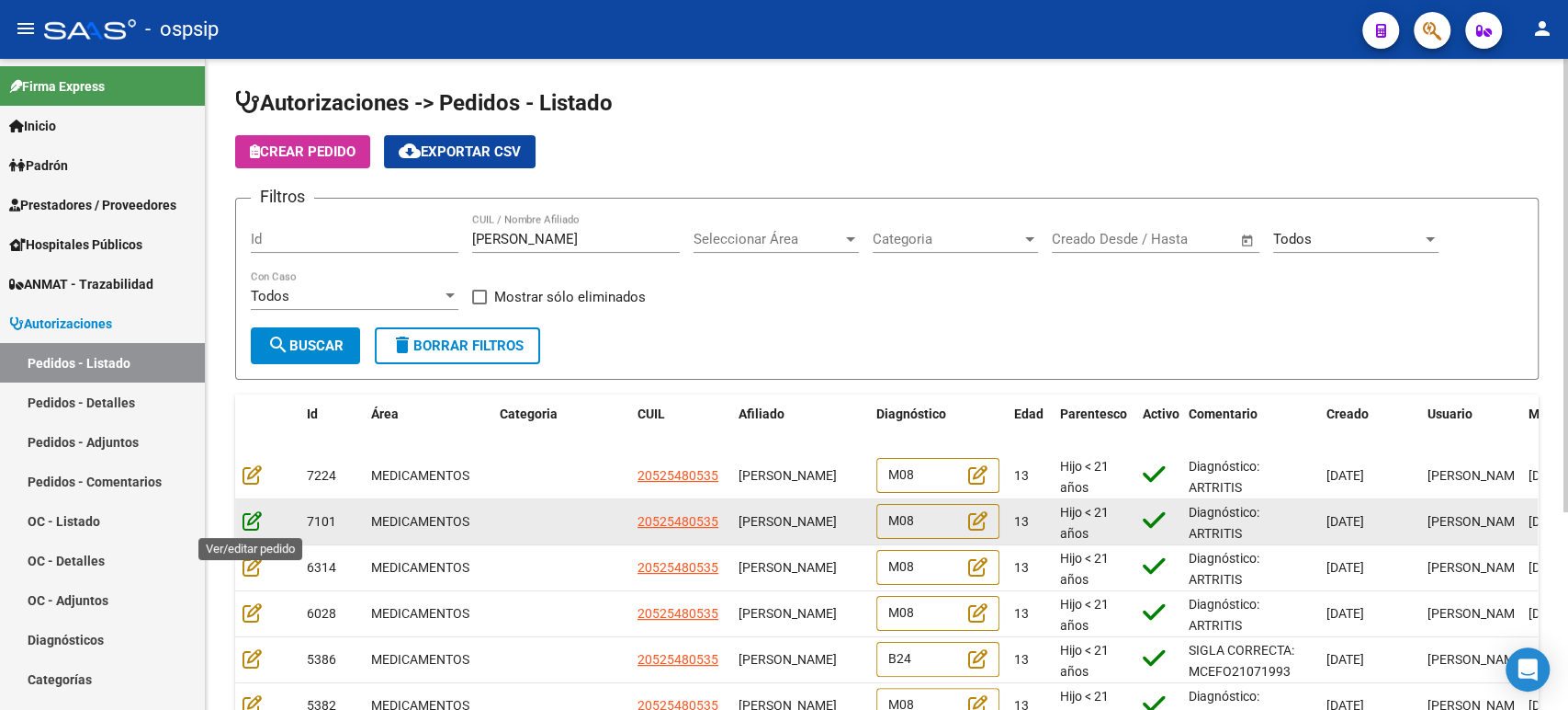
click at [252, 528] on icon at bounding box center [252, 519] width 19 height 20
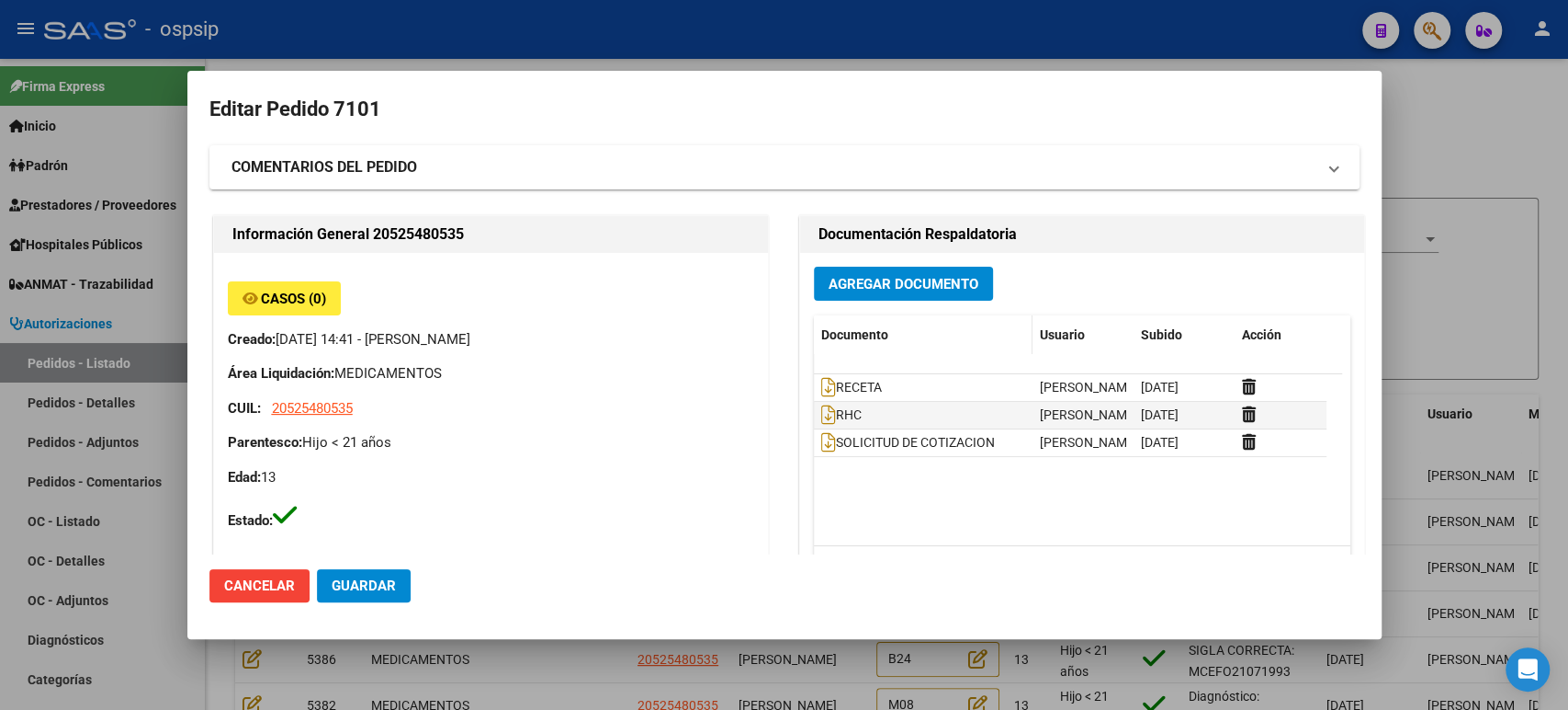
type input "[GEOGRAPHIC_DATA][PERSON_NAME], [GEOGRAPHIC_DATA][PERSON_NAME], [PERSON_NAME] E…"
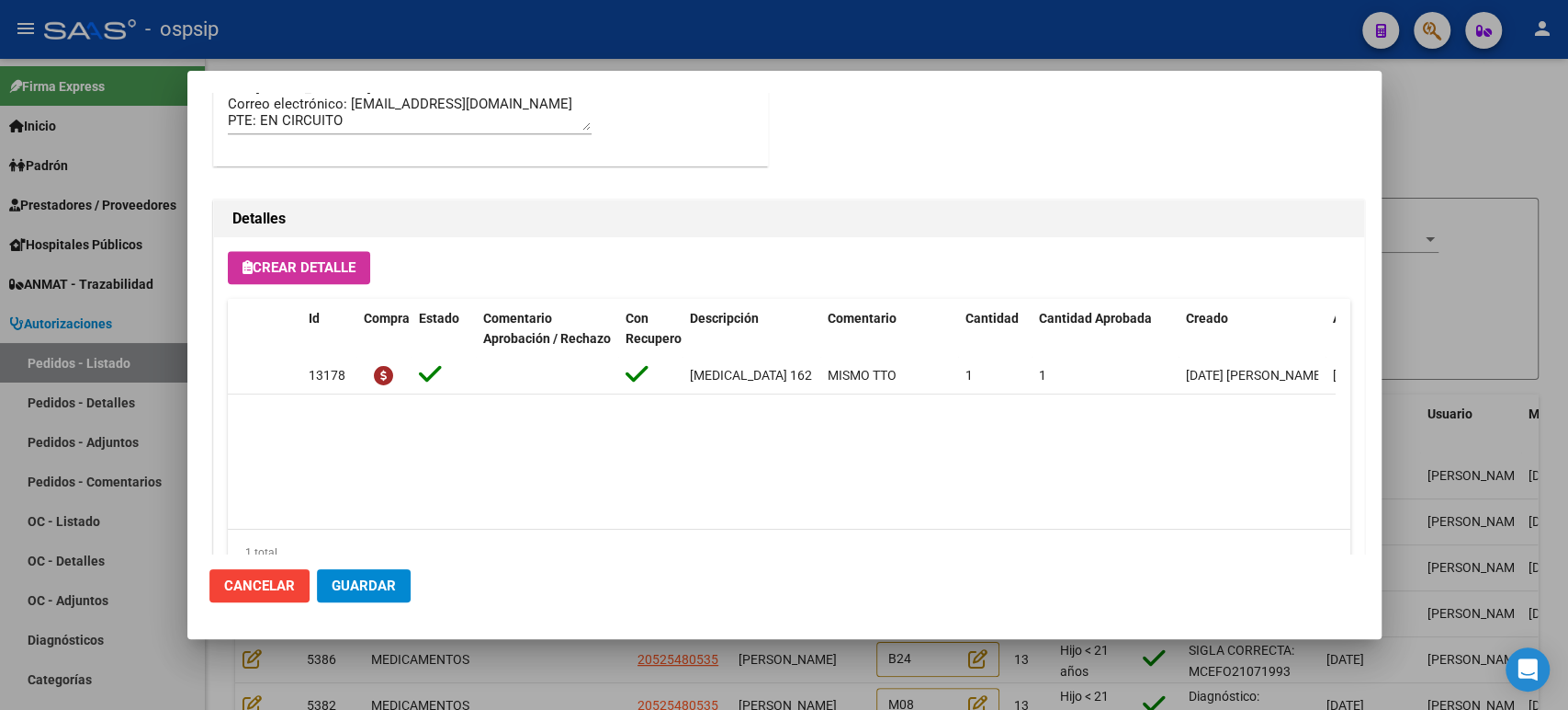
scroll to position [1281, 0]
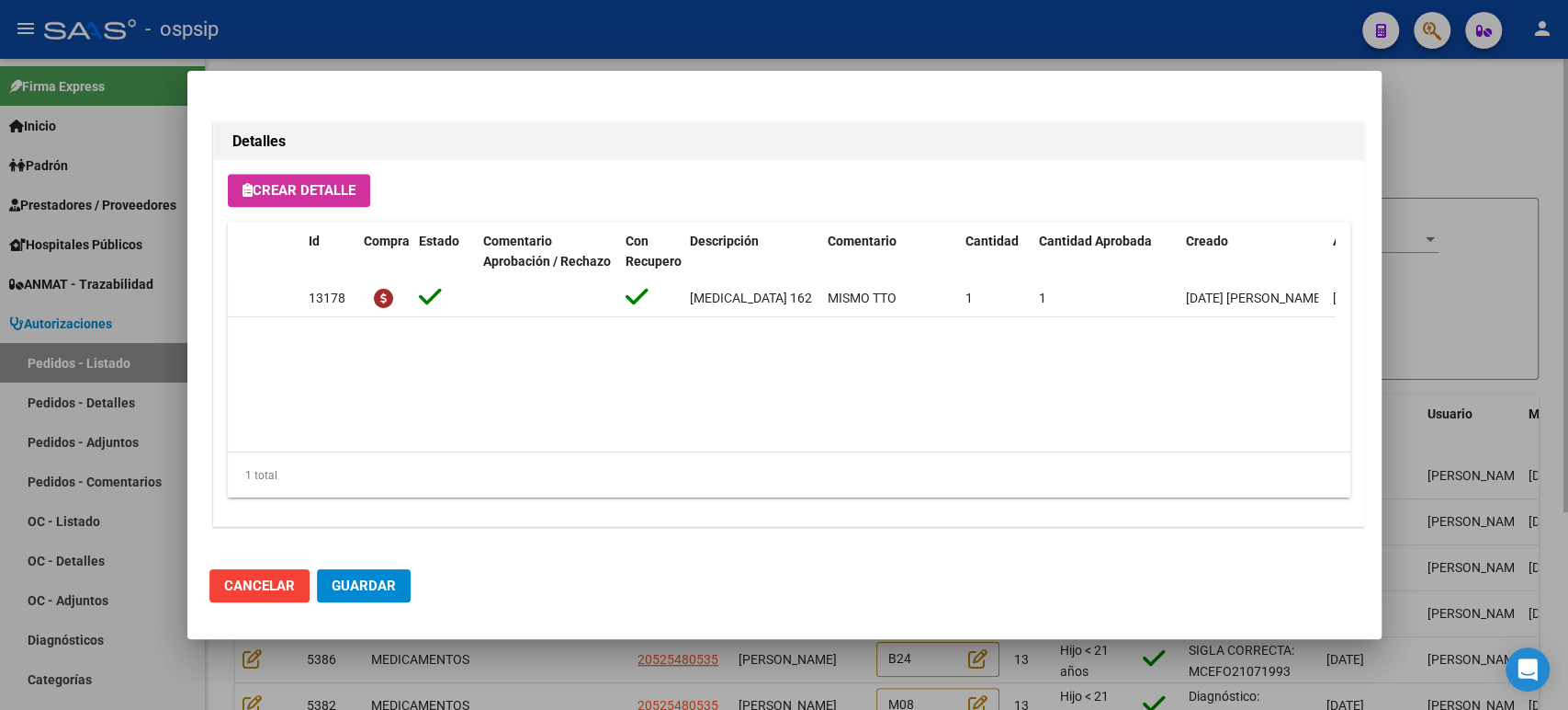
drag, startPoint x: 1451, startPoint y: 276, endPoint x: 1441, endPoint y: 278, distance: 10.2
click at [1451, 277] on div at bounding box center [784, 355] width 1568 height 710
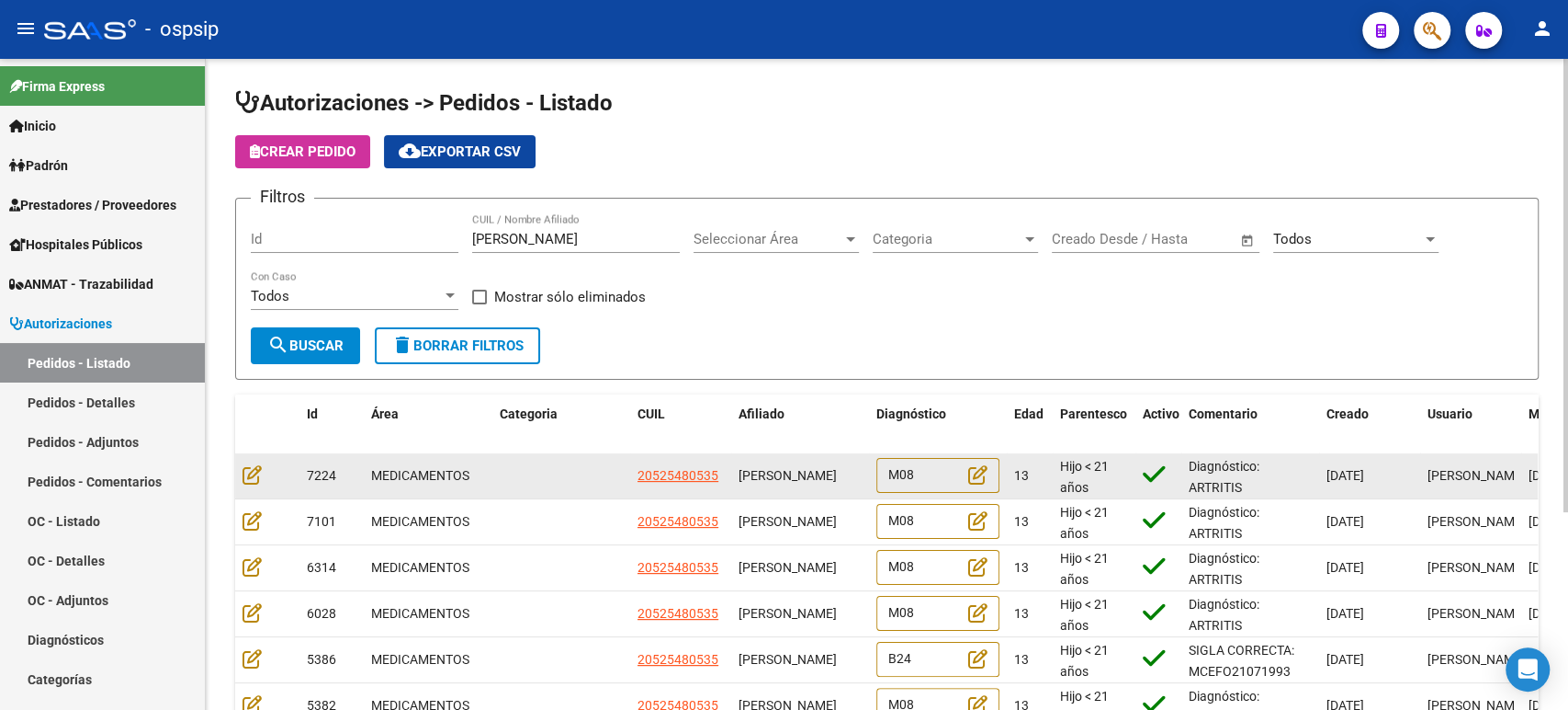
click at [531, 484] on datatable-body-cell at bounding box center [561, 475] width 138 height 45
click at [242, 473] on datatable-body-cell at bounding box center [267, 475] width 65 height 45
click at [256, 476] on icon at bounding box center [252, 474] width 19 height 20
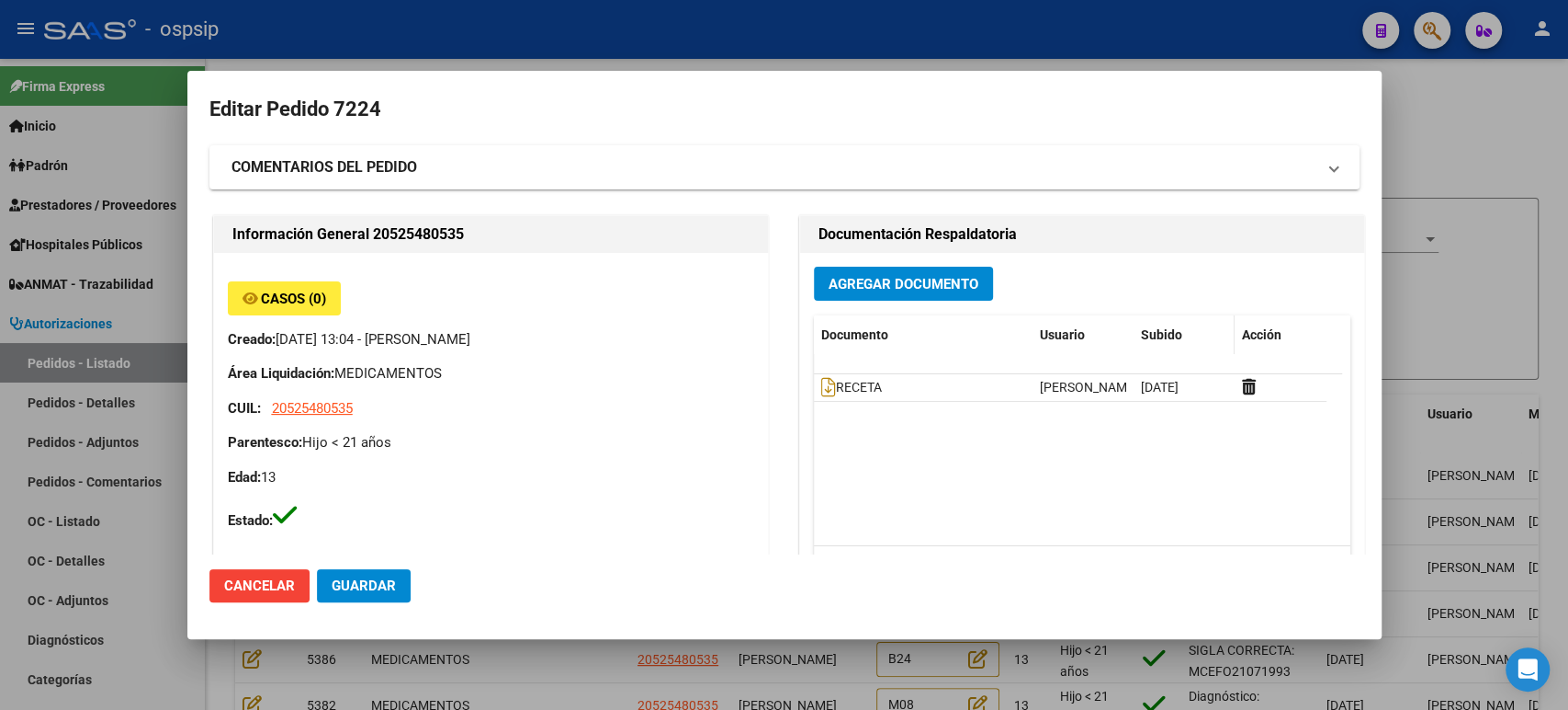
type input "[GEOGRAPHIC_DATA][PERSON_NAME], [GEOGRAPHIC_DATA][PERSON_NAME], [PERSON_NAME] E…"
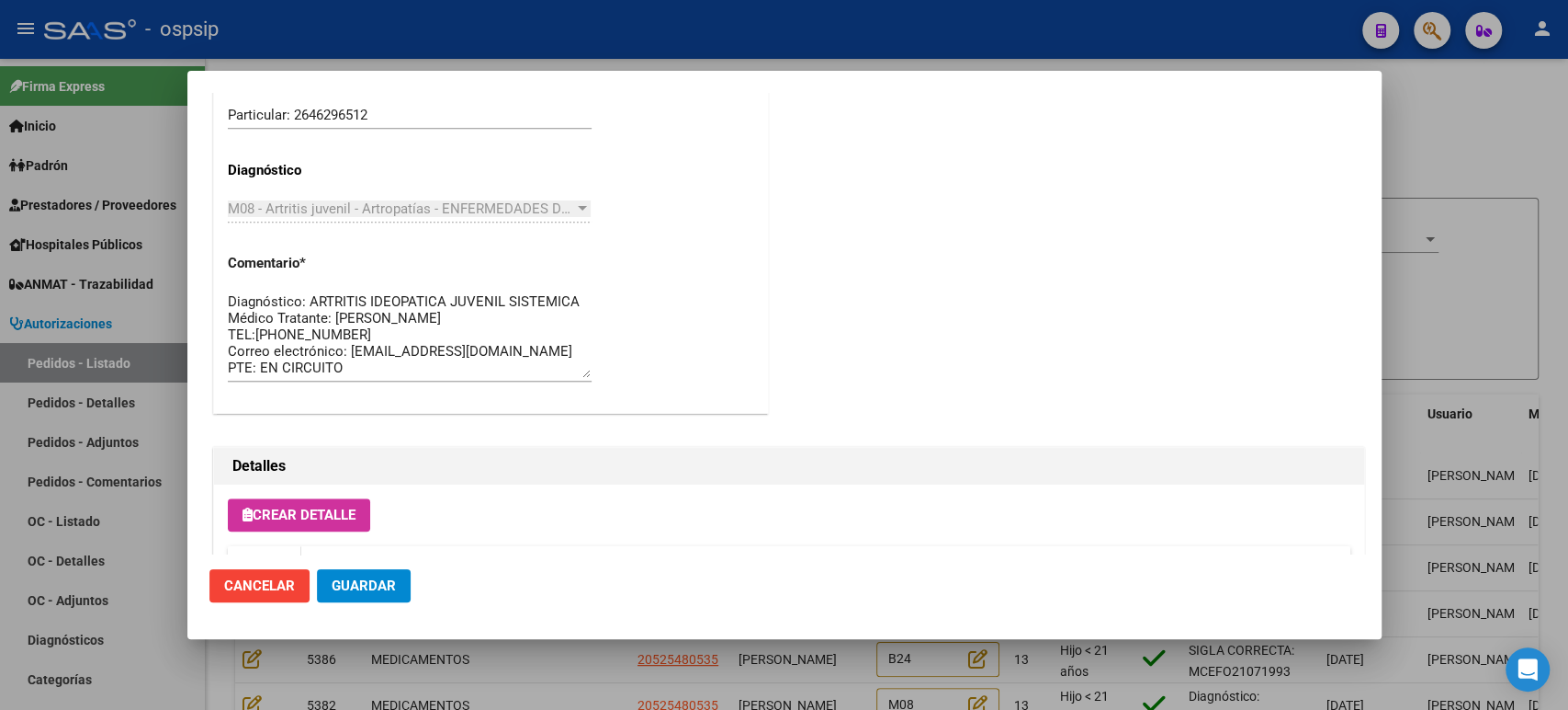
scroll to position [1123, 0]
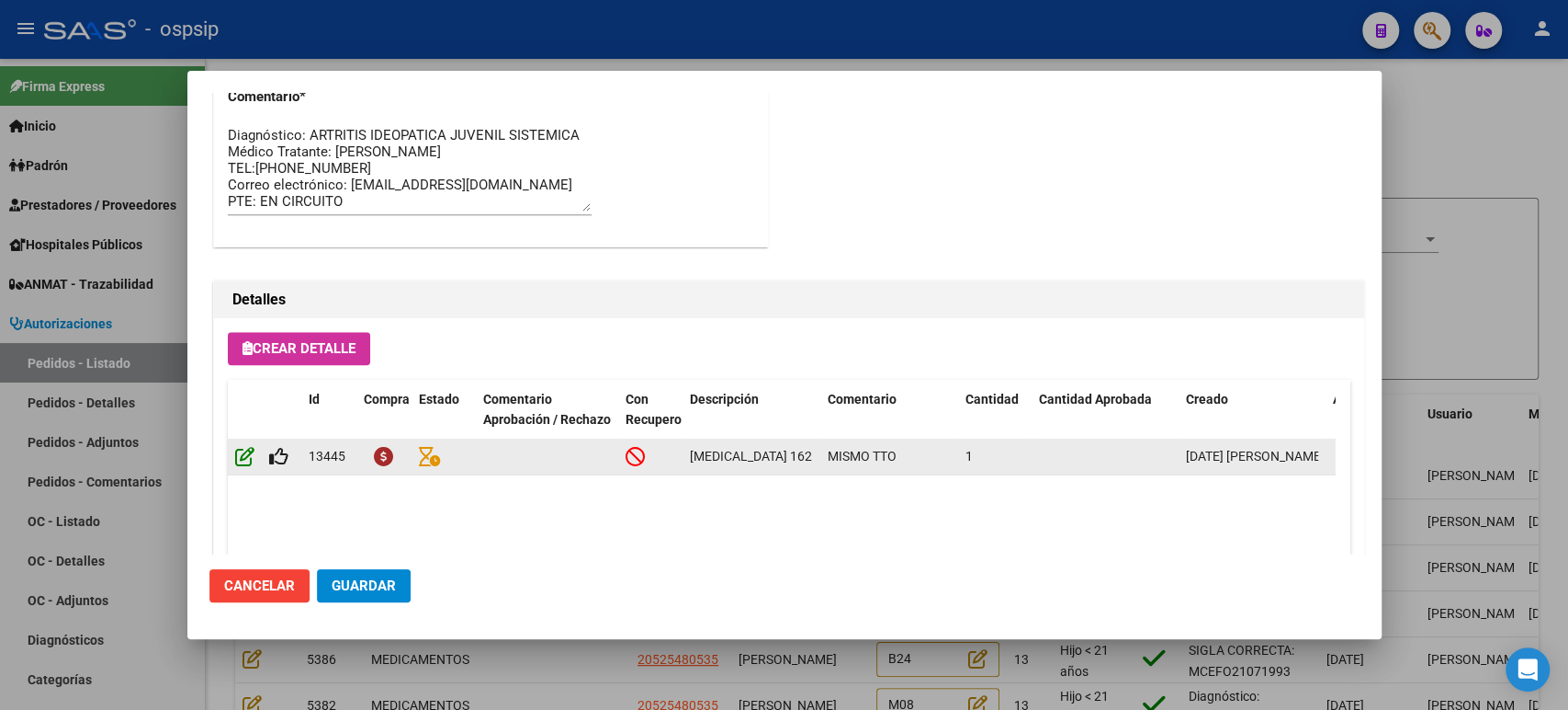
click at [245, 452] on icon at bounding box center [245, 456] width 19 height 20
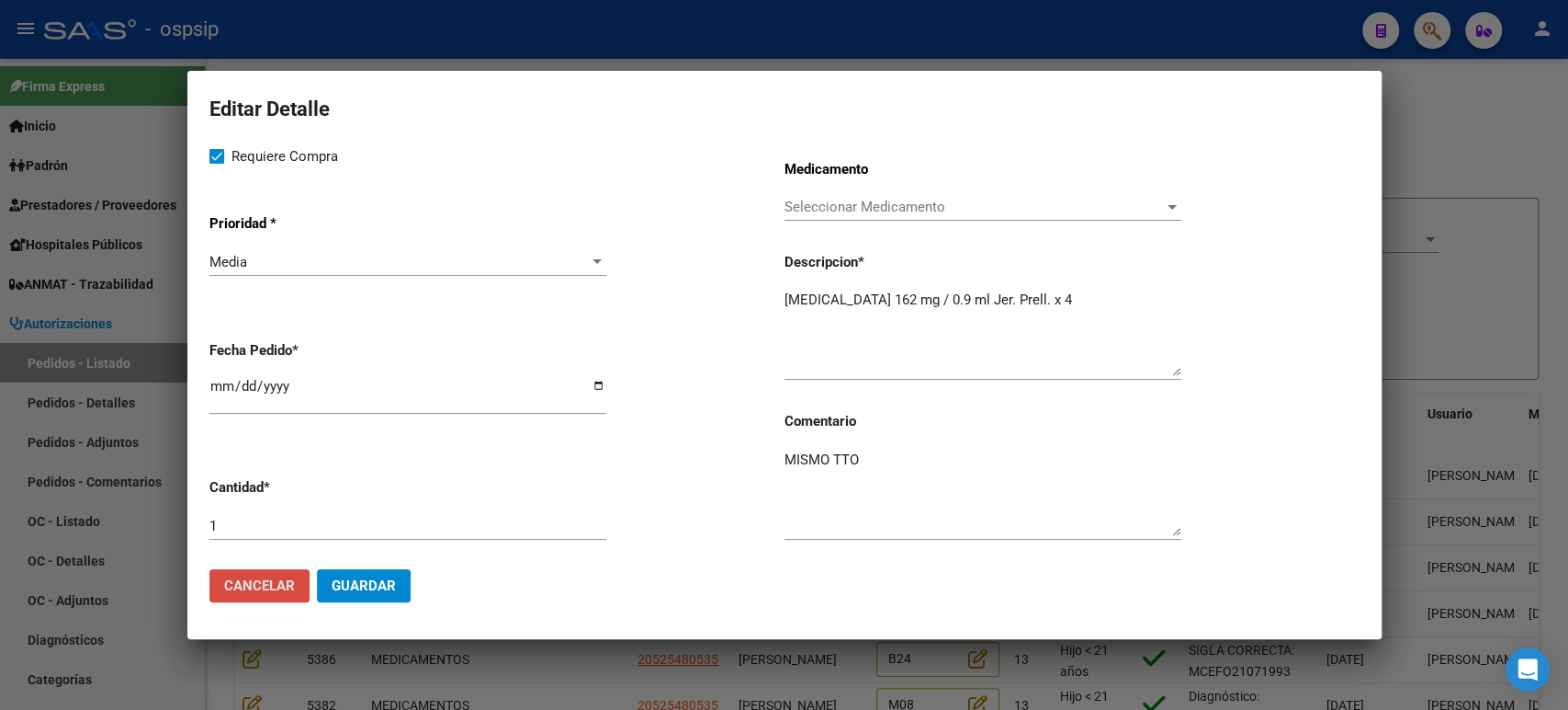
click at [258, 596] on button "Cancelar" at bounding box center [260, 585] width 101 height 33
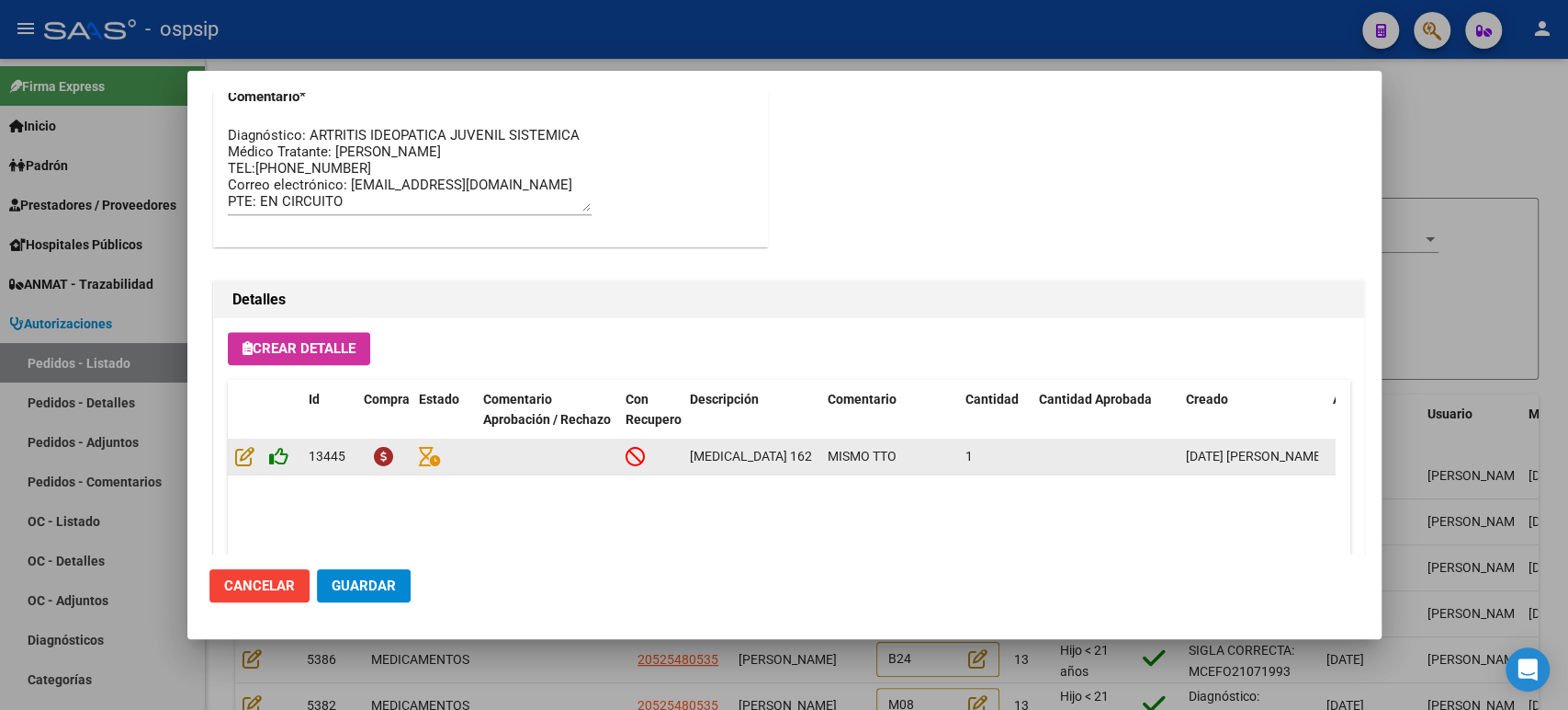
click at [282, 461] on icon at bounding box center [279, 456] width 19 height 20
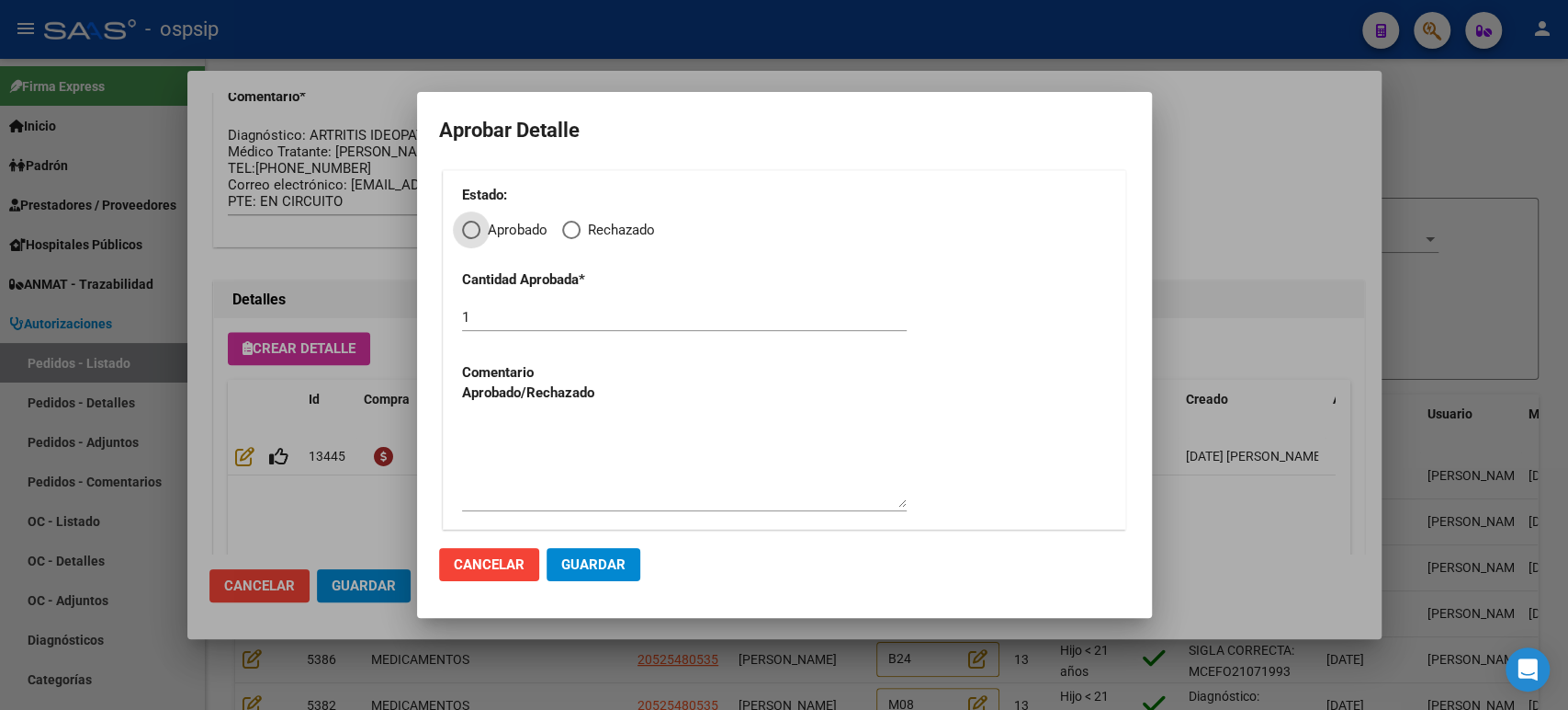
click at [573, 226] on span "Elija una opción" at bounding box center [571, 229] width 18 height 18
click at [573, 226] on input "Rechazado" at bounding box center [571, 229] width 18 height 18
radio input "true"
click at [538, 484] on textarea at bounding box center [684, 464] width 445 height 86
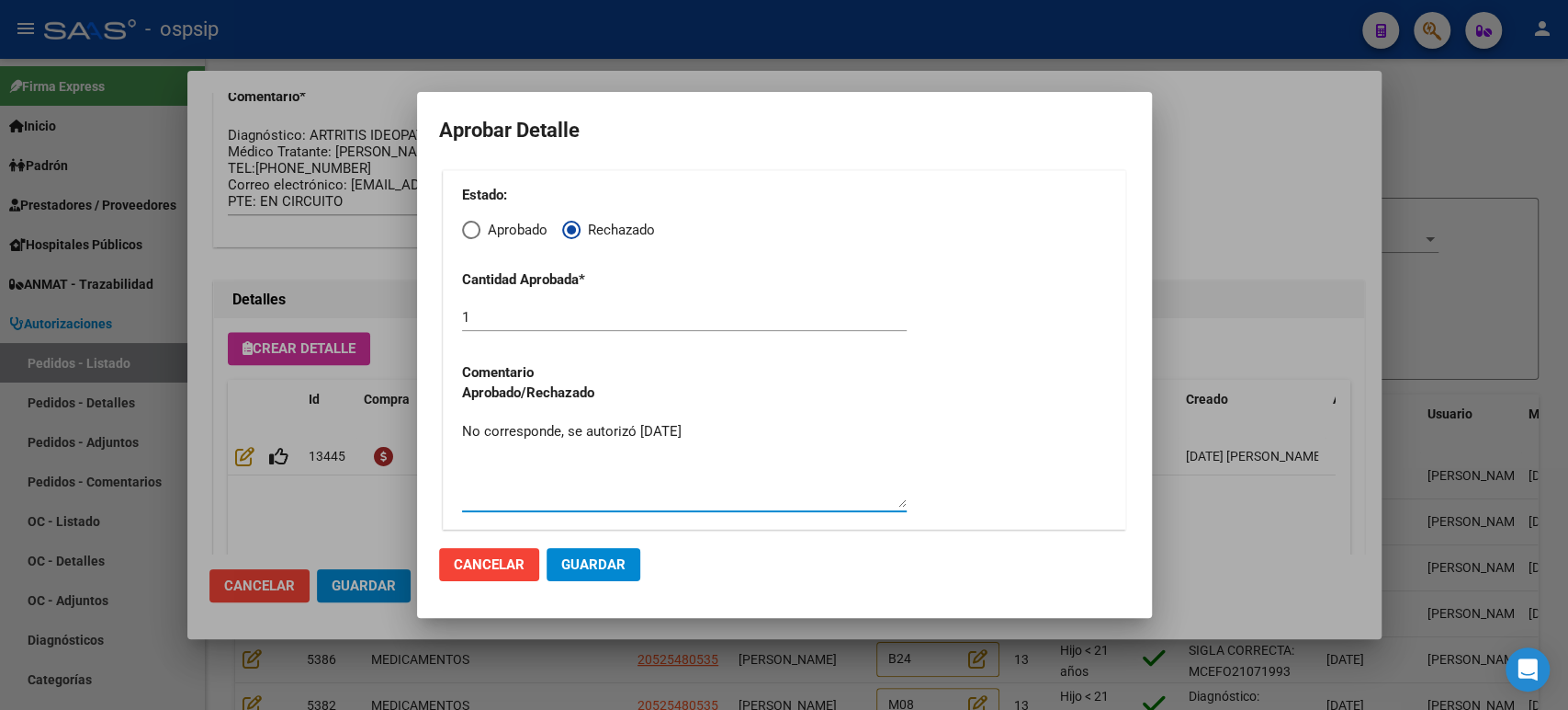
drag, startPoint x: 779, startPoint y: 435, endPoint x: 297, endPoint y: 418, distance: 482.3
click at [297, 418] on div "Editar Pedido 7224 COMENTARIOS DEL PEDIDO Escriba su comentario aquí. Enviar co…" at bounding box center [784, 355] width 1568 height 710
type textarea "No corresponde, se autorizó [DATE]"
click at [600, 574] on button "Guardar" at bounding box center [593, 564] width 94 height 33
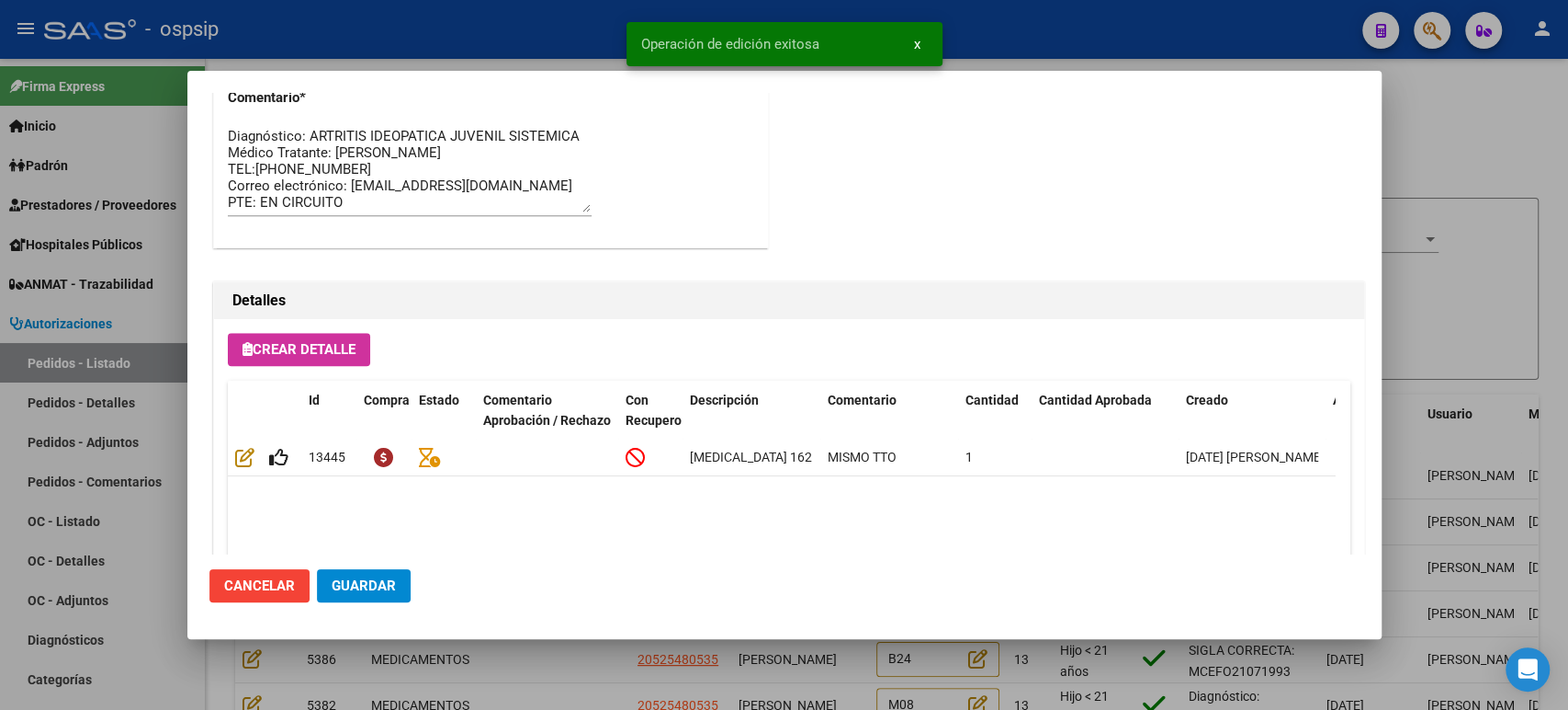
type input "[GEOGRAPHIC_DATA][PERSON_NAME], [GEOGRAPHIC_DATA][PERSON_NAME], GOBERNADOR [PER…"
click at [388, 577] on span "Guardar" at bounding box center [364, 585] width 65 height 16
click at [1414, 321] on div at bounding box center [784, 355] width 1568 height 710
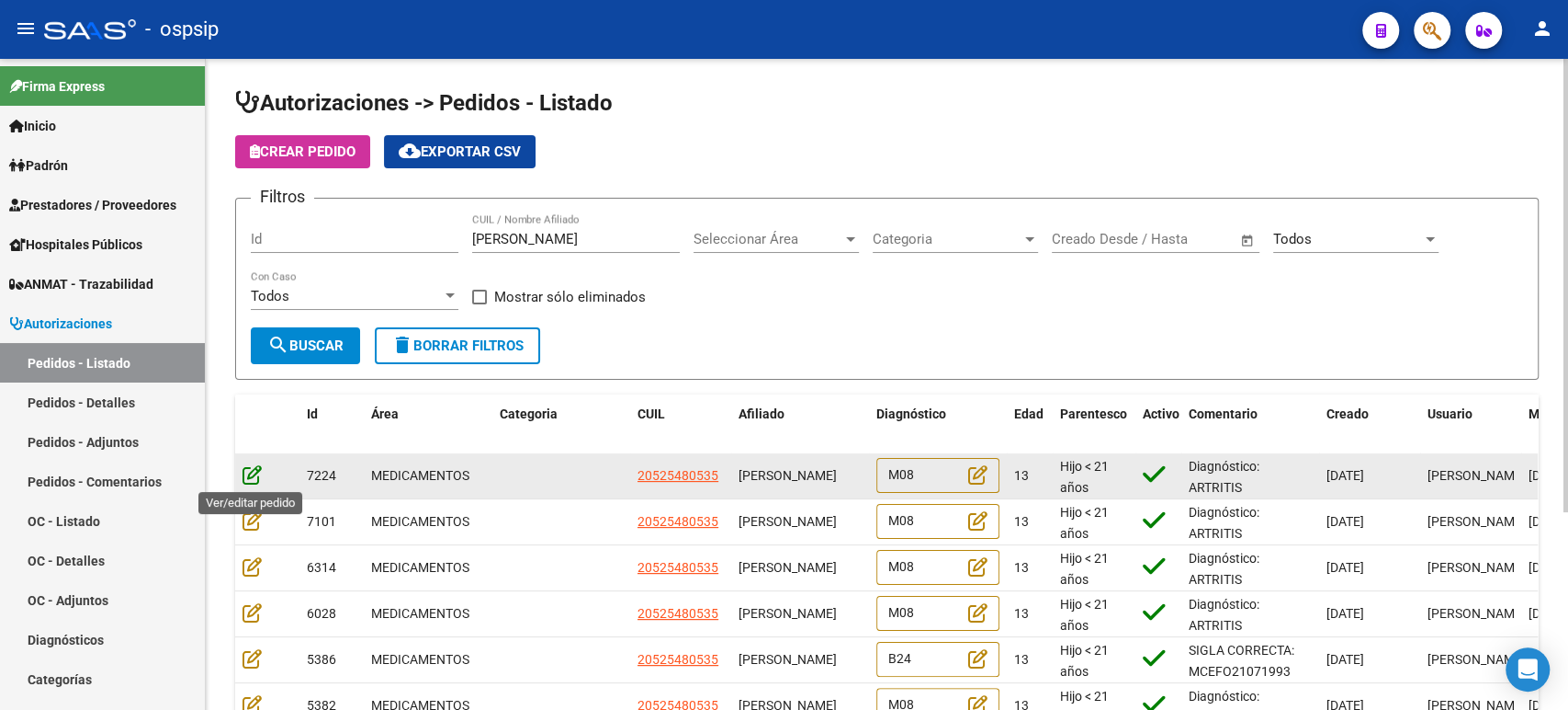
click at [253, 476] on icon at bounding box center [252, 474] width 19 height 20
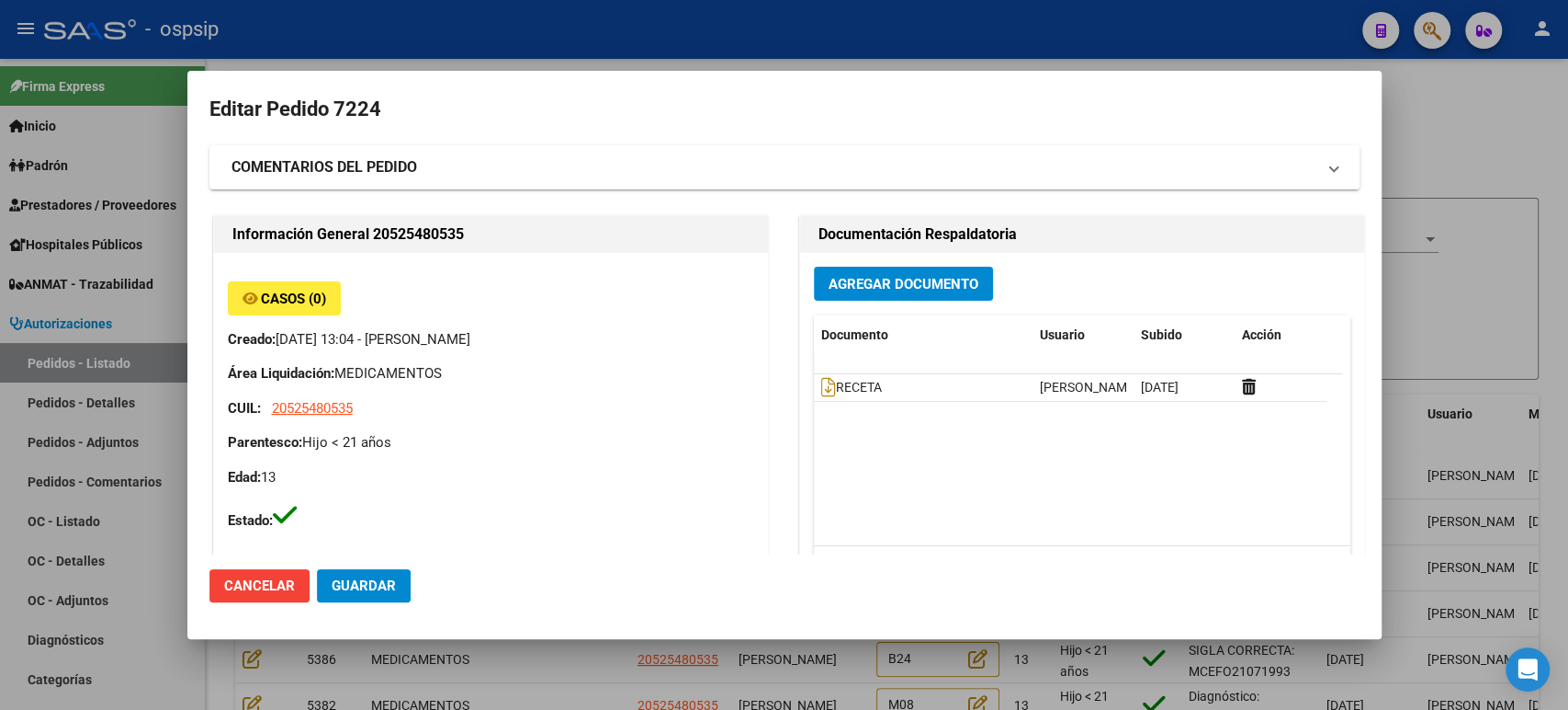
type input "[GEOGRAPHIC_DATA][PERSON_NAME], [GEOGRAPHIC_DATA][PERSON_NAME], [PERSON_NAME] E…"
click at [373, 175] on strong "COMENTARIOS DEL PEDIDO" at bounding box center [324, 167] width 186 height 22
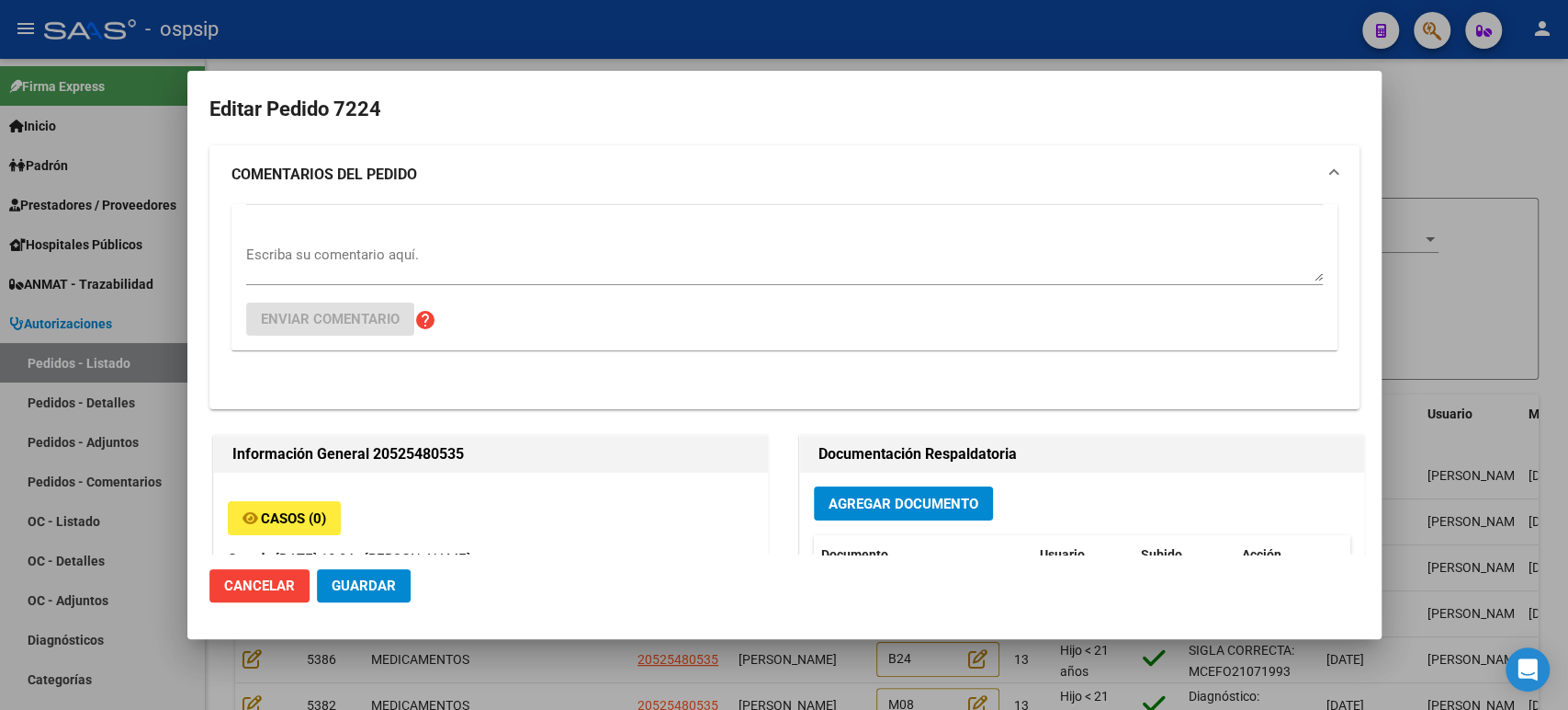
click at [338, 253] on textarea "Escriba su comentario aquí." at bounding box center [784, 263] width 1077 height 37
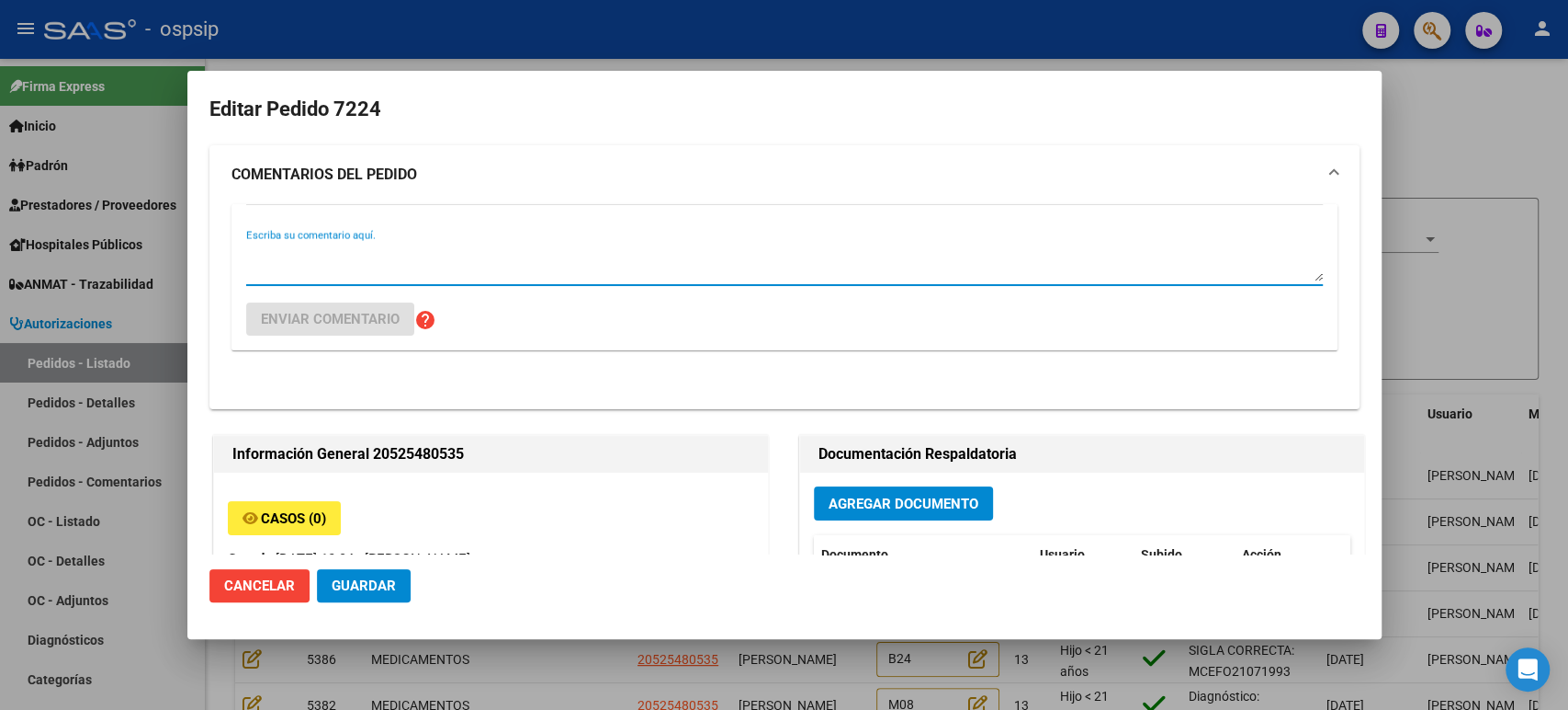
paste textarea "No corresponde, se autorizó [DATE]"
type textarea "No corresponde, se autorizó [DATE]"
click at [341, 307] on button "Enviar comentario" at bounding box center [330, 319] width 168 height 33
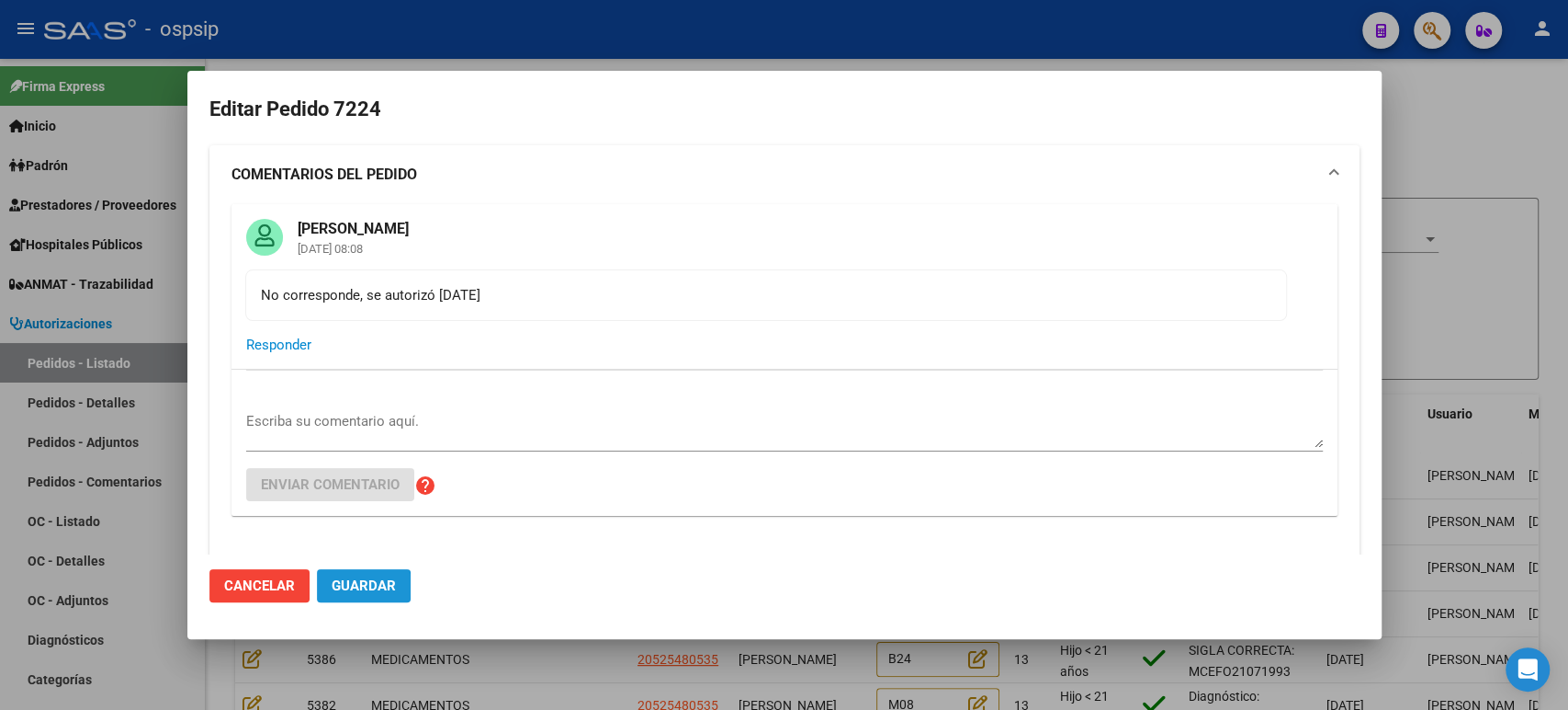
click at [360, 591] on span "Guardar" at bounding box center [364, 585] width 65 height 16
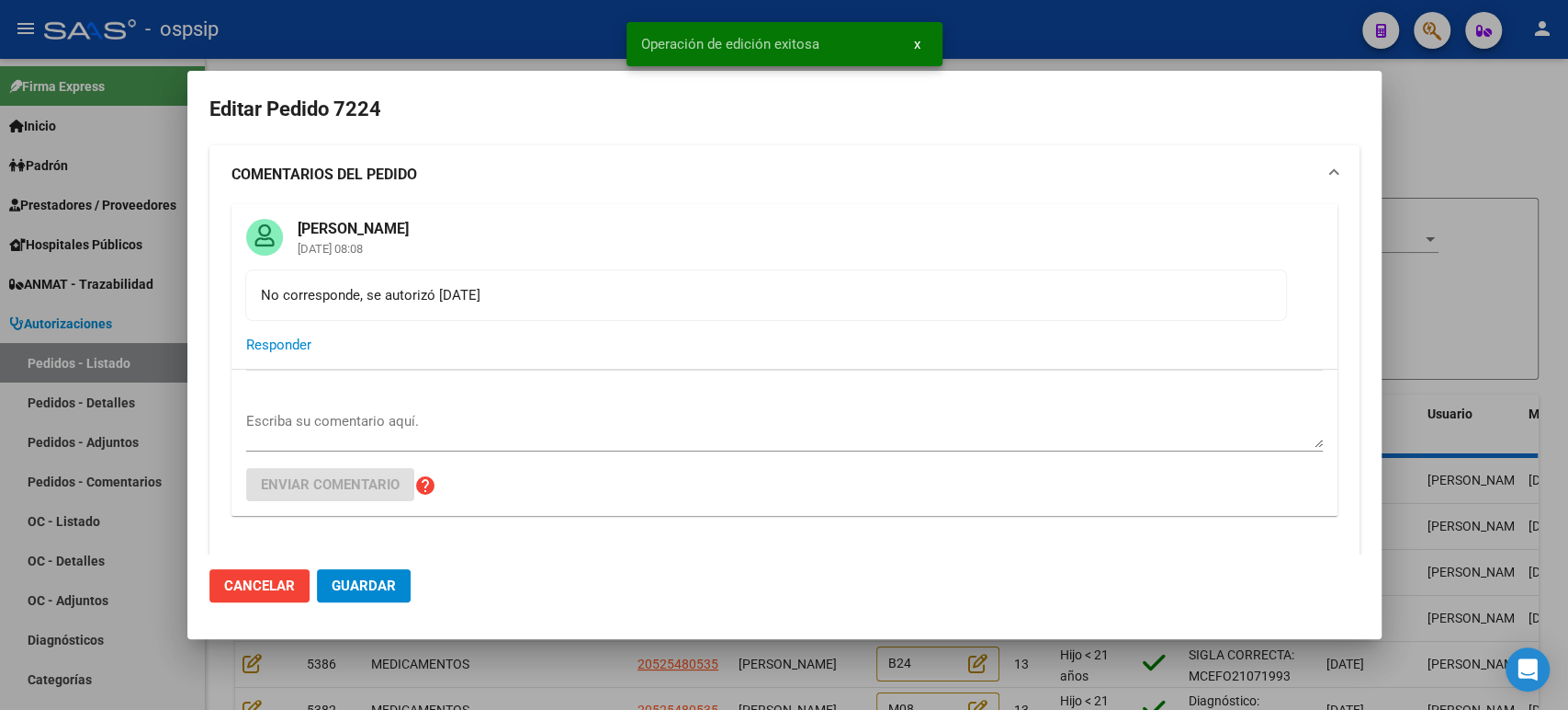
click at [1542, 334] on div at bounding box center [784, 355] width 1568 height 710
